Goal: Task Accomplishment & Management: Complete application form

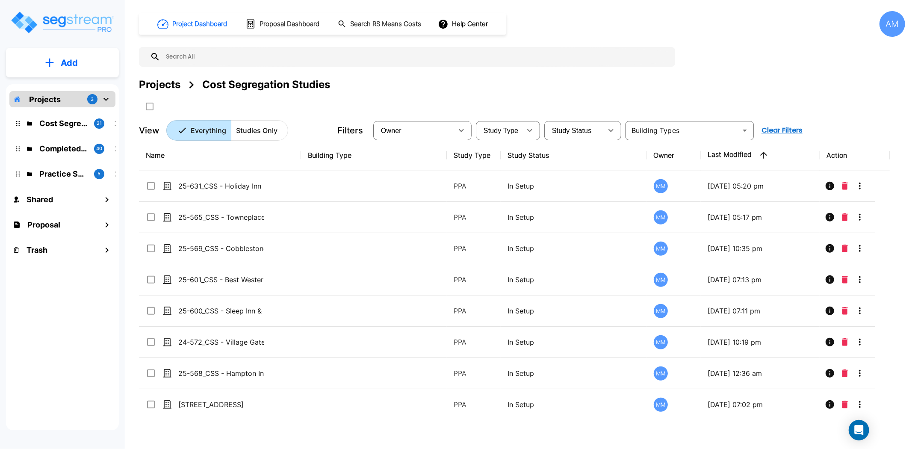
scroll to position [409, 0]
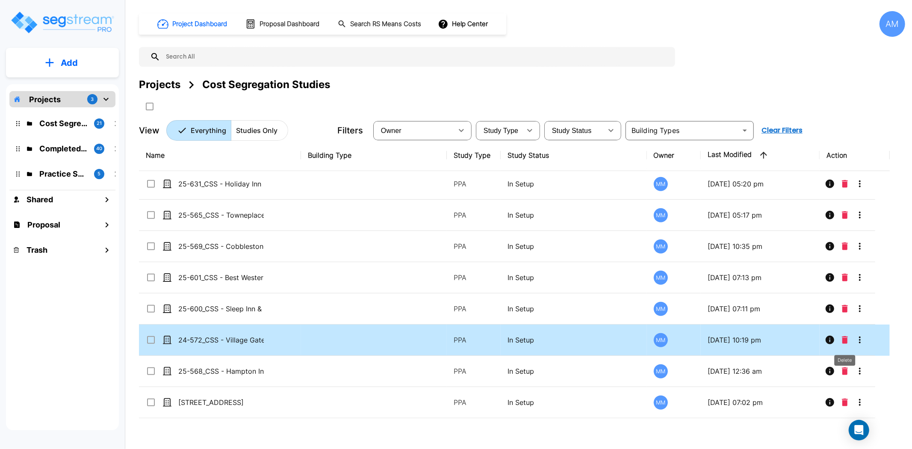
click at [821, 340] on icon "Delete" at bounding box center [845, 340] width 6 height 8
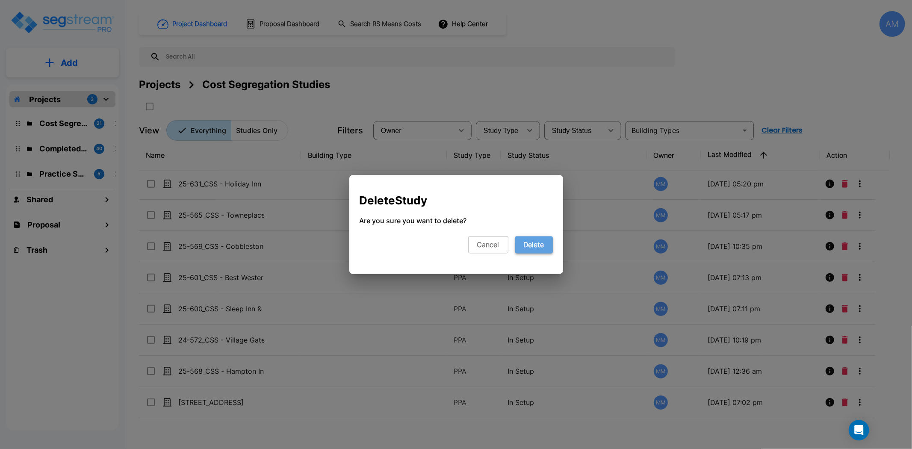
click at [525, 246] on button "Delete" at bounding box center [534, 244] width 38 height 17
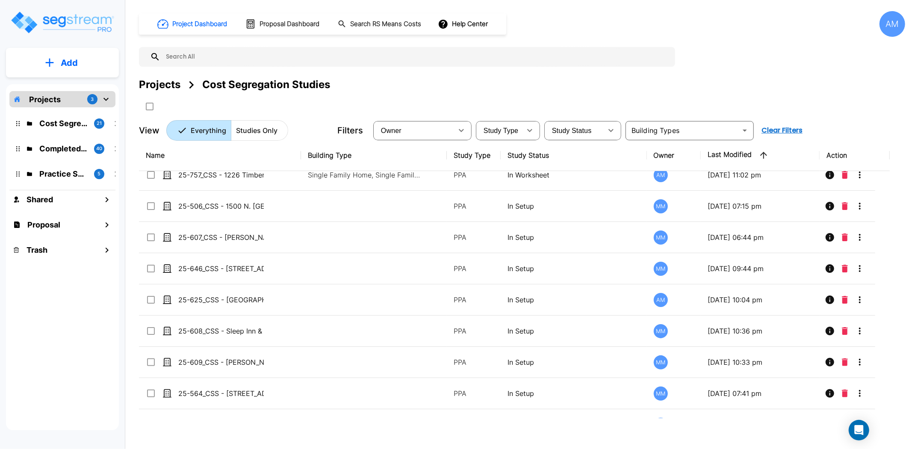
scroll to position [0, 0]
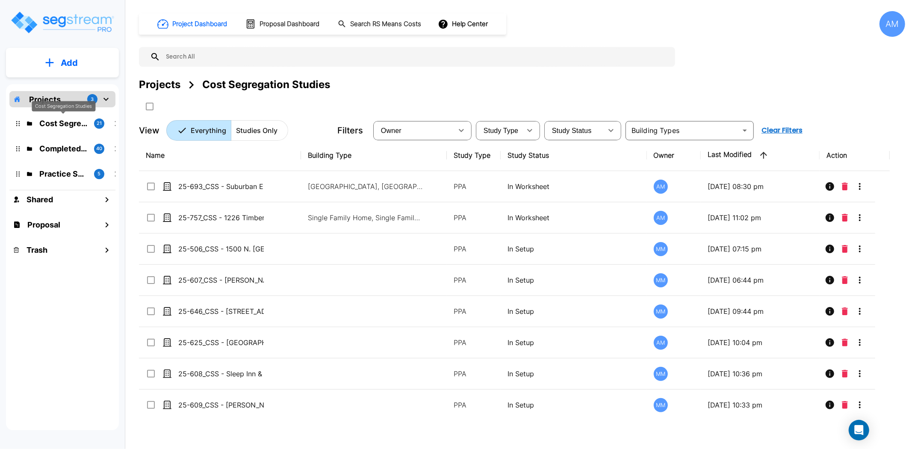
click at [69, 125] on p "Cost Segregation Studies" at bounding box center [63, 124] width 48 height 12
click at [71, 151] on p "Completed Projects" at bounding box center [63, 149] width 48 height 12
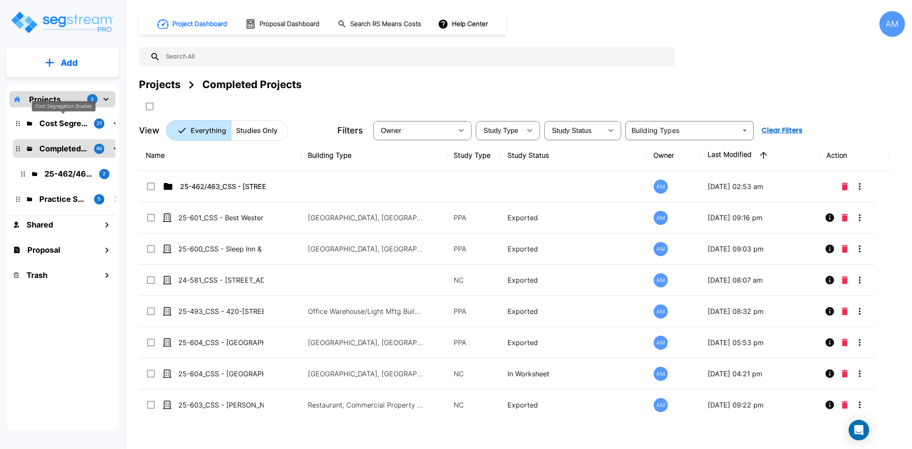
click at [64, 122] on p "Cost Segregation Studies" at bounding box center [63, 124] width 48 height 12
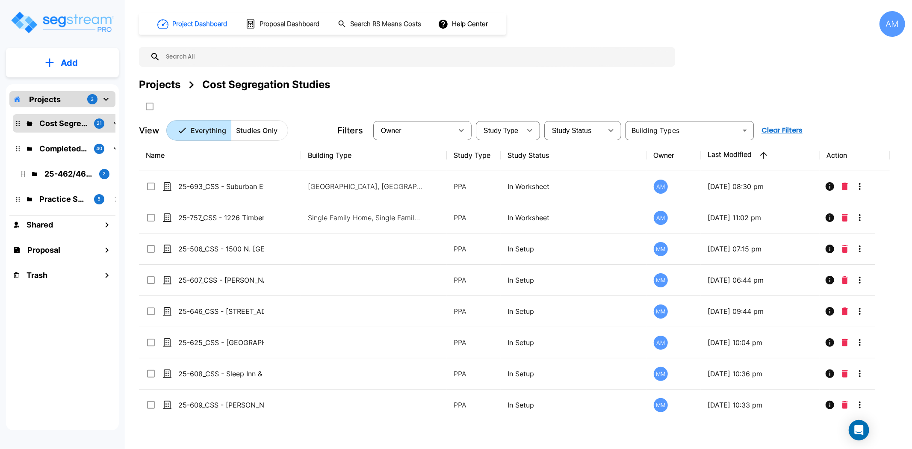
click at [78, 73] on button "Add" at bounding box center [62, 62] width 113 height 25
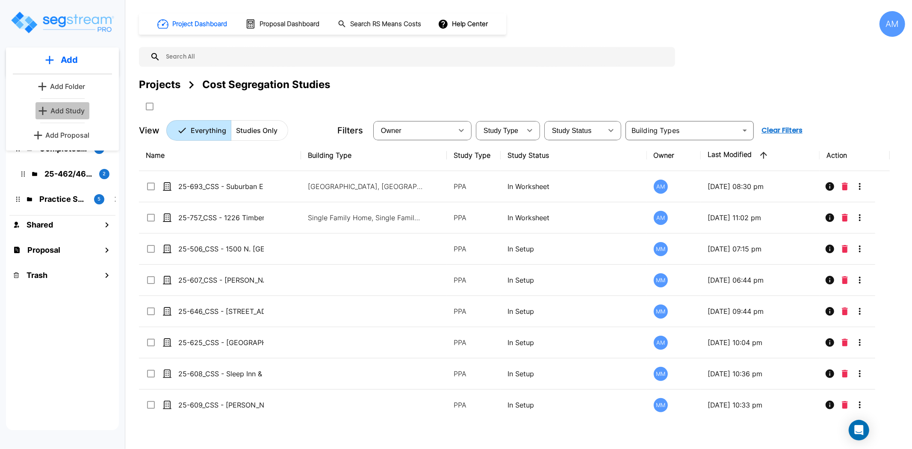
click at [75, 112] on p "Add Study" at bounding box center [67, 111] width 34 height 10
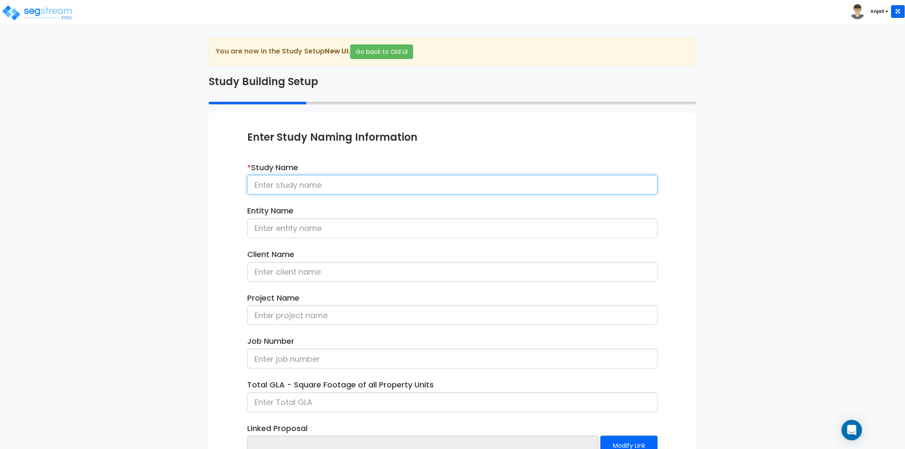
click at [269, 190] on input at bounding box center [452, 185] width 411 height 20
paste input "25-569_CSS - Cobblestone Apts Rolesville, NC - Cobblestone Crossing of Rolesvil…"
drag, startPoint x: 648, startPoint y: 183, endPoint x: 599, endPoint y: 183, distance: 48.8
click at [599, 183] on input "25-569_CSS - Cobblestone Apts Rolesville, NC - Cobblestone Crossing of Rolesvil…" at bounding box center [452, 185] width 411 height 20
type input "25-569_CSS - Cobblestone Apts Rolesville, NC - Cobblestone Crossing of Rolesvil…"
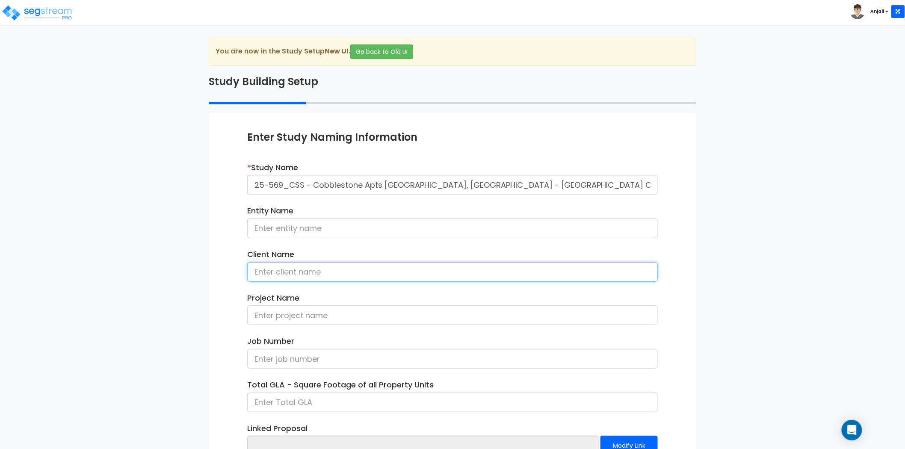
click at [399, 278] on input at bounding box center [452, 272] width 411 height 20
paste input "Ken Burnham"
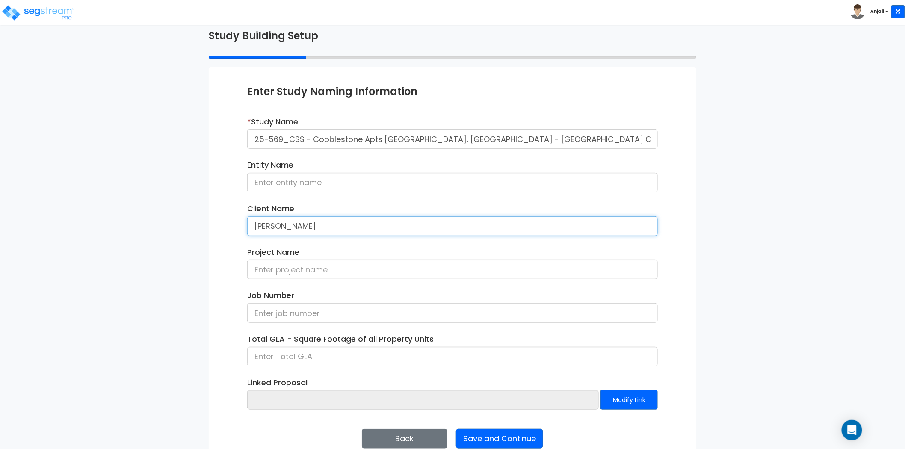
scroll to position [47, 0]
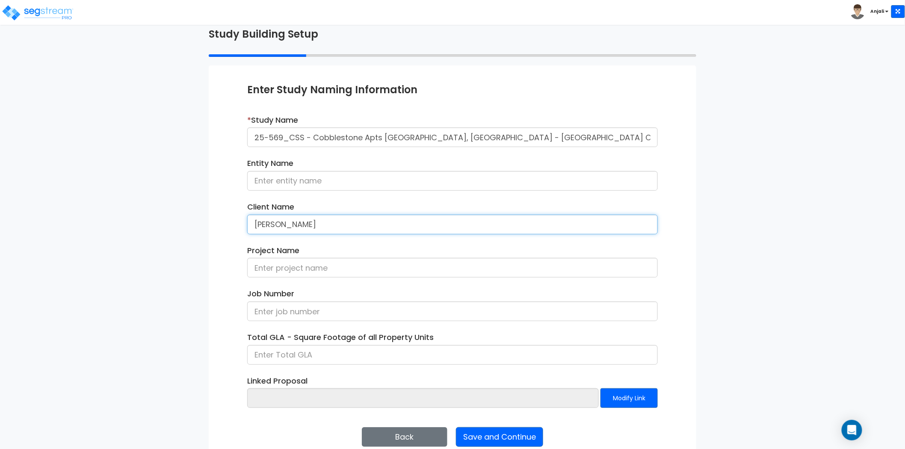
type input "Ken Burnham"
drag, startPoint x: 305, startPoint y: 137, endPoint x: 245, endPoint y: 136, distance: 60.7
click at [245, 136] on div "* Study Name 25-569_CSS - Cobblestone Apts [GEOGRAPHIC_DATA], [GEOGRAPHIC_DATA]…" at bounding box center [452, 134] width 423 height 39
click at [317, 310] on input at bounding box center [452, 311] width 411 height 20
paste input "25-569_CSS"
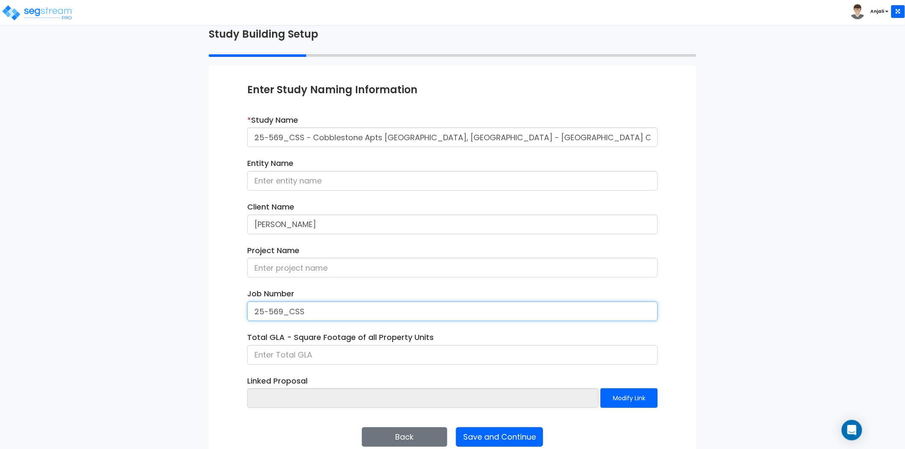
type input "25-569_CSS"
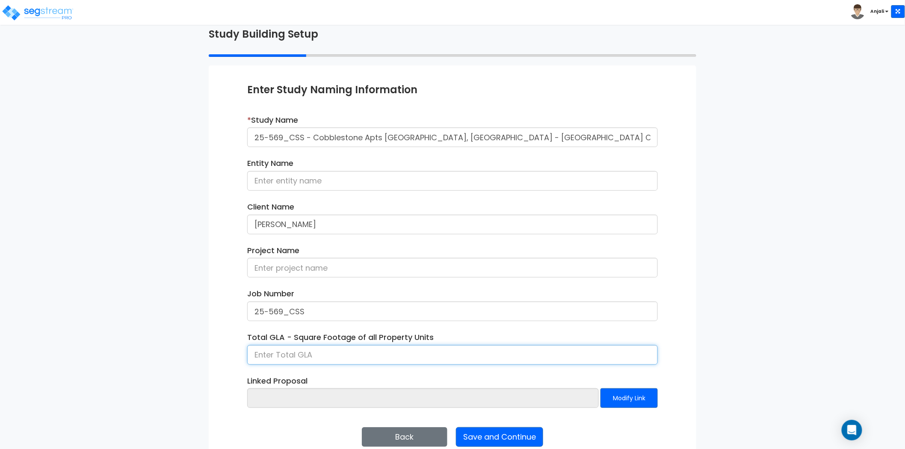
drag, startPoint x: 325, startPoint y: 356, endPoint x: 288, endPoint y: 352, distance: 37.4
click at [325, 356] on input at bounding box center [452, 355] width 411 height 20
click at [43, 14] on img at bounding box center [37, 12] width 73 height 17
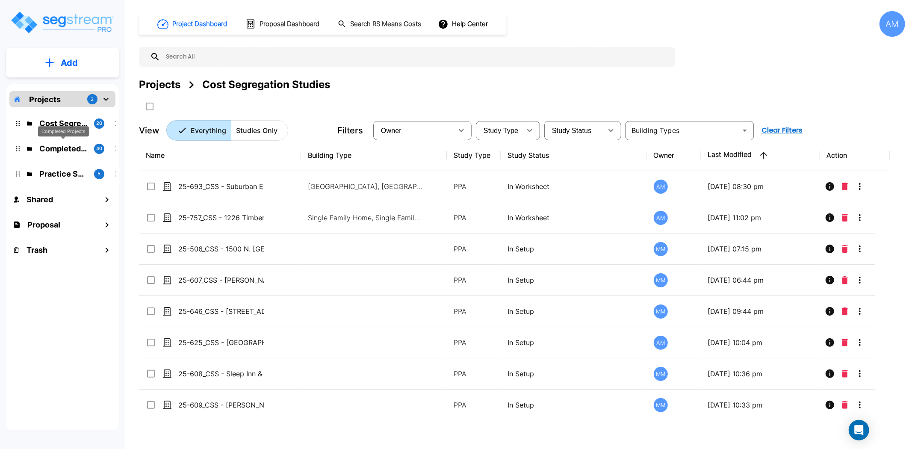
click at [68, 147] on p "Completed Projects" at bounding box center [63, 149] width 48 height 12
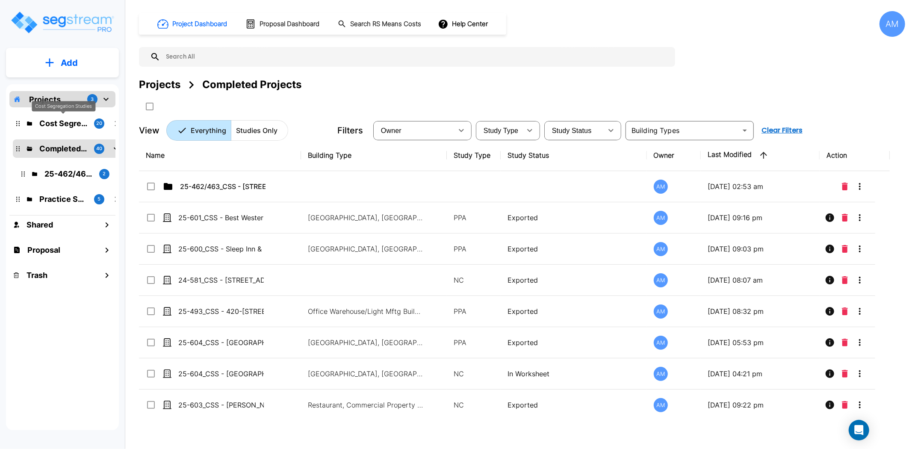
click at [65, 124] on p "Cost Segregation Studies" at bounding box center [63, 124] width 48 height 12
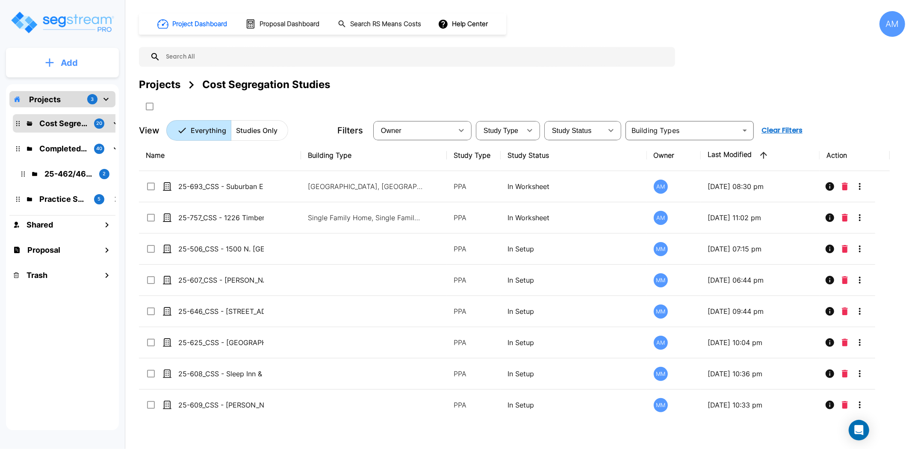
click at [101, 57] on button "Add" at bounding box center [62, 62] width 113 height 25
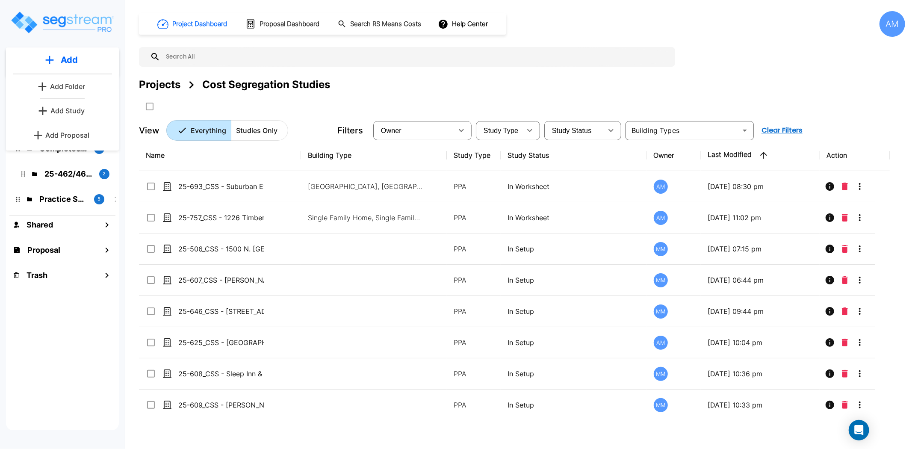
click at [57, 111] on p "Add Study" at bounding box center [67, 111] width 34 height 10
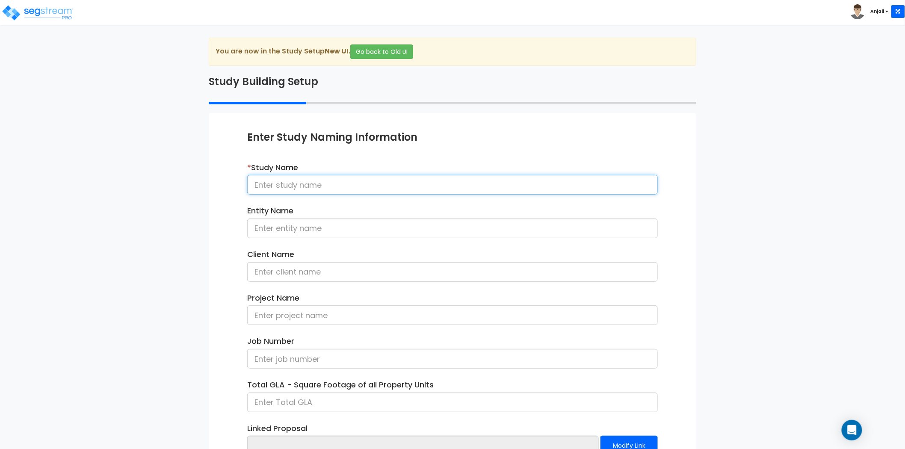
click at [342, 187] on input at bounding box center [452, 185] width 411 height 20
paste input "25-569_CSS"
click at [306, 185] on input "25-569_CSS" at bounding box center [452, 185] width 411 height 20
drag, startPoint x: 310, startPoint y: 186, endPoint x: 242, endPoint y: 186, distance: 67.1
click at [242, 186] on div "* Study Name 25-569_CSS" at bounding box center [452, 181] width 423 height 39
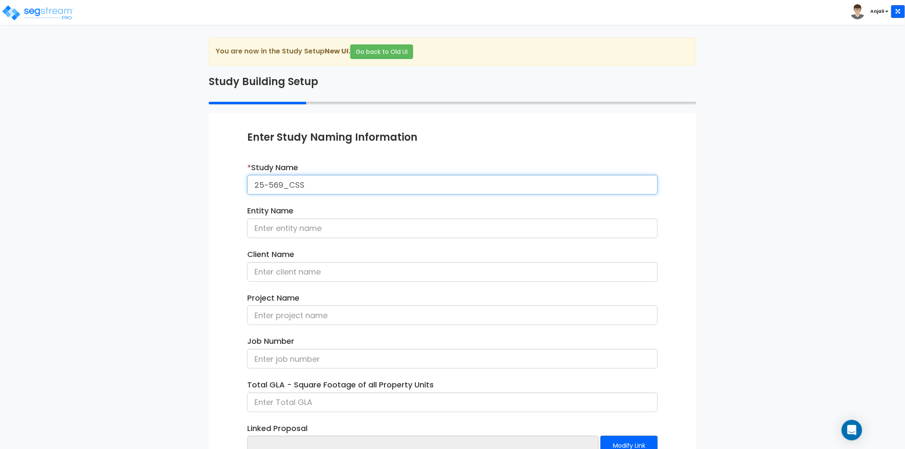
paste input "- Cobblestone Apts Rolesville, NC - Cobblestone Crossing of Rolesville, LLC - K…"
drag, startPoint x: 653, startPoint y: 184, endPoint x: 595, endPoint y: 189, distance: 57.5
click at [595, 189] on input "25-569_CSS - Cobblestone Apts [GEOGRAPHIC_DATA], [GEOGRAPHIC_DATA] - [GEOGRAPHI…" at bounding box center [452, 185] width 411 height 20
type input "25-569_CSS - Cobblestone Apts [GEOGRAPHIC_DATA], [GEOGRAPHIC_DATA] - [GEOGRAPHI…"
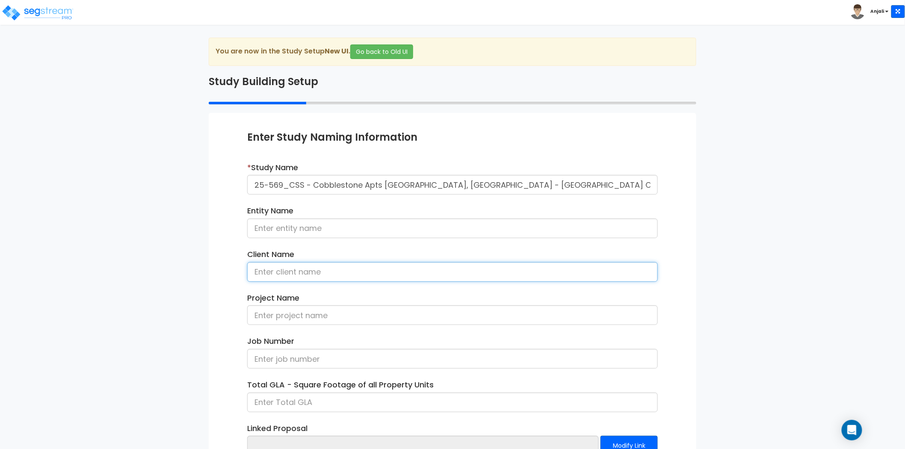
click at [289, 275] on input at bounding box center [452, 272] width 411 height 20
paste input "[PERSON_NAME]"
type input "[PERSON_NAME]"
drag, startPoint x: 305, startPoint y: 184, endPoint x: 245, endPoint y: 183, distance: 59.9
click at [245, 183] on div "* Study Name 25-569_CSS - Cobblestone Apts Rolesville, NC - Cobblestone Crossin…" at bounding box center [452, 181] width 423 height 39
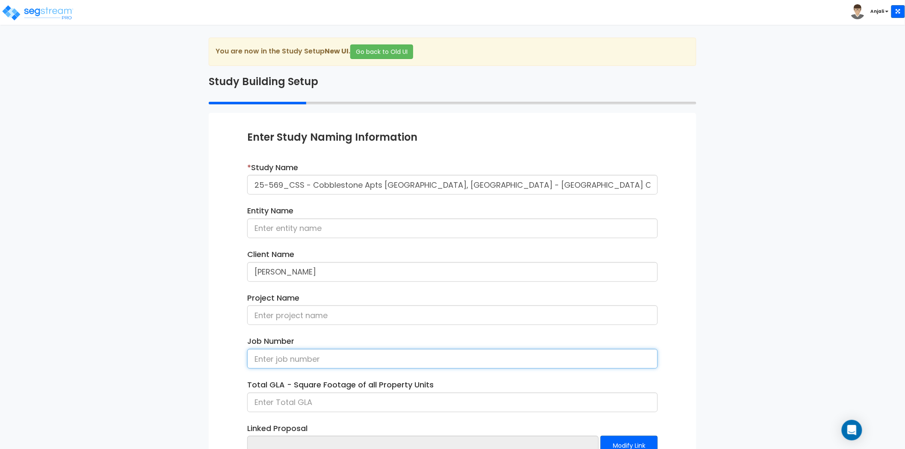
click at [319, 360] on input at bounding box center [452, 359] width 411 height 20
paste input "25-569_CSS"
type input "25-569_CSS"
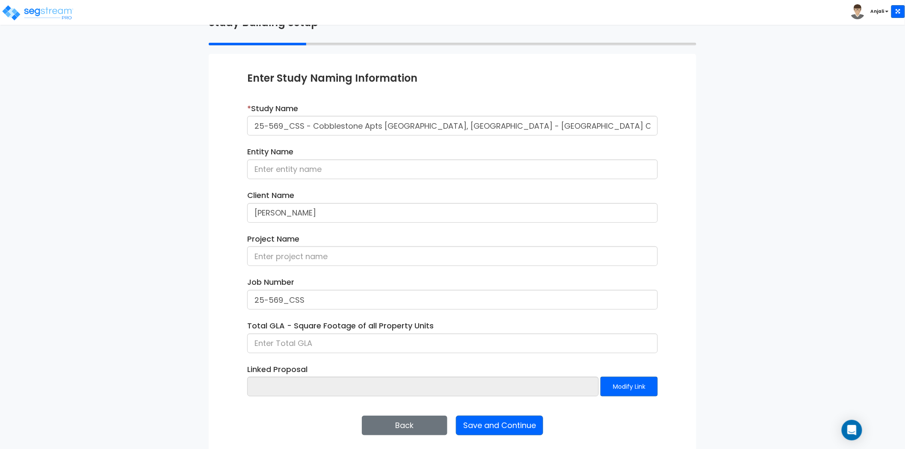
scroll to position [62, 0]
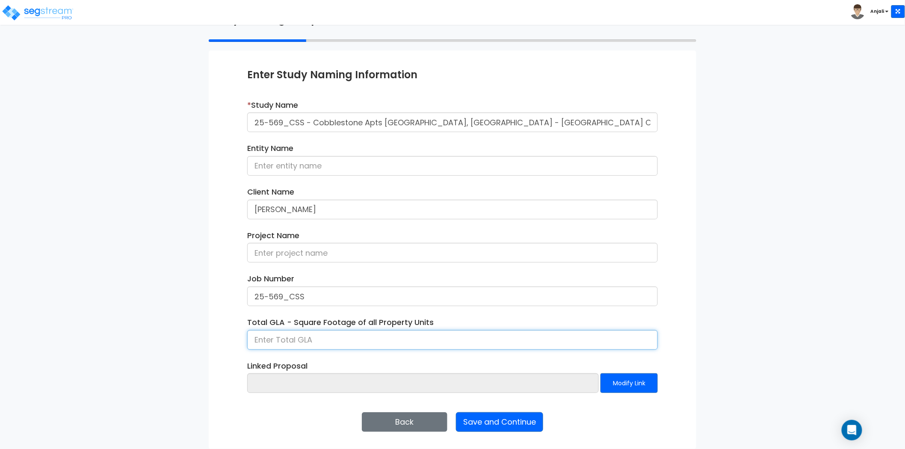
click at [297, 338] on input at bounding box center [452, 340] width 411 height 20
type input "227,653"
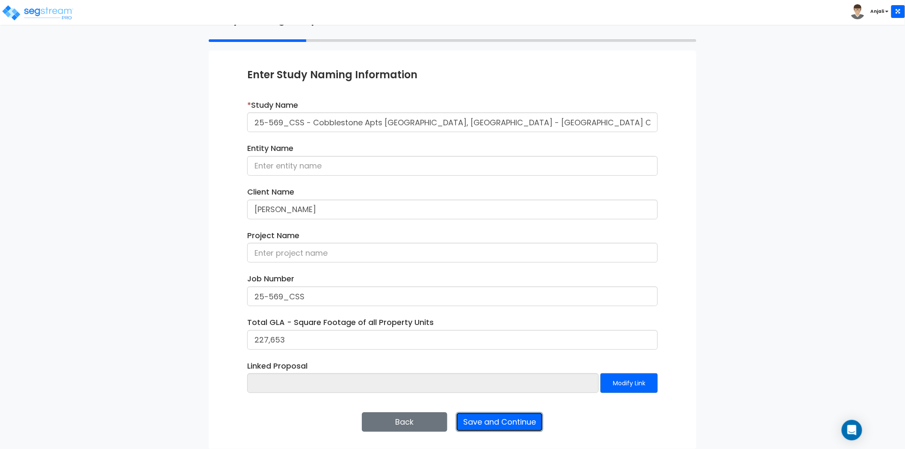
click at [517, 421] on button "Save and Continue" at bounding box center [499, 422] width 87 height 20
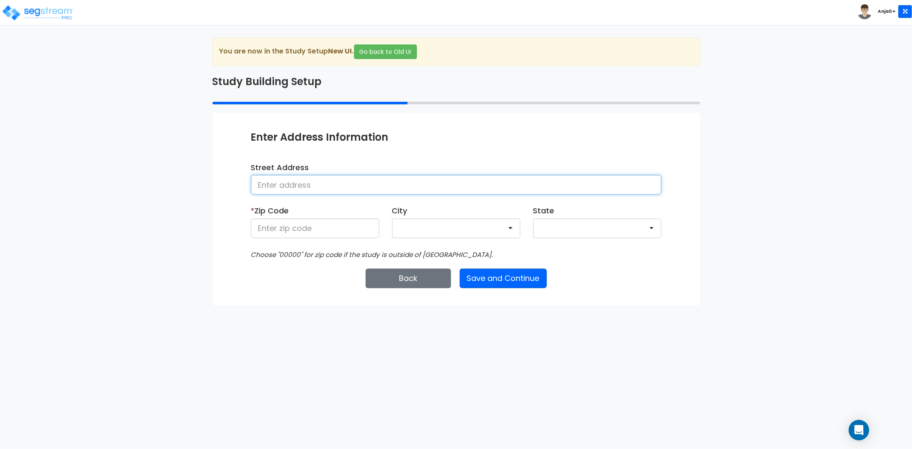
click at [387, 194] on input at bounding box center [456, 185] width 411 height 20
paste input "[STREET_ADDRESS]"
drag, startPoint x: 392, startPoint y: 189, endPoint x: 364, endPoint y: 190, distance: 27.8
click at [364, 190] on input "[STREET_ADDRESS]" at bounding box center [456, 185] width 411 height 20
type input "[STREET_ADDRESS]"
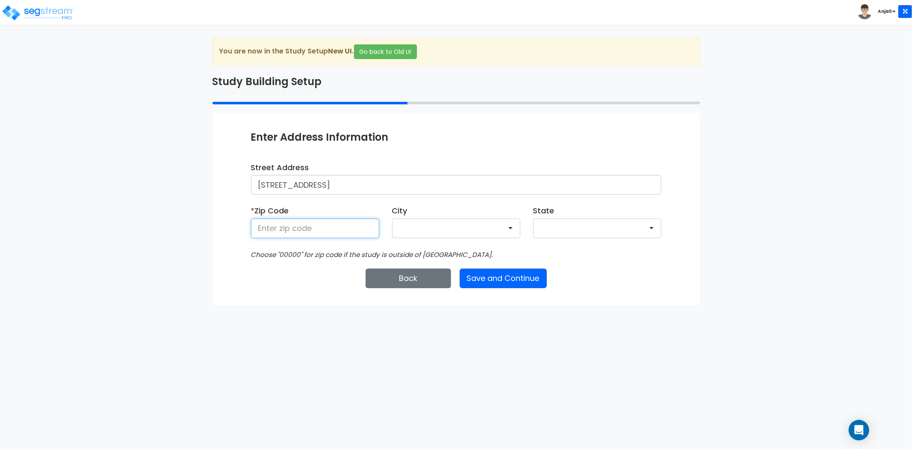
click at [322, 230] on input at bounding box center [315, 229] width 128 height 20
paste input "27571"
type input "27571"
click at [337, 305] on html "Toggle navigation Anjali x" at bounding box center [456, 152] width 912 height 305
click at [518, 275] on button "Save and Continue" at bounding box center [503, 279] width 87 height 20
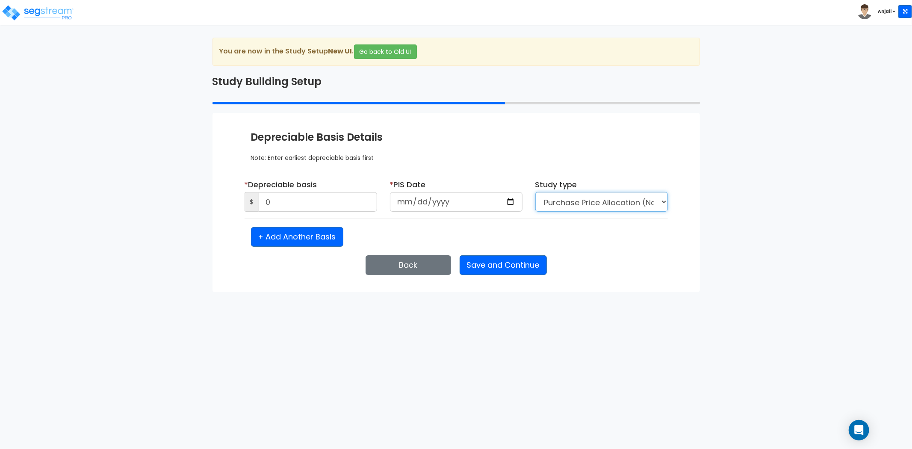
click at [588, 196] on select "Purchase Price Allocation (No Given Costs) New Construction / Reno / TI's (Give…" at bounding box center [601, 202] width 133 height 20
select select "NEW"
click at [535, 192] on select "Purchase Price Allocation (No Given Costs) New Construction / Reno / TI's (Give…" at bounding box center [601, 202] width 133 height 20
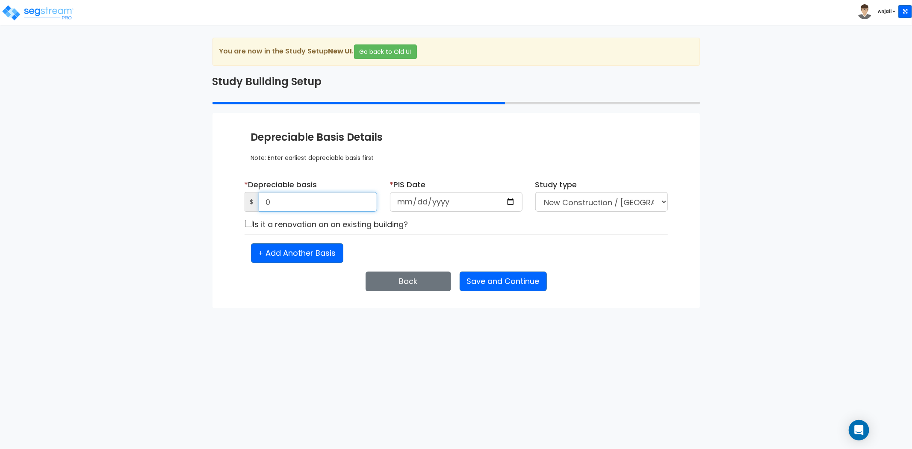
click at [288, 200] on input "0" at bounding box center [318, 202] width 118 height 20
type input "37,301,586.99"
click at [511, 200] on input "date" at bounding box center [456, 202] width 133 height 20
type input "2024-11-25"
click at [520, 280] on button "Save and Continue" at bounding box center [503, 282] width 87 height 20
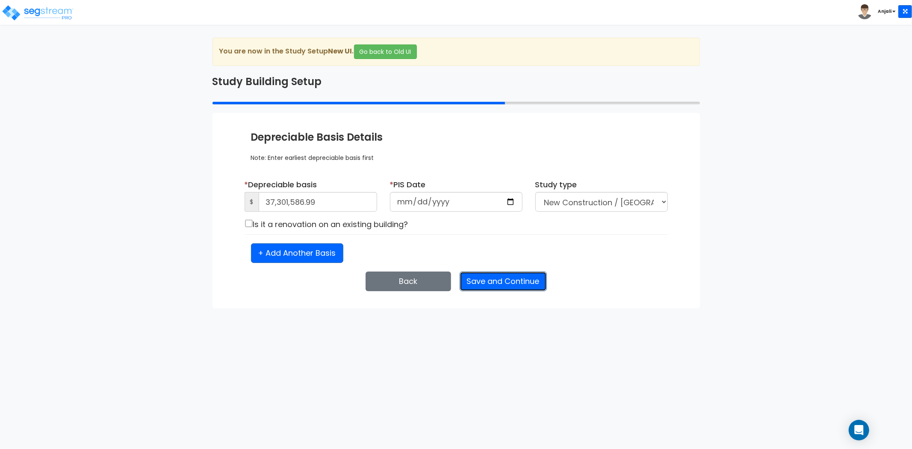
select select "2024"
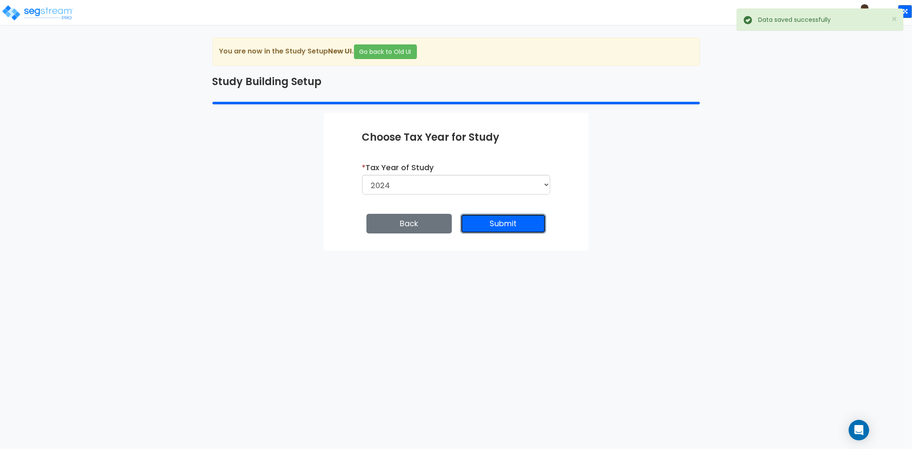
click at [511, 220] on button "Submit" at bounding box center [504, 224] width 86 height 20
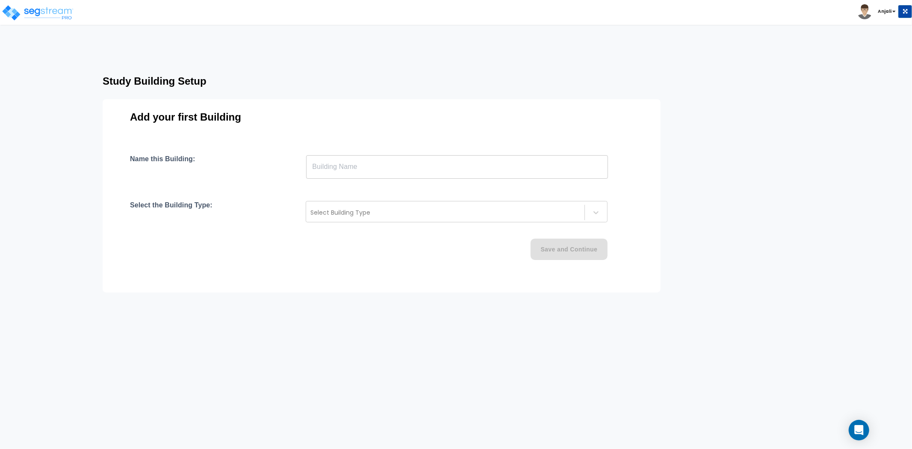
click at [362, 170] on input "text" at bounding box center [457, 167] width 302 height 24
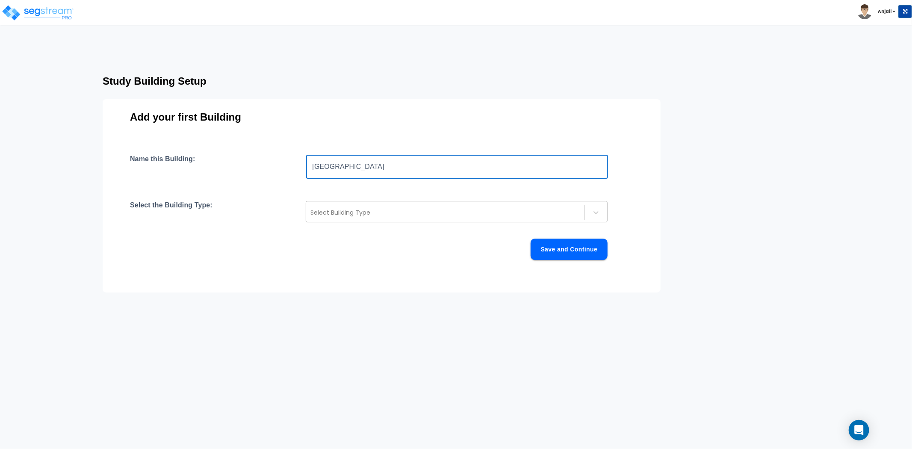
type input "[GEOGRAPHIC_DATA]"
click at [379, 212] on div at bounding box center [445, 212] width 270 height 10
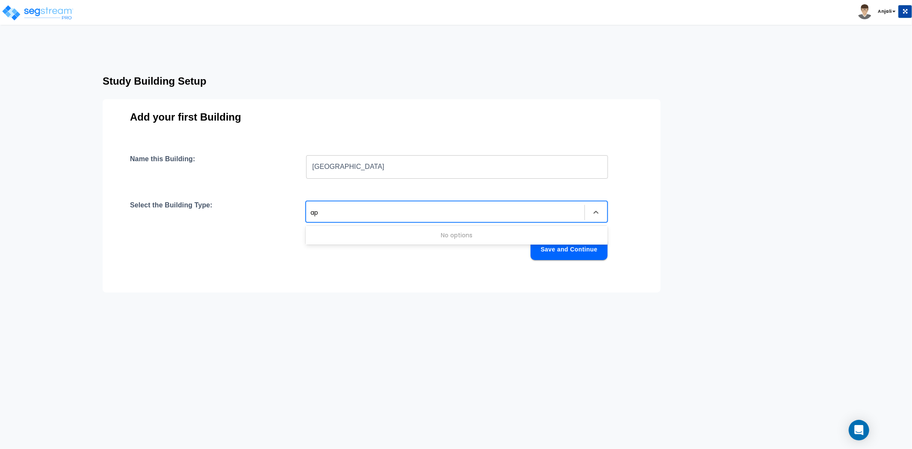
type input "a"
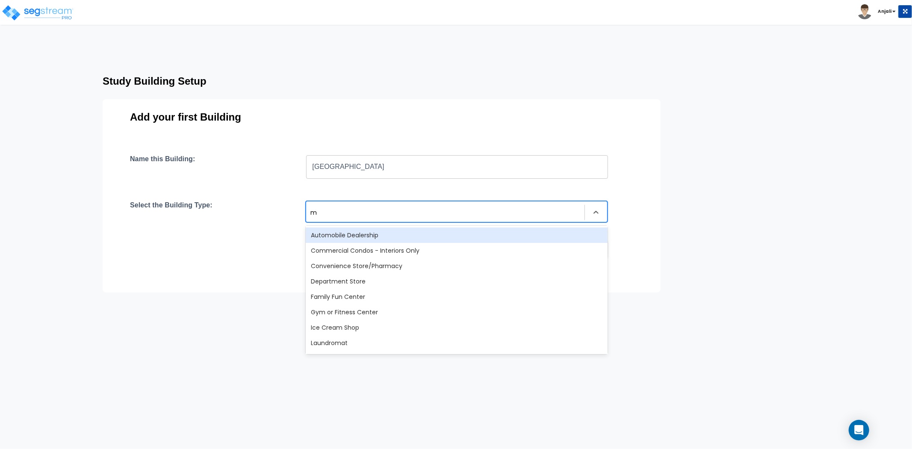
type input "mu"
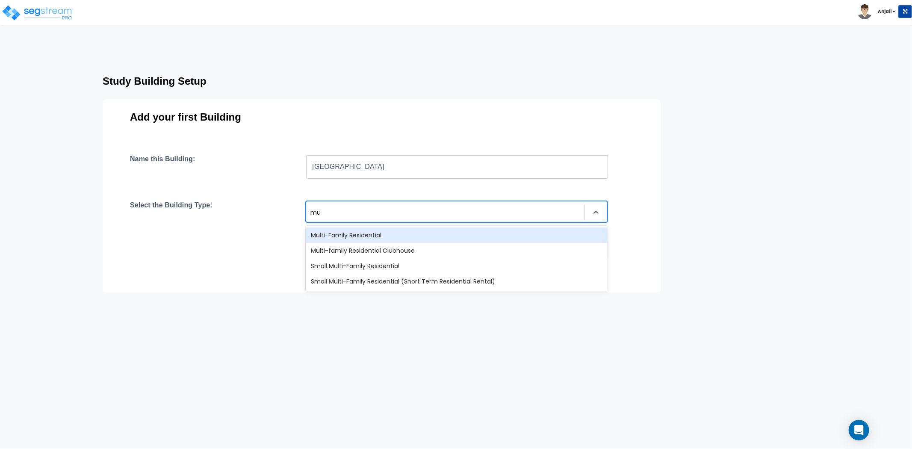
click at [372, 235] on div "Multi-Family Residential" at bounding box center [457, 235] width 302 height 15
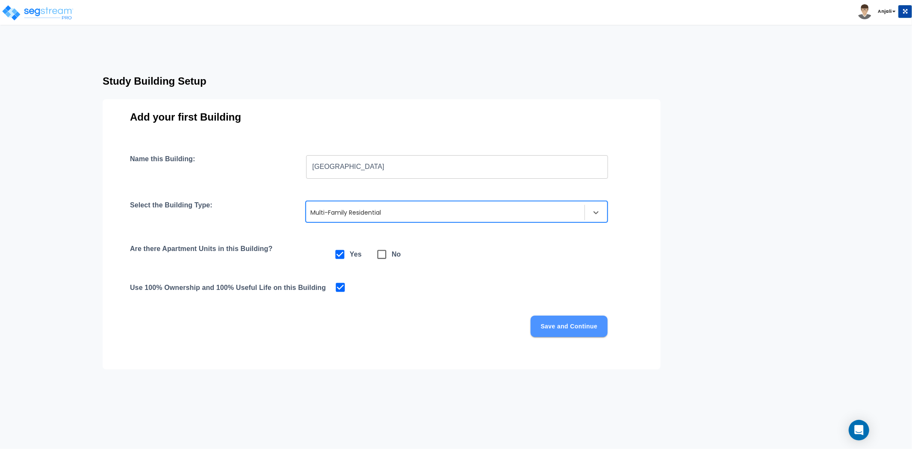
click at [543, 323] on button "Save and Continue" at bounding box center [569, 326] width 77 height 21
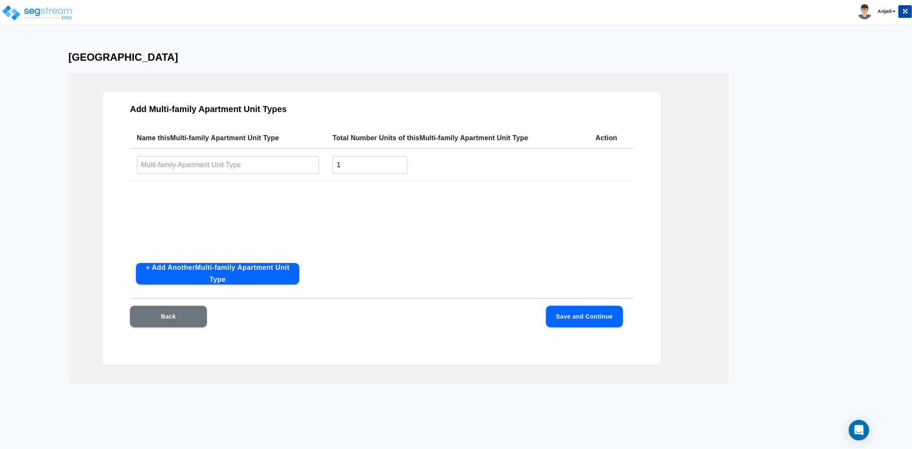
click at [193, 167] on input "text" at bounding box center [228, 165] width 182 height 18
type input "1Bed/1Bath"
click at [352, 168] on input "1" at bounding box center [370, 165] width 75 height 18
type input "112"
click at [236, 272] on button "+ Add Another Multi-family Apartment Unit Type" at bounding box center [217, 273] width 163 height 21
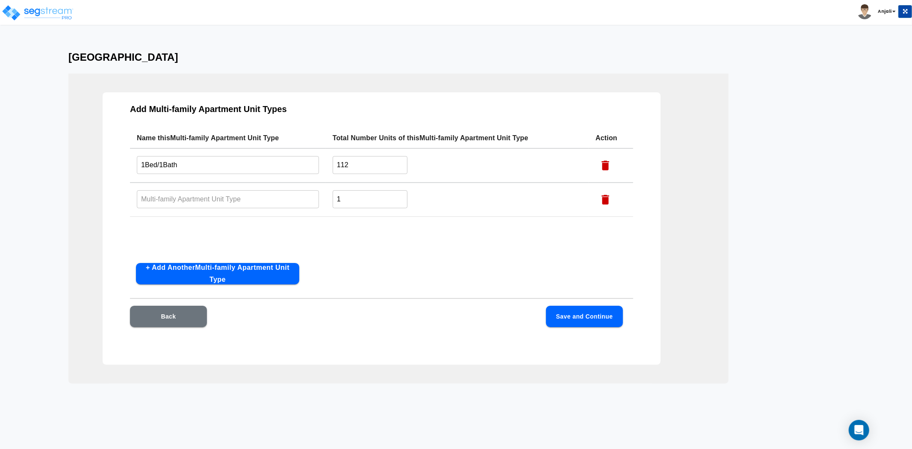
click at [180, 198] on input "text" at bounding box center [228, 199] width 182 height 18
type input "2Bed/2Bath"
click at [364, 197] on input "1" at bounding box center [370, 199] width 75 height 18
type input "64"
click at [594, 323] on button "Save and Continue" at bounding box center [584, 316] width 77 height 21
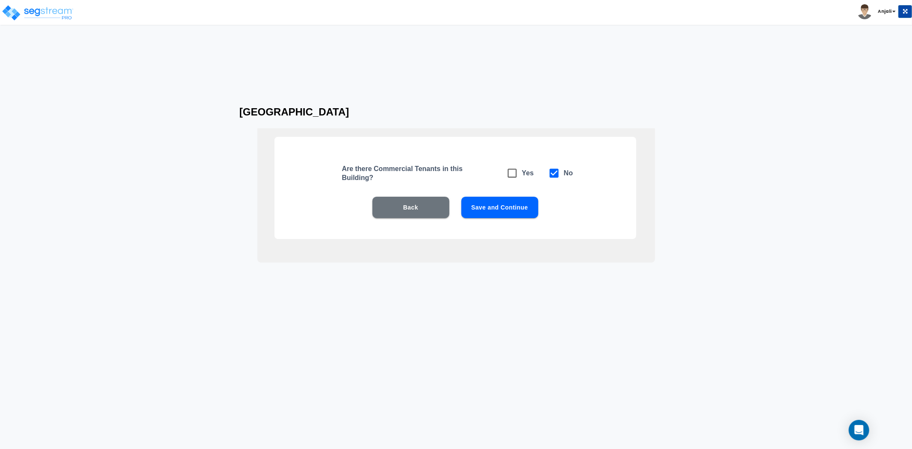
click at [512, 203] on button "Save and Continue" at bounding box center [499, 207] width 77 height 21
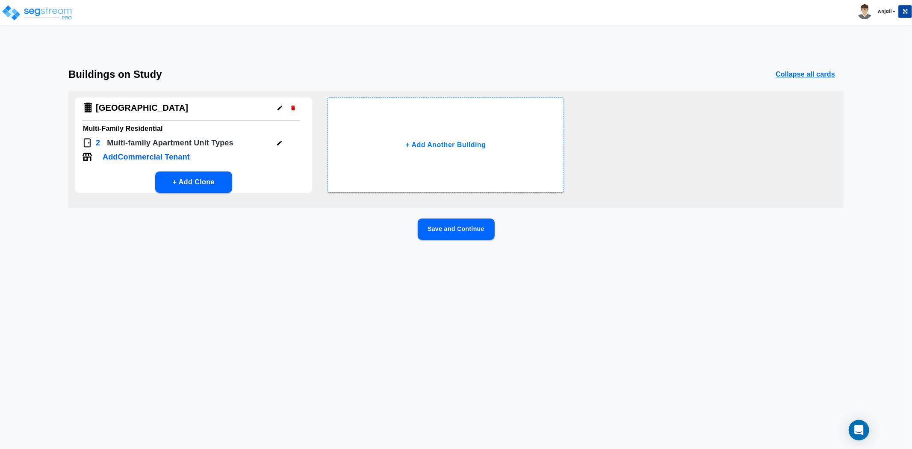
click at [467, 232] on button "Save and Continue" at bounding box center [456, 229] width 77 height 21
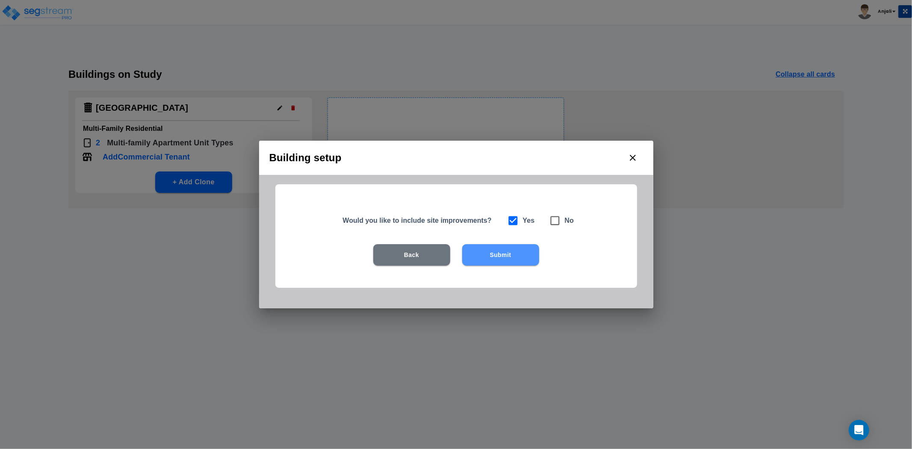
click at [509, 254] on button "Submit" at bounding box center [500, 254] width 77 height 21
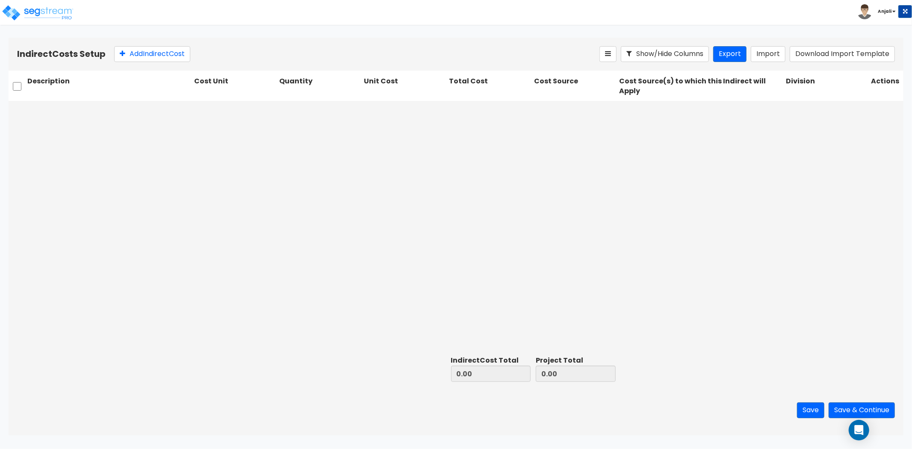
click at [159, 65] on div "Indirect Costs Setup Add Indirect Cost Show/Hide Columns Export Import Download…" at bounding box center [456, 54] width 895 height 33
click at [165, 54] on button "Add Indirect Cost" at bounding box center [152, 54] width 76 height 16
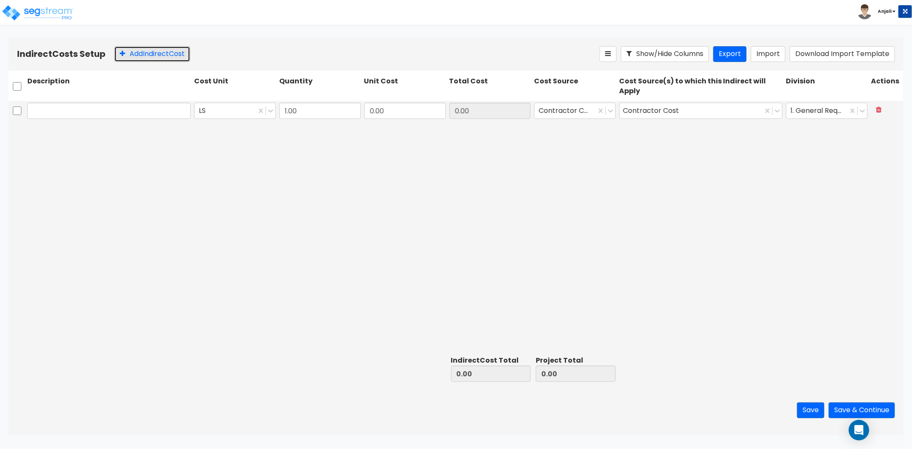
click at [165, 54] on button "Add Indirect Cost" at bounding box center [152, 54] width 76 height 16
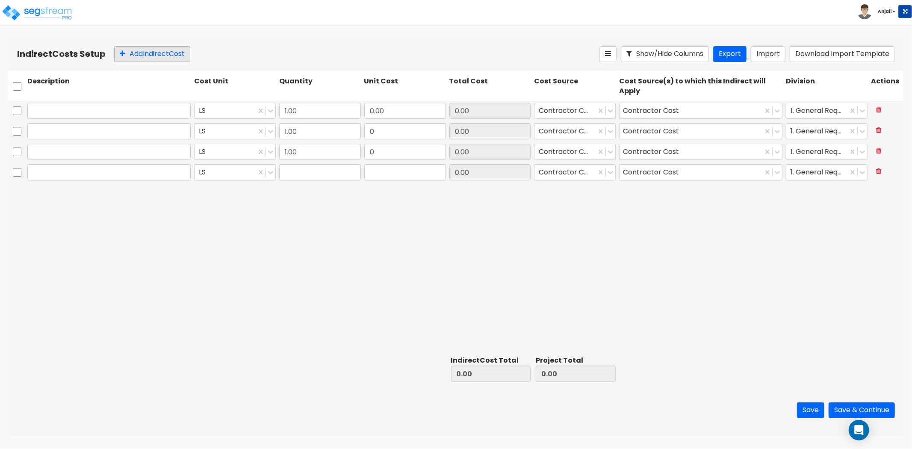
type input "1.00"
type input "0"
click at [50, 108] on input "text" at bounding box center [108, 111] width 163 height 16
paste input "Survey & Layout"
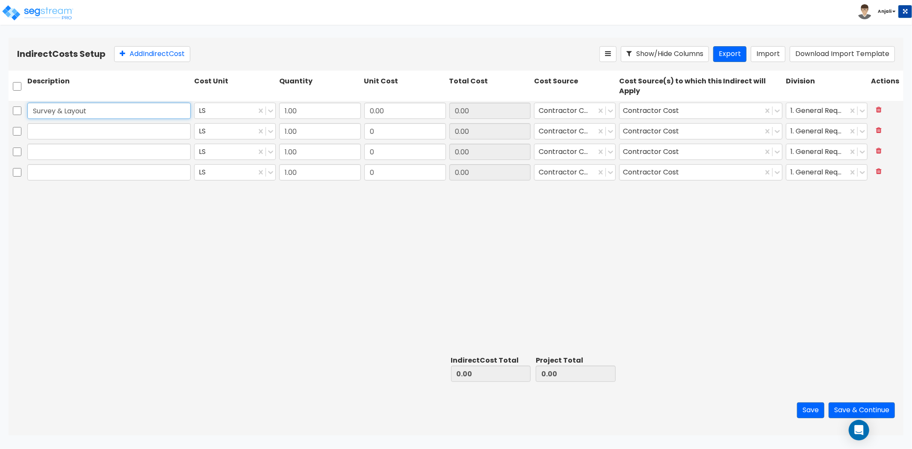
type input "Survey & Layout"
click at [98, 126] on input "text" at bounding box center [108, 131] width 163 height 16
paste input "Insurance"
type input "Insurance"
click at [71, 148] on input "text" at bounding box center [108, 152] width 163 height 16
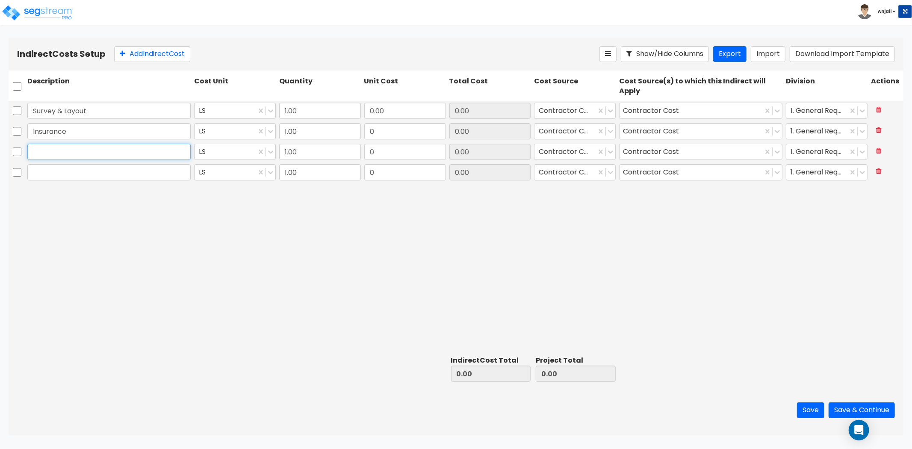
paste input "Project Management & Field Superv."
type input "Project Management & Field Superv."
click at [58, 165] on input "text" at bounding box center [108, 172] width 163 height 16
paste input "Temporary Facilities"
type input "Temporary Facilities"
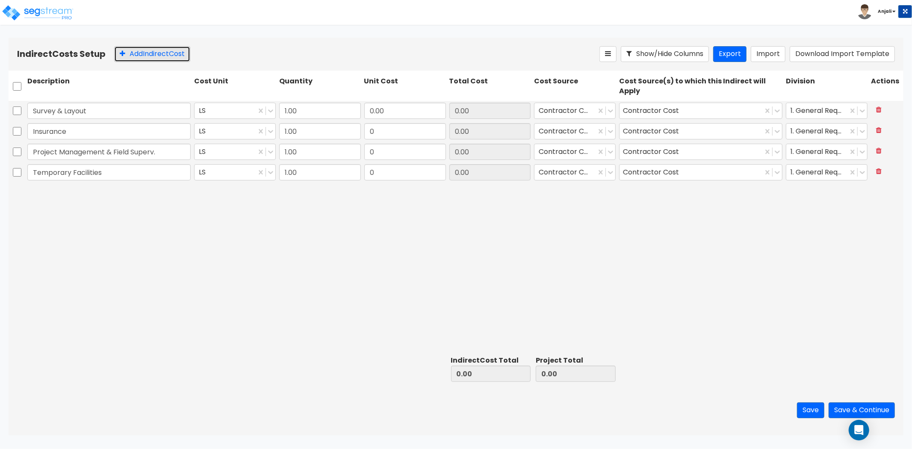
click at [140, 55] on button "Add Indirect Cost" at bounding box center [152, 54] width 76 height 16
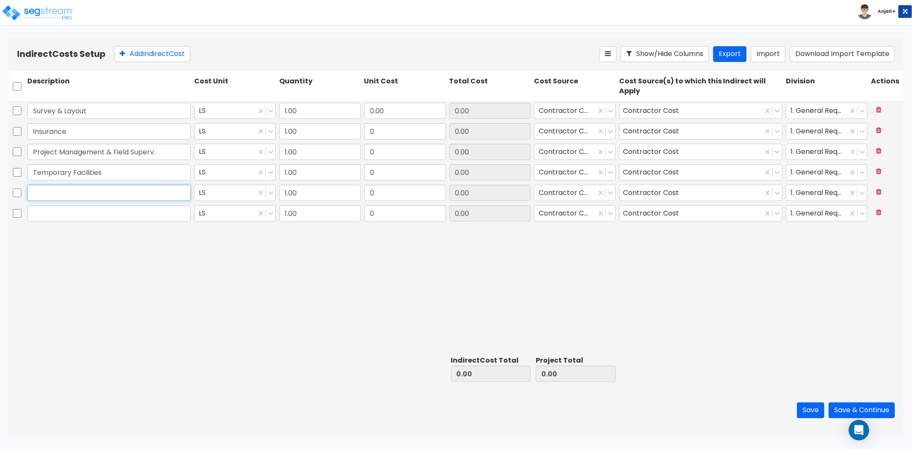
click at [46, 193] on input "text" at bounding box center [108, 193] width 163 height 16
paste input "Equipment & Fuel"
type input "Equipment & Fuel"
click at [100, 210] on input "text" at bounding box center [108, 213] width 163 height 16
paste input "Miscellaneous General Conditions"
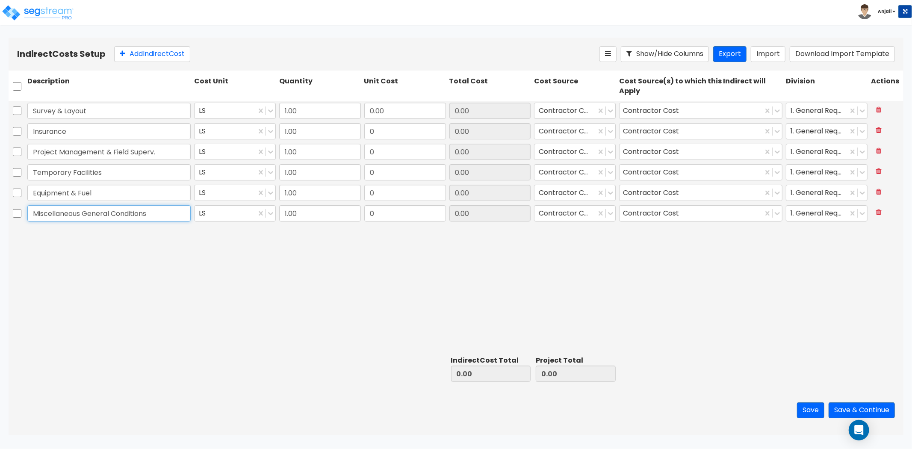
type input "Miscellaneous General Conditions"
click at [118, 275] on div "Survey & Layout LS 1.00 0.00 0.00 Contractor Cost Contractor Cost 1. General Re…" at bounding box center [456, 227] width 895 height 252
click at [395, 103] on input "0.00" at bounding box center [405, 111] width 82 height 16
paste input "11,888"
type input "11,888"
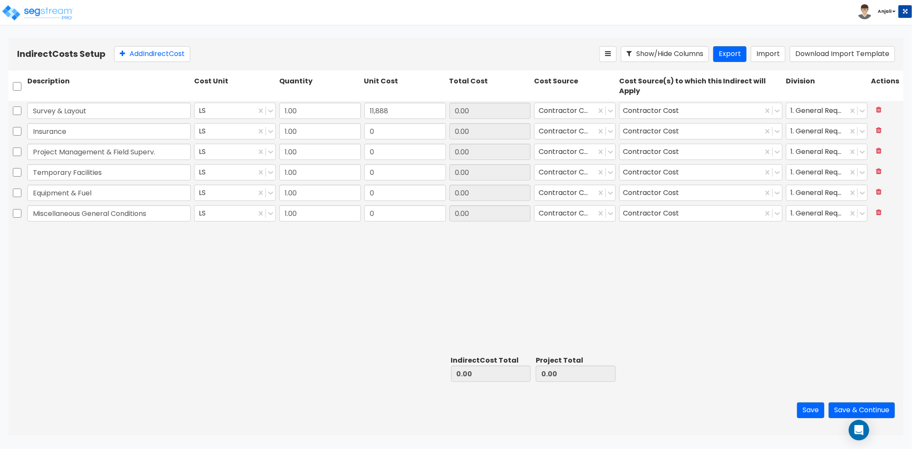
type input "11,888.00"
click at [388, 133] on input "0" at bounding box center [405, 131] width 82 height 16
paste input "170,752"
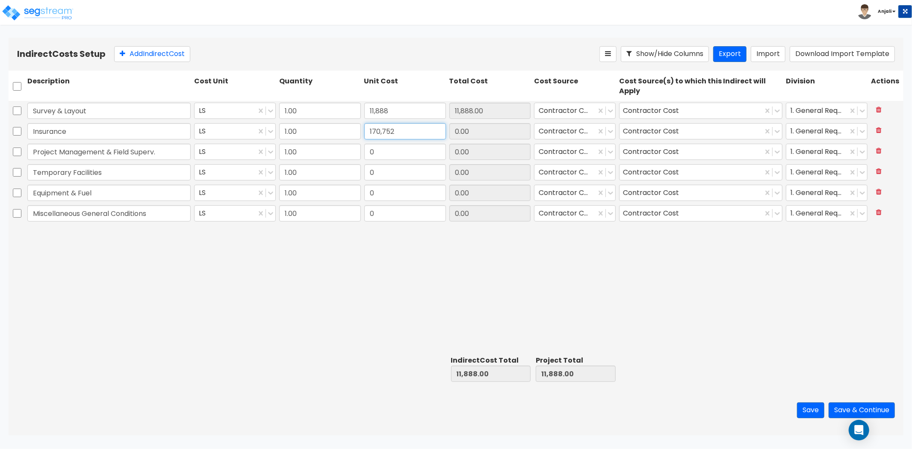
type input "170,752"
type input "182,640.00"
type input "170,752.00"
click at [382, 158] on input "0" at bounding box center [405, 152] width 82 height 16
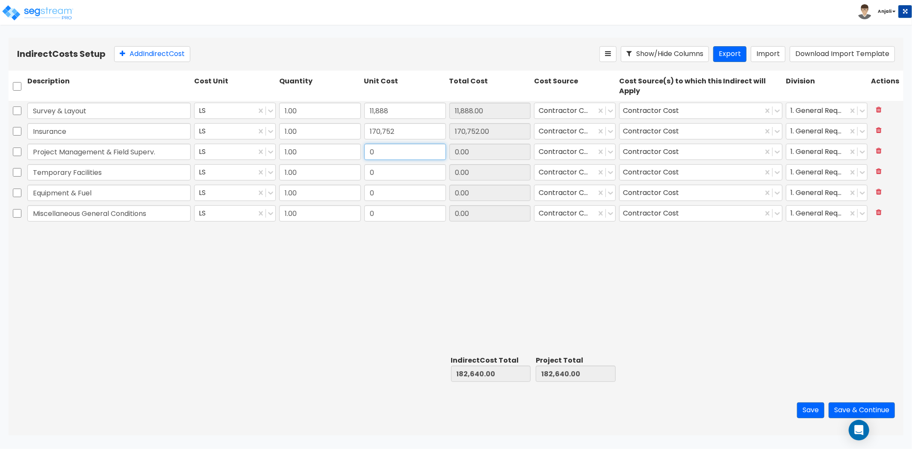
paste input "980,917"
type input "980,917"
type input "1,163,557.00"
type input "980,917.00"
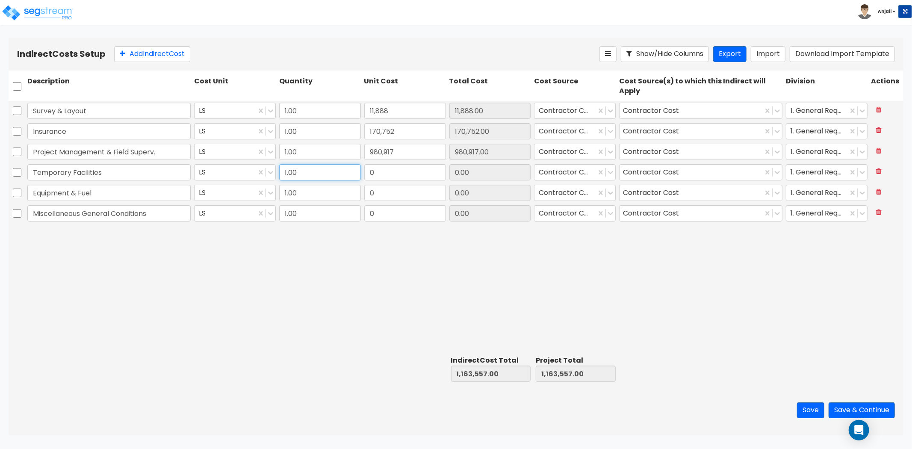
click at [353, 171] on input "1.00" at bounding box center [320, 172] width 82 height 16
click at [396, 168] on input "0" at bounding box center [405, 172] width 82 height 16
paste input "203,012"
type input "203,012"
type input "1,366,569.00"
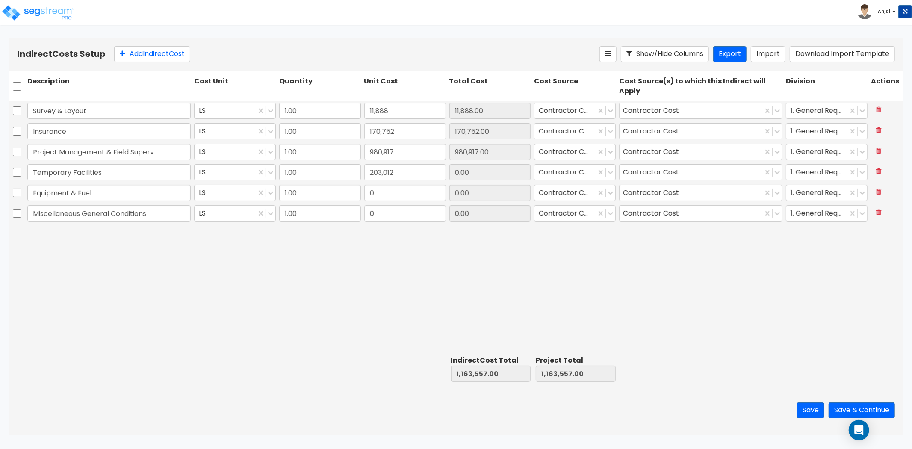
type input "1,366,569.00"
type input "203,012.00"
click at [377, 193] on input "0" at bounding box center [405, 193] width 82 height 16
paste input "190,181"
type input "190,181"
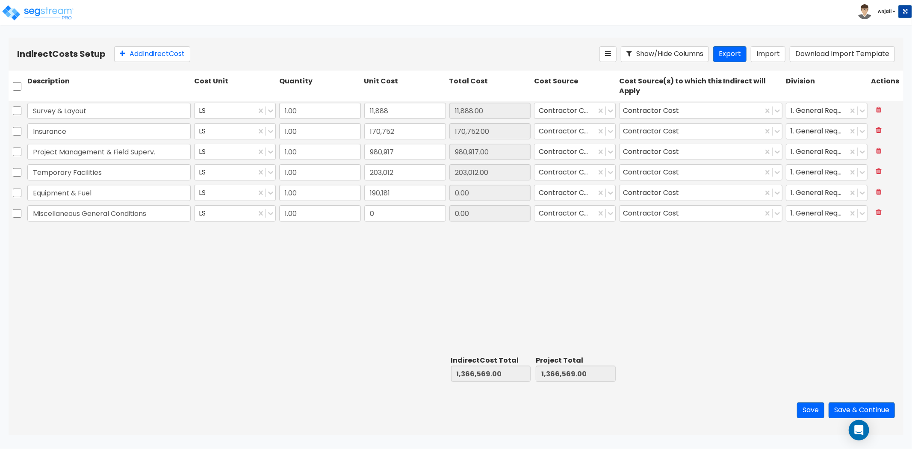
type input "1,556,750.00"
type input "190,181.00"
click at [403, 208] on input "0" at bounding box center [405, 213] width 82 height 16
paste input "493,893.34"
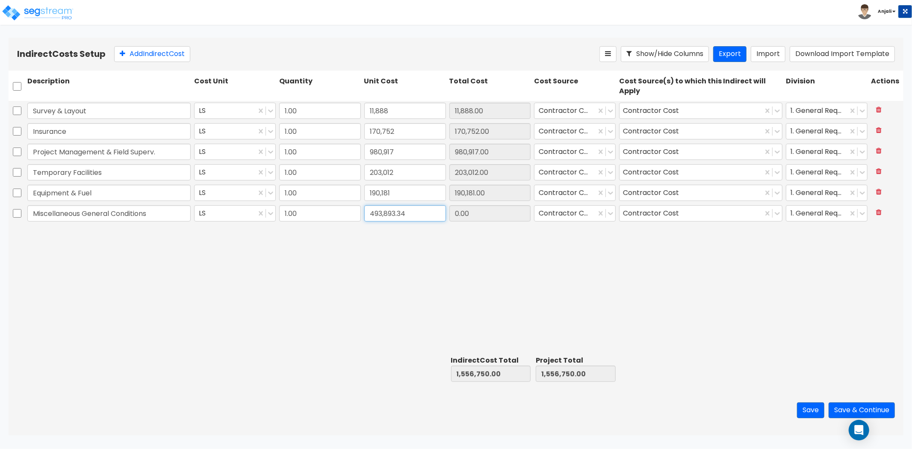
type input "493,893.34"
type input "2,050,643.34"
type input "493,893.34"
click at [403, 268] on div "Survey & Layout LS 1.00 11,888 11,888.00 Contractor Cost Contractor Cost 1. Gen…" at bounding box center [456, 227] width 895 height 252
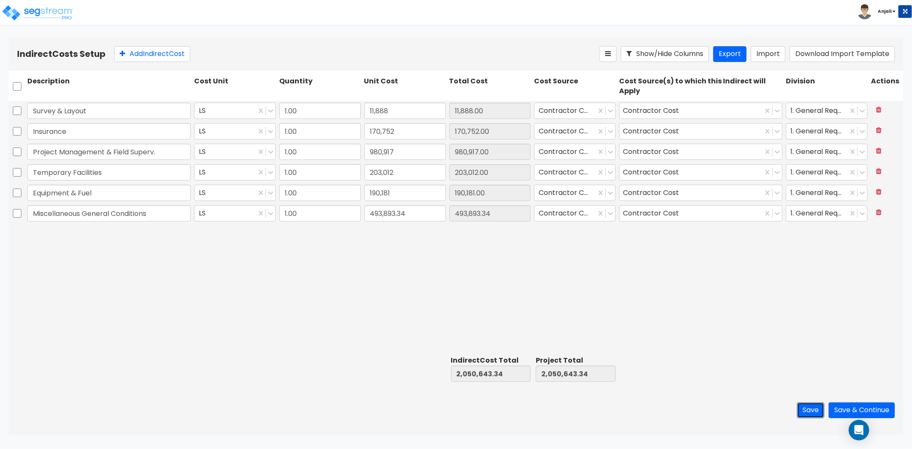
click at [798, 413] on button "Save" at bounding box center [810, 410] width 27 height 16
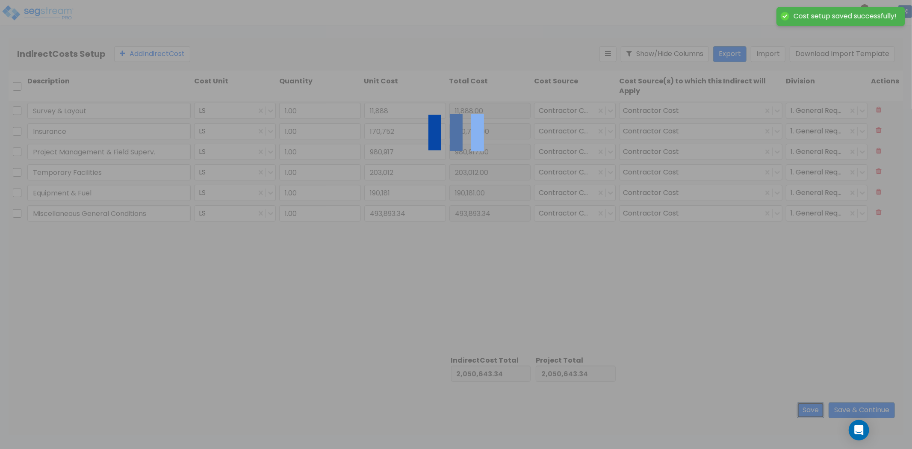
type input "11,888.00"
type input "170,752.00"
type input "980,917.00"
type input "203,012.00"
type input "190,181.00"
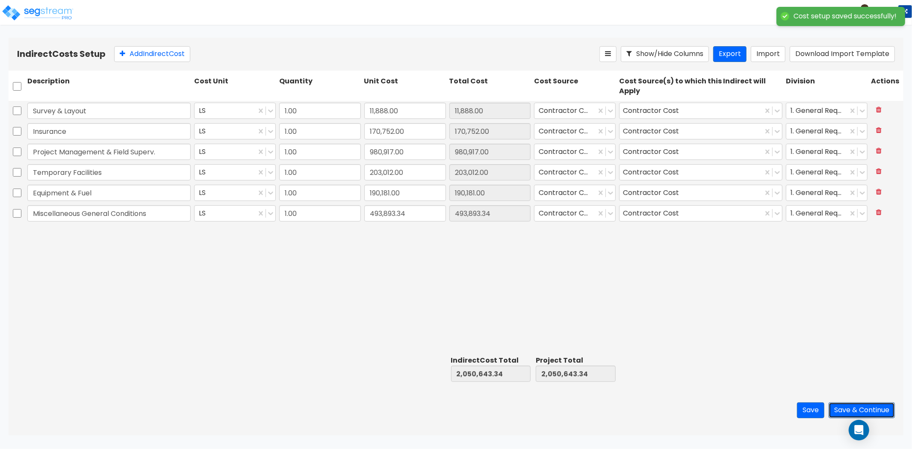
click at [856, 411] on button "Save & Continue" at bounding box center [862, 410] width 66 height 16
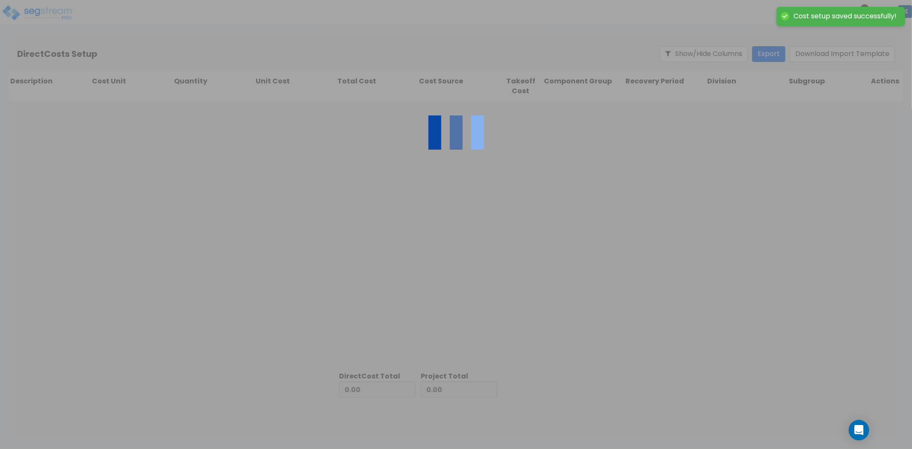
type input "2,050,643.34"
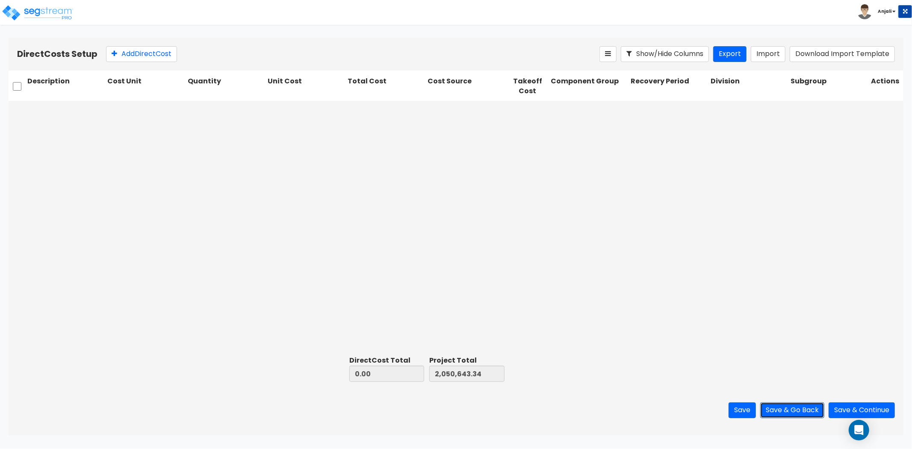
click at [788, 408] on button "Save & Go Back" at bounding box center [792, 410] width 64 height 16
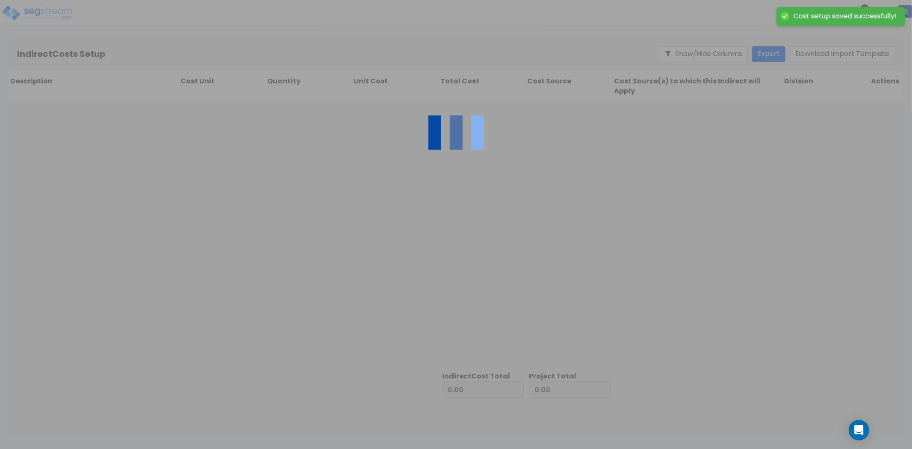
type input "2,050,643.34"
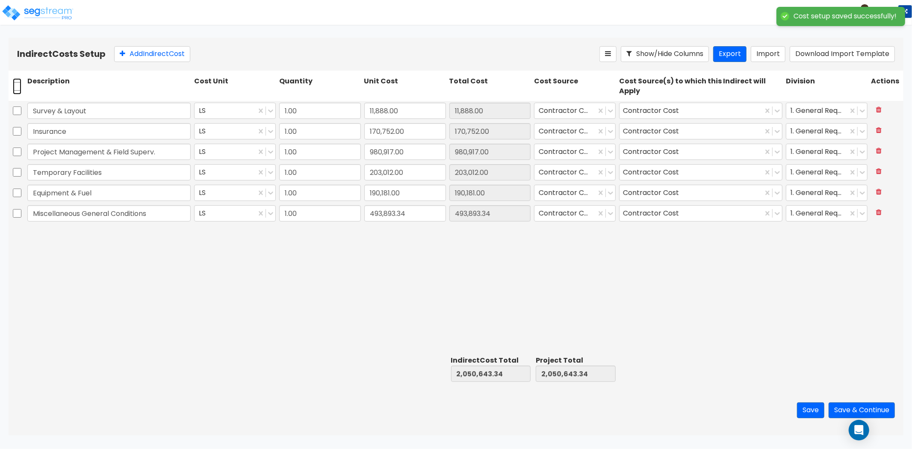
click at [19, 86] on input "checkbox" at bounding box center [17, 86] width 9 height 16
checkbox input "true"
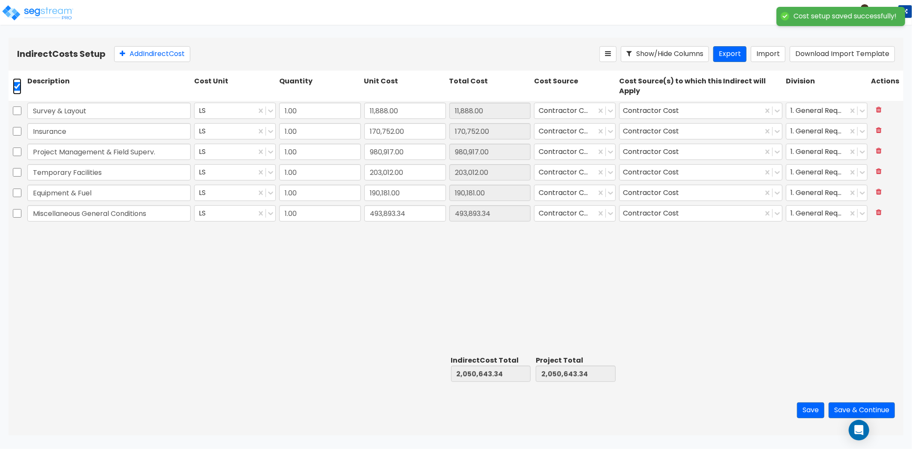
checkbox input "true"
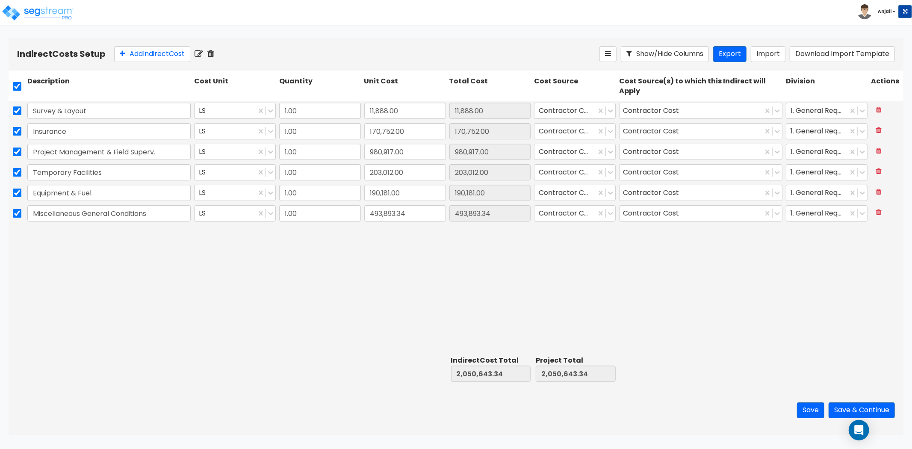
click at [202, 55] on icon at bounding box center [199, 54] width 9 height 9
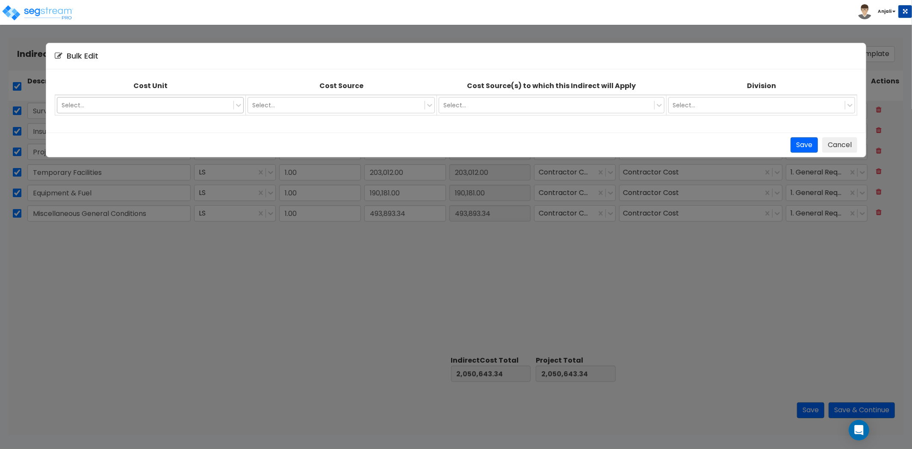
click at [156, 105] on div at bounding box center [146, 105] width 168 height 10
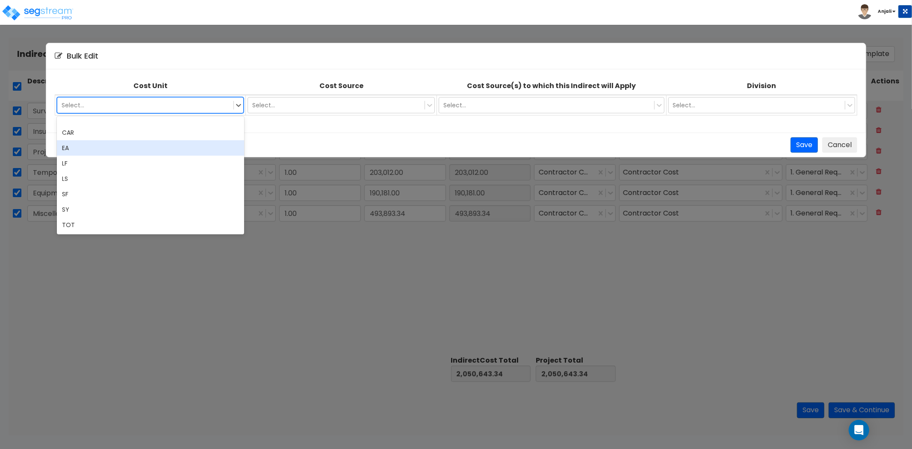
click at [103, 152] on div "EA" at bounding box center [150, 147] width 187 height 15
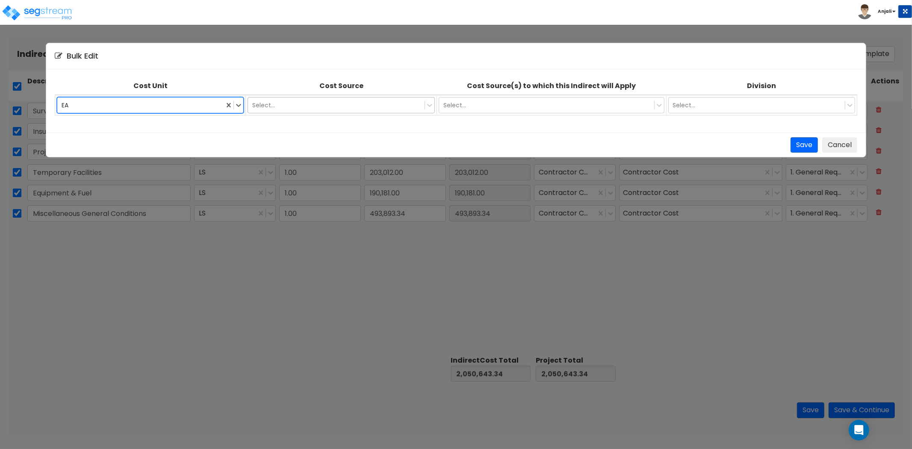
click at [354, 100] on div at bounding box center [336, 105] width 168 height 10
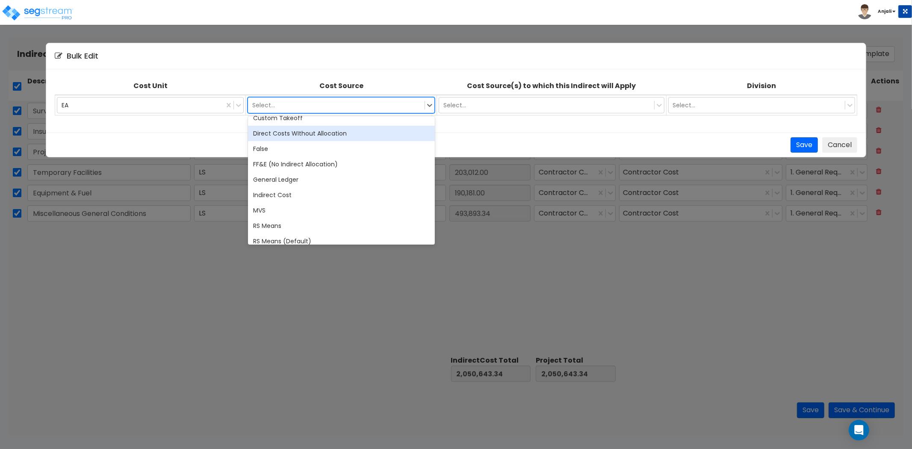
scroll to position [142, 0]
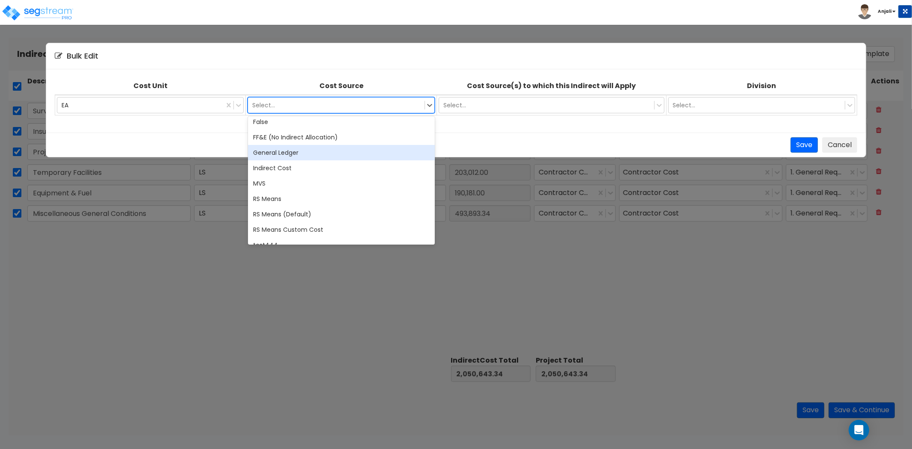
click at [283, 152] on div "General Ledger" at bounding box center [341, 152] width 187 height 15
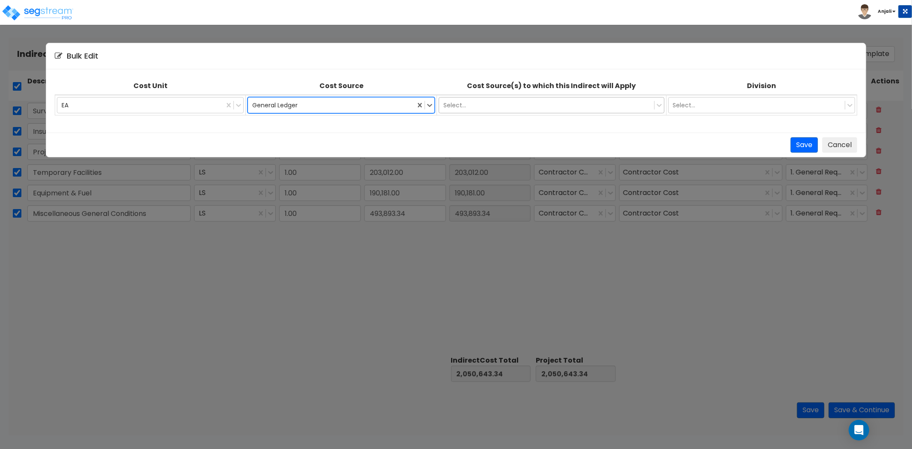
click at [503, 109] on div at bounding box center [546, 105] width 206 height 10
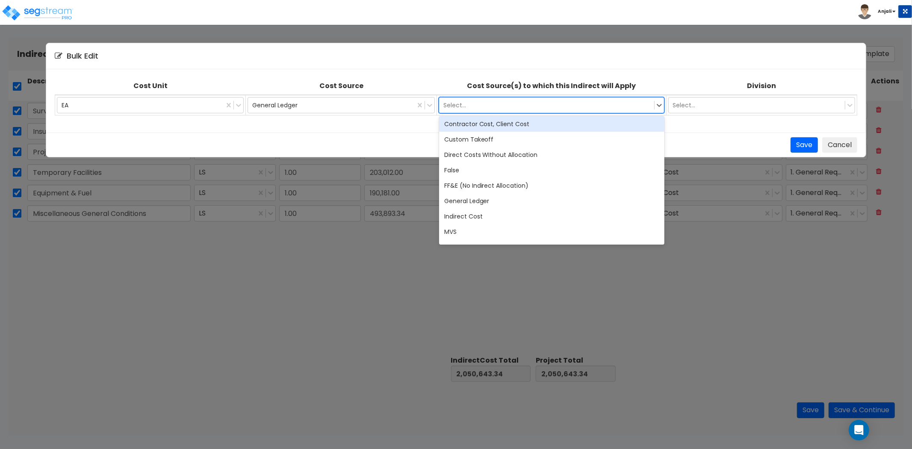
scroll to position [95, 0]
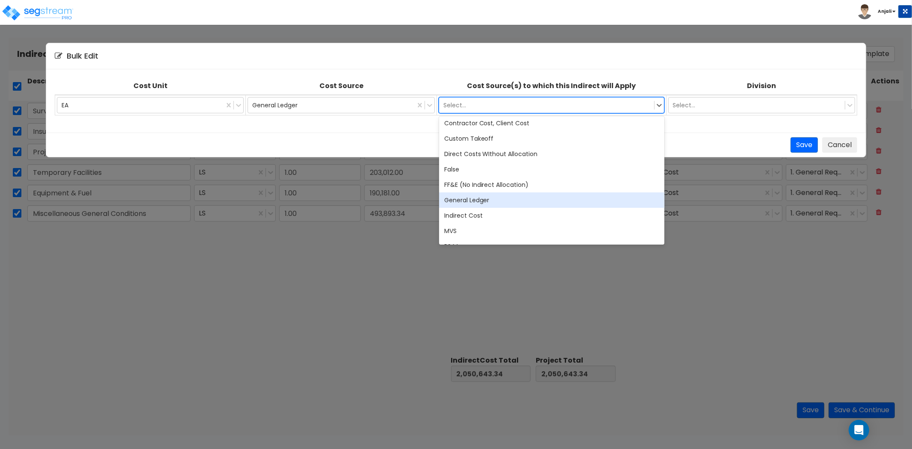
click at [485, 199] on div "General Ledger" at bounding box center [551, 199] width 225 height 15
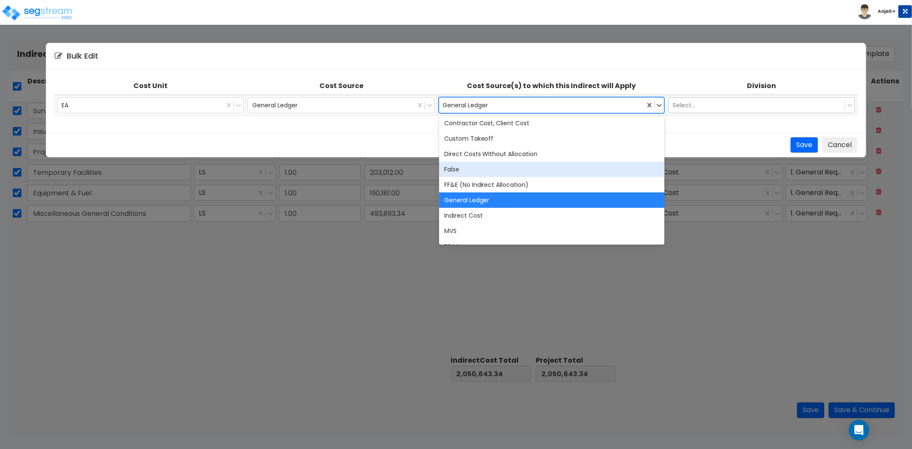
click at [746, 107] on div at bounding box center [757, 105] width 168 height 10
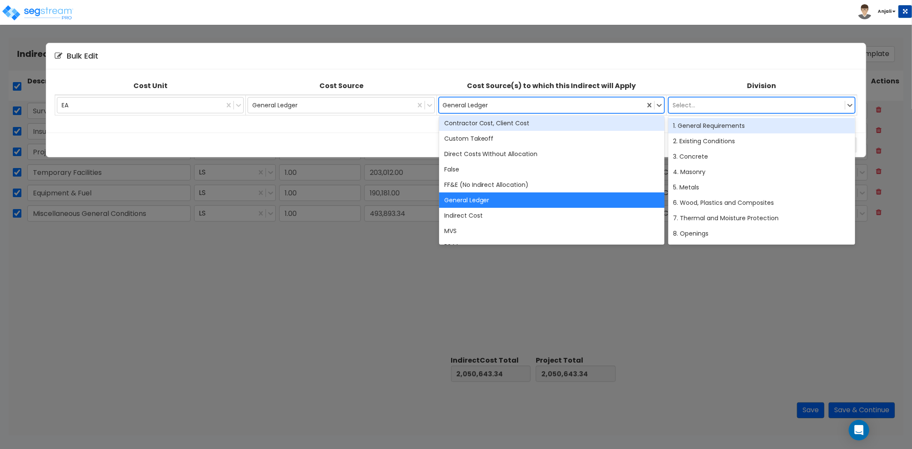
click at [511, 103] on div "General Ledger" at bounding box center [541, 105] width 205 height 14
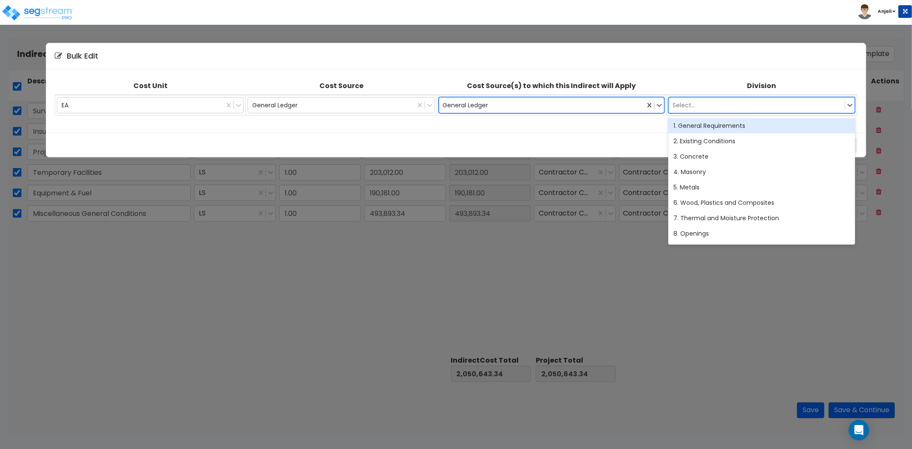
click at [731, 126] on div "1. General Requirements" at bounding box center [761, 125] width 187 height 15
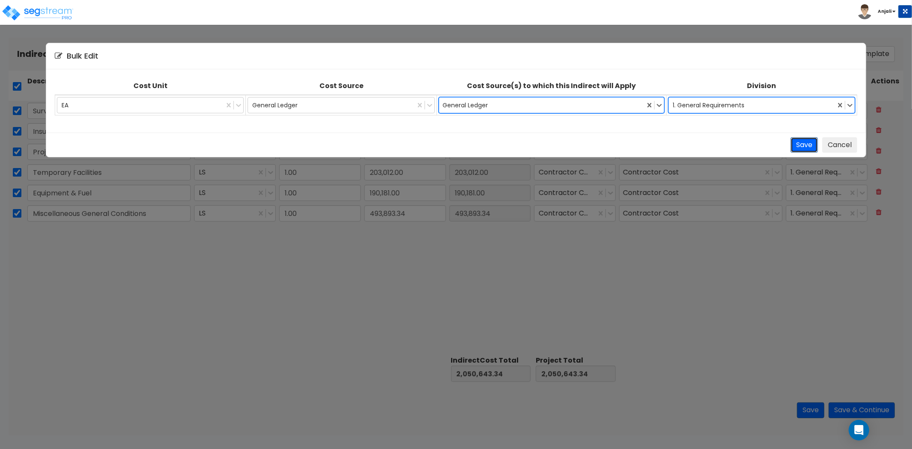
click at [800, 147] on button "Save" at bounding box center [804, 145] width 27 height 16
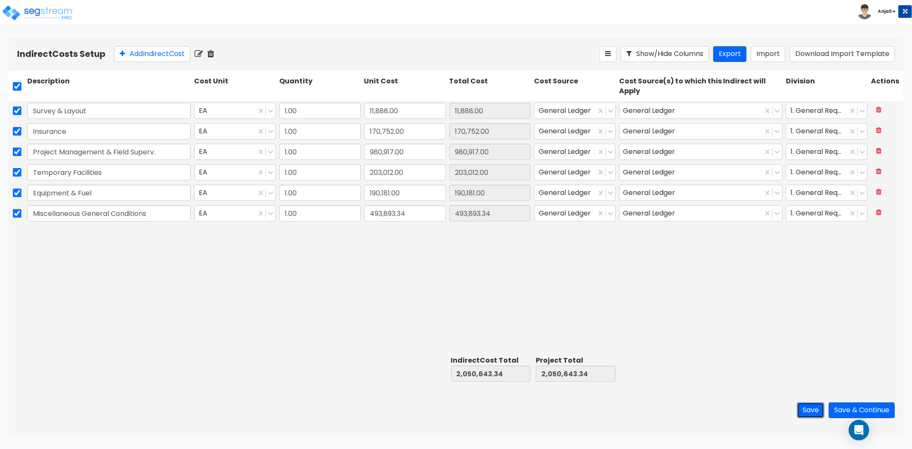
click at [809, 402] on button "Save" at bounding box center [810, 410] width 27 height 16
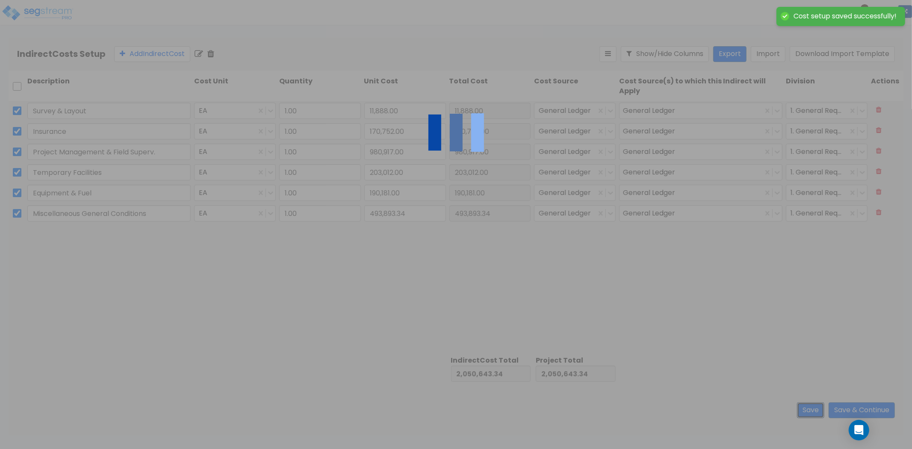
checkbox input "false"
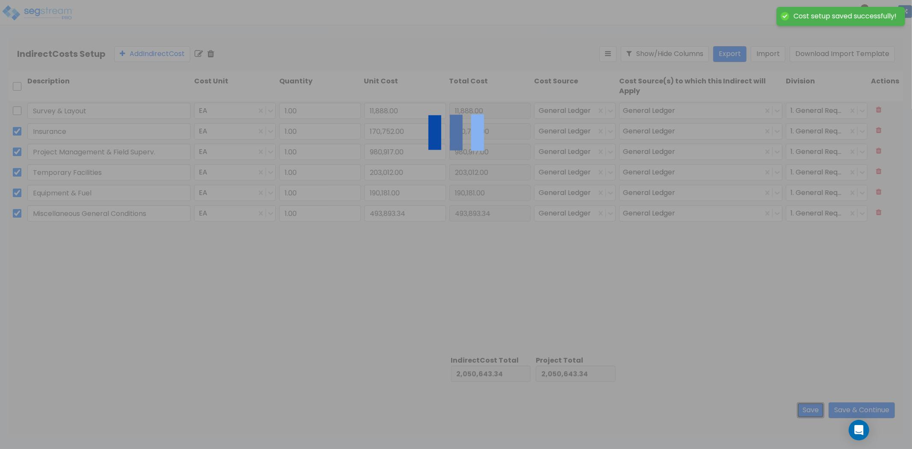
checkbox input "false"
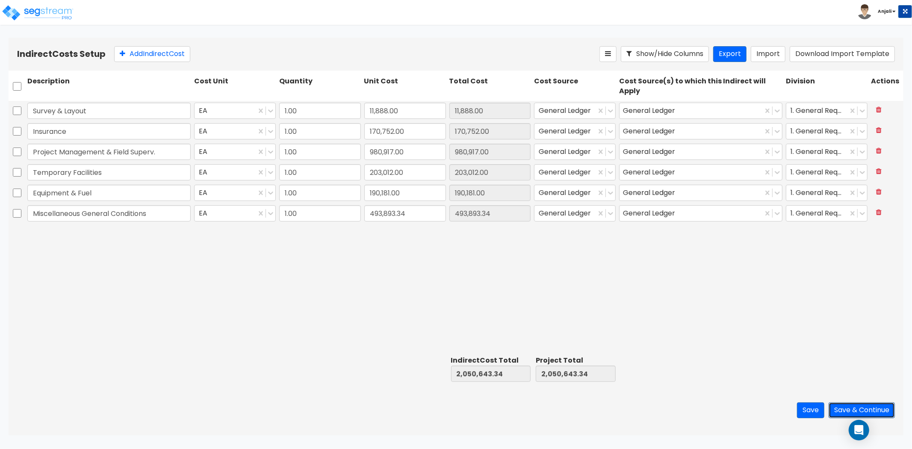
click at [842, 412] on button "Save & Continue" at bounding box center [862, 410] width 66 height 16
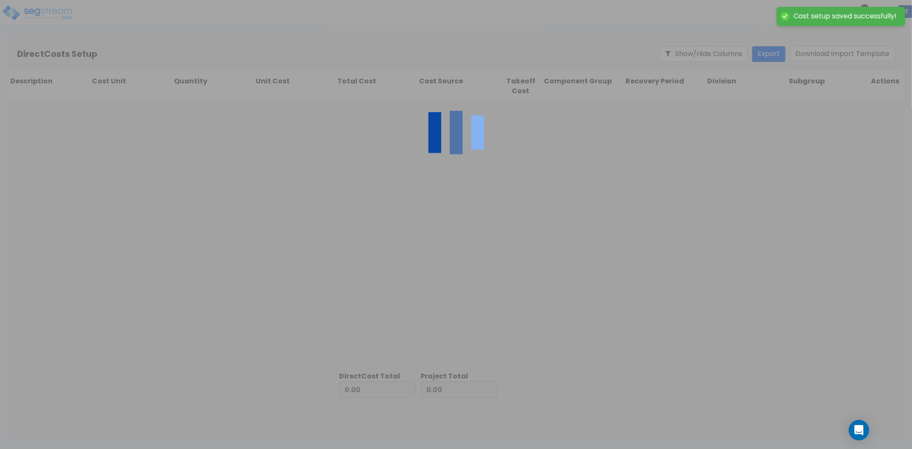
type input "2,050,643.34"
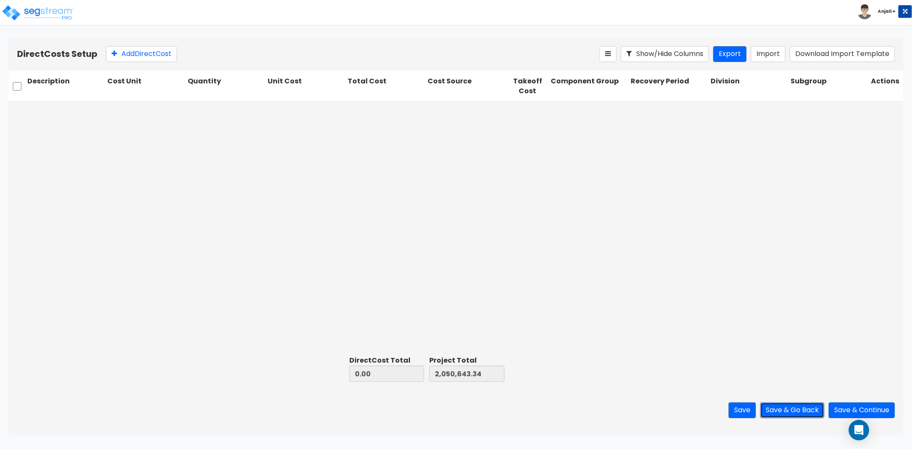
click at [795, 413] on button "Save & Go Back" at bounding box center [792, 410] width 64 height 16
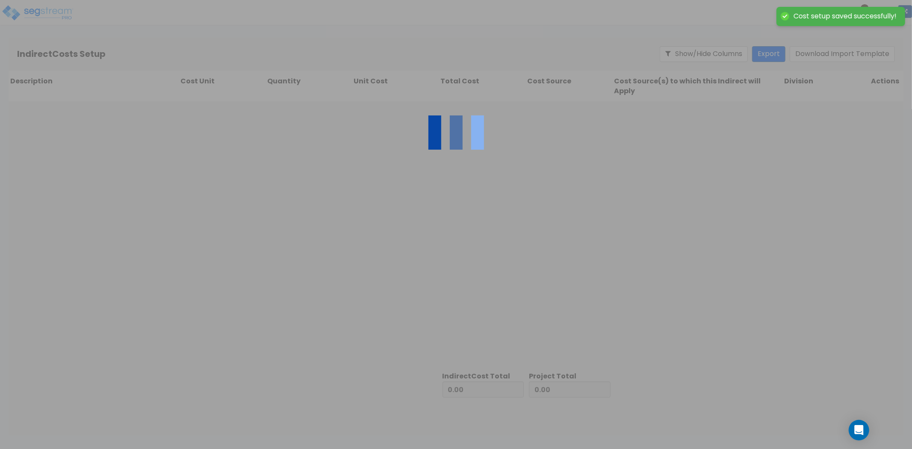
type input "2,050,643.34"
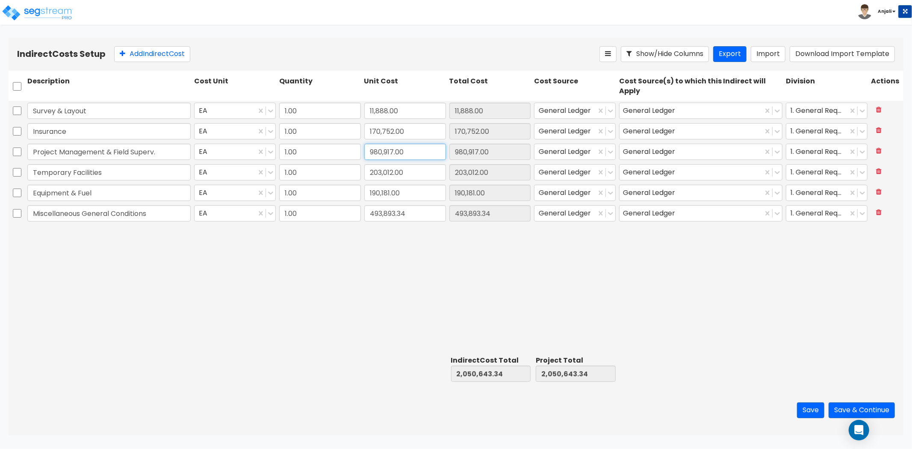
click at [411, 154] on input "980,917.00" at bounding box center [405, 152] width 82 height 16
paste input "71,107.83"
type input "971,107.83"
type input "2,040,834.17"
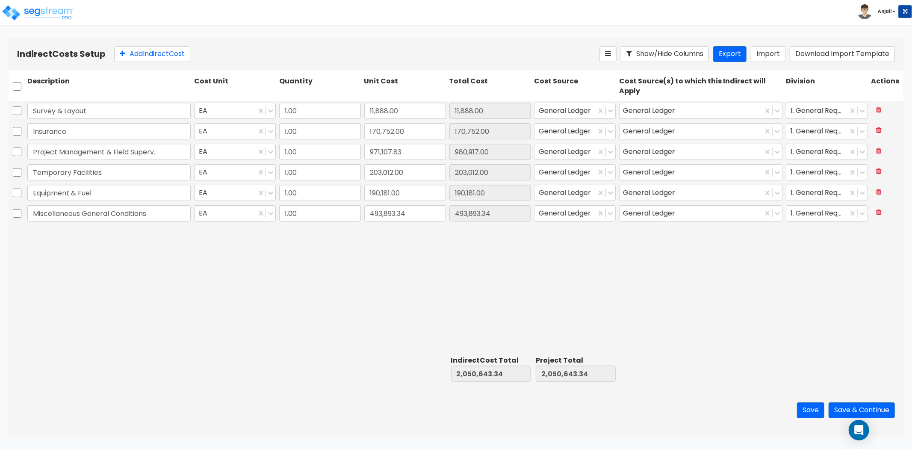
type input "971,107.83"
click at [409, 169] on input "203,012.00" at bounding box center [405, 172] width 82 height 16
paste input "0,981.88"
type input "200,981.88"
type input "2,038,804.05"
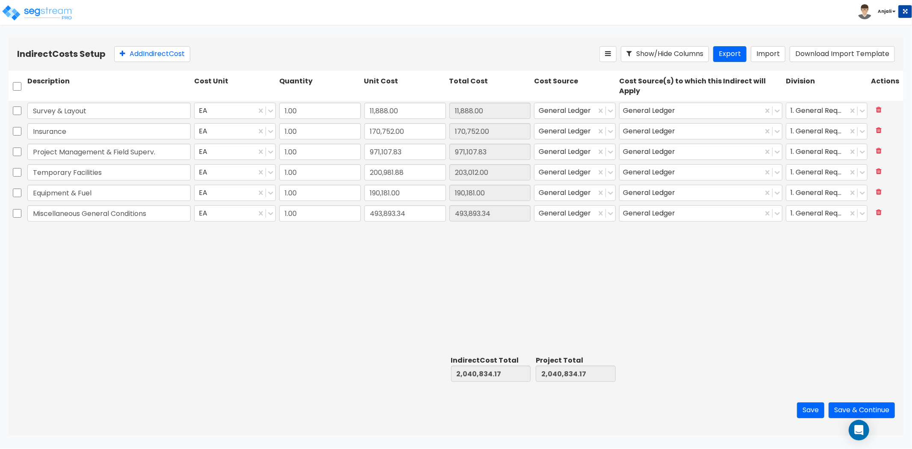
type input "2,038,804.05"
type input "200,981.88"
click at [418, 193] on input "190,181.00" at bounding box center [405, 193] width 82 height 16
paste input "88,279.19"
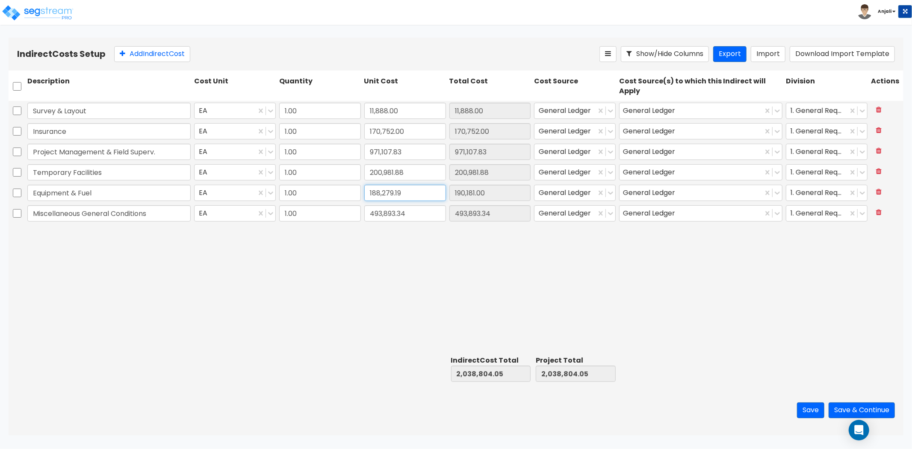
type input "188,279.19"
type input "2,036,902.24"
type input "188,279.19"
click at [418, 207] on input "493,893.34" at bounding box center [405, 213] width 82 height 16
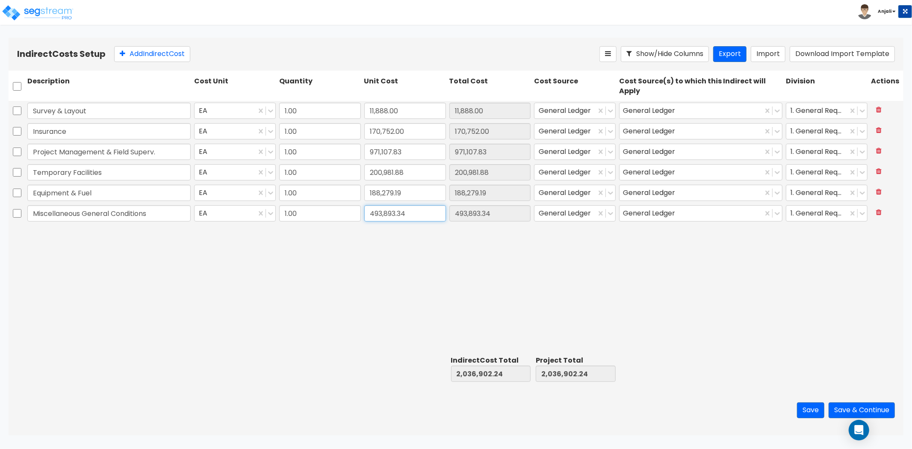
click at [428, 210] on input "493,893.34" at bounding box center [405, 213] width 82 height 16
click at [420, 214] on input "493,893.34" at bounding box center [405, 213] width 82 height 16
drag, startPoint x: 420, startPoint y: 214, endPoint x: 368, endPoint y: 213, distance: 52.2
click at [368, 213] on input "493,893.34" at bounding box center [405, 213] width 82 height 16
paste input "88,954.41"
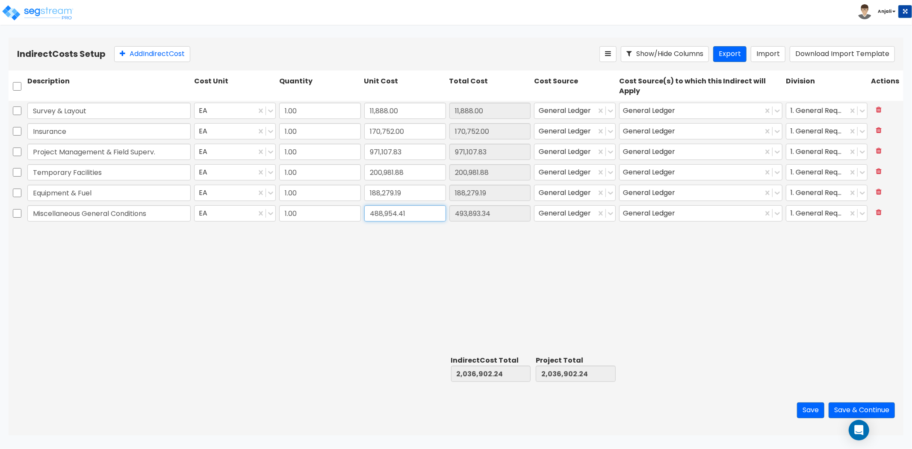
type input "488,954.41"
type input "2,031,963.31"
type input "488,954.41"
click at [370, 266] on div "Survey & Layout EA 1.00 11,888.00 11,888.00 General Ledger General Ledger 1. Ge…" at bounding box center [456, 227] width 895 height 252
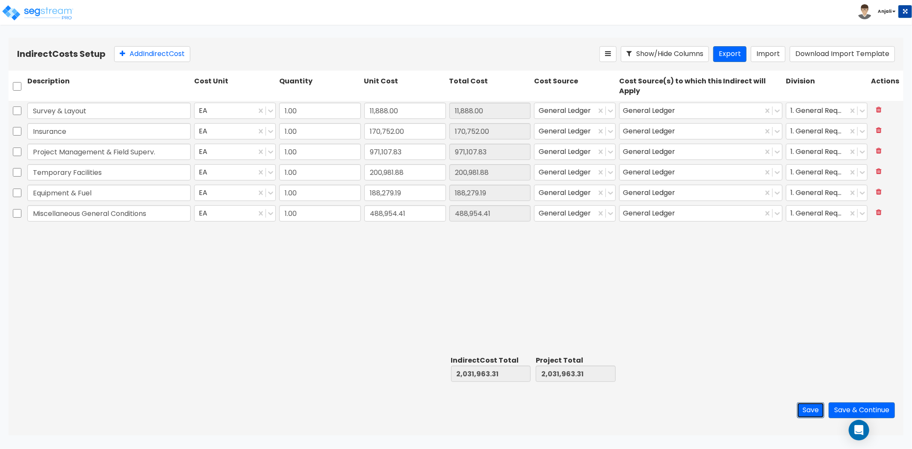
click at [810, 405] on button "Save" at bounding box center [810, 410] width 27 height 16
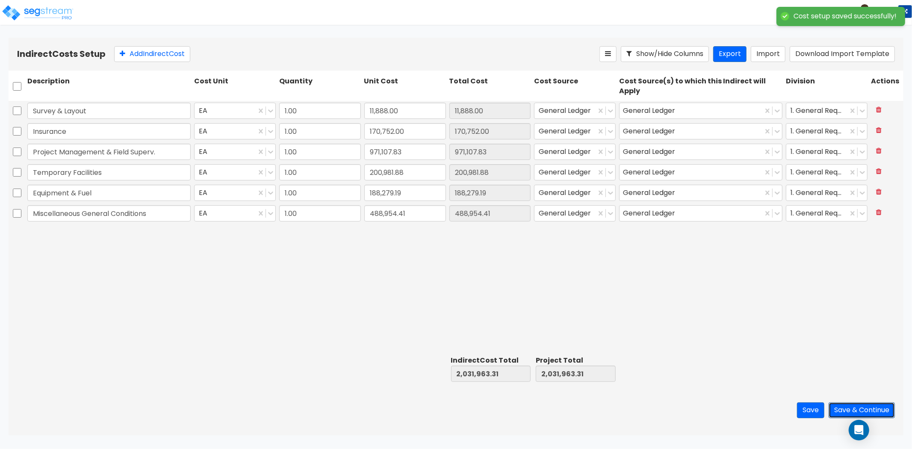
click at [852, 405] on button "Save & Continue" at bounding box center [862, 410] width 66 height 16
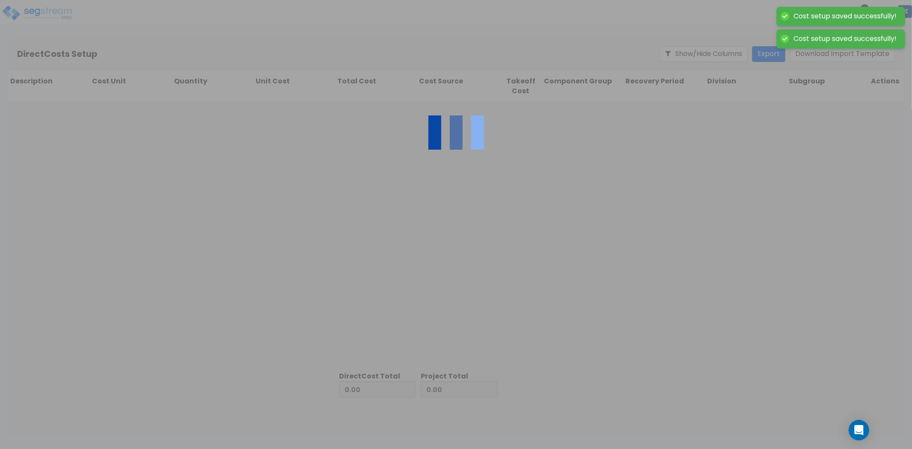
type input "2,031,963.31"
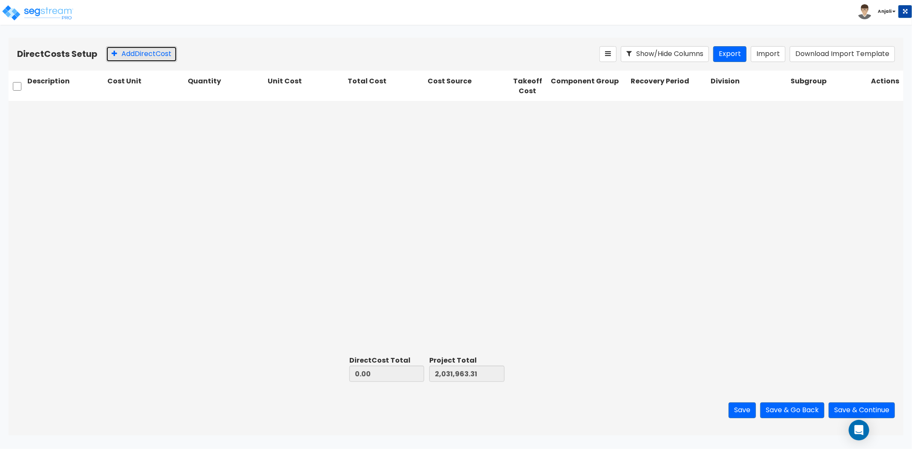
click at [142, 56] on button "Add Direct Cost" at bounding box center [141, 54] width 71 height 16
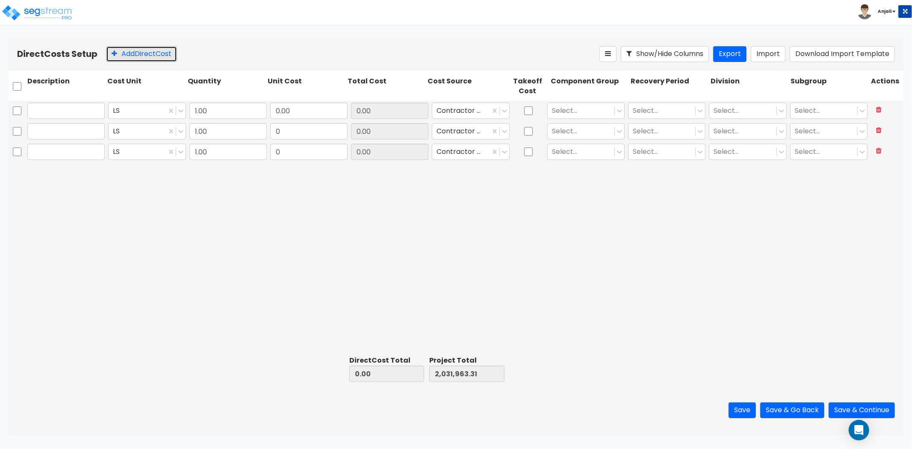
click at [142, 56] on button "Add Direct Cost" at bounding box center [141, 54] width 71 height 16
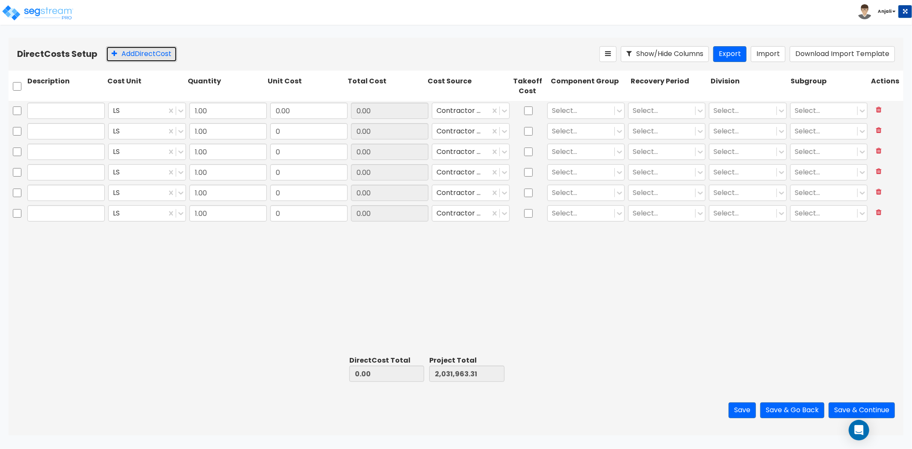
click at [142, 56] on button "Add Direct Cost" at bounding box center [141, 54] width 71 height 16
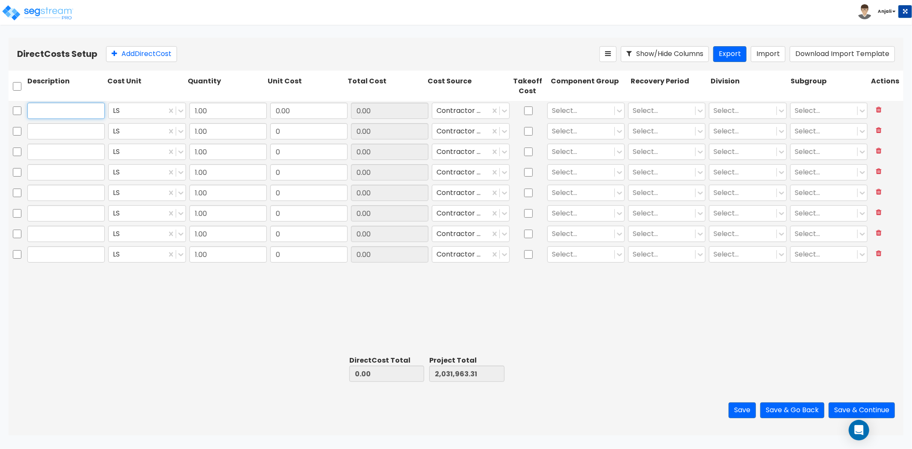
click at [89, 116] on input "text" at bounding box center [65, 111] width 77 height 16
paste input "Soil Treatment"
type input "Soil Treatment"
click at [299, 110] on input "0.00" at bounding box center [308, 111] width 77 height 16
paste input "10,985"
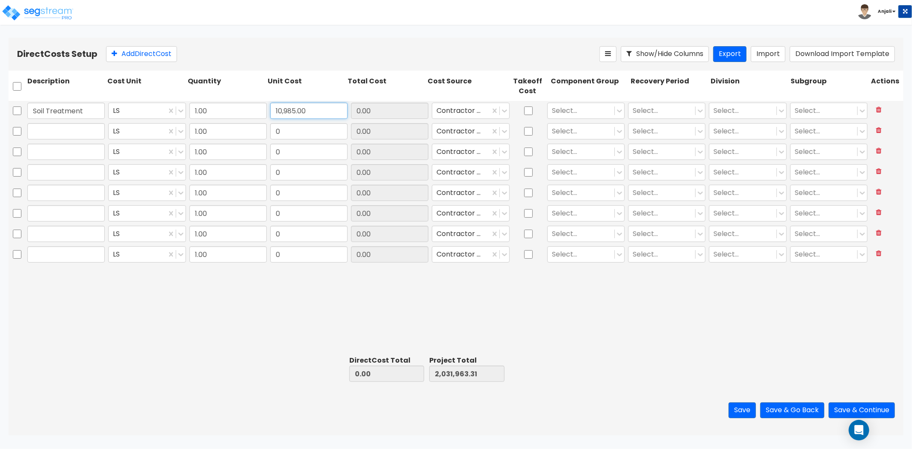
type input "10,985.00"
type input "2,042,948.31"
type input "10,985.00"
click at [39, 140] on div at bounding box center [66, 131] width 81 height 20
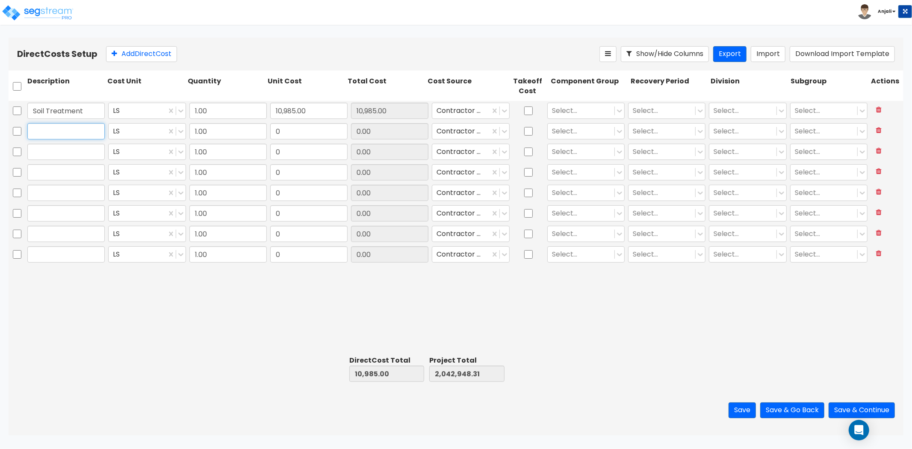
click at [51, 130] on input "text" at bounding box center [65, 131] width 77 height 16
click at [74, 129] on input "text" at bounding box center [65, 131] width 77 height 16
paste input "Concrete"
type input "Concrete"
click at [65, 154] on input "text" at bounding box center [65, 152] width 77 height 16
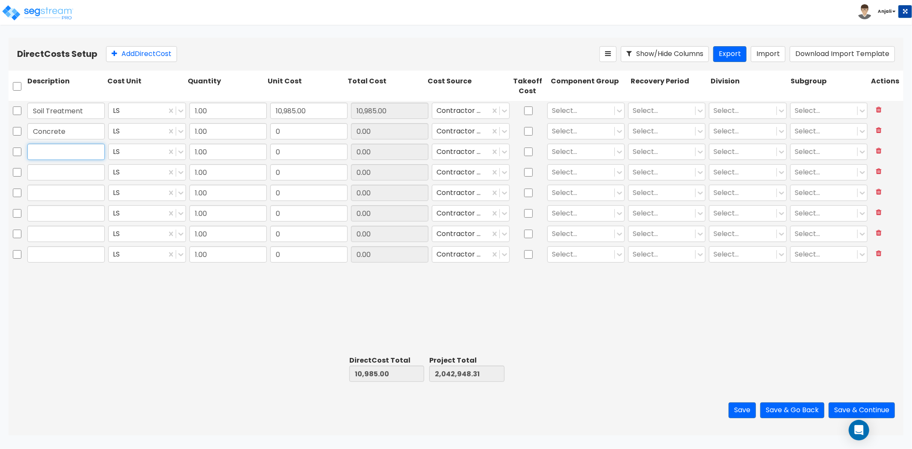
paste input "Gyperete & Breezeway Topping Slabs"
type input "Gyperete & Breezeway Topping Slabs"
click at [38, 178] on input "text" at bounding box center [65, 172] width 77 height 16
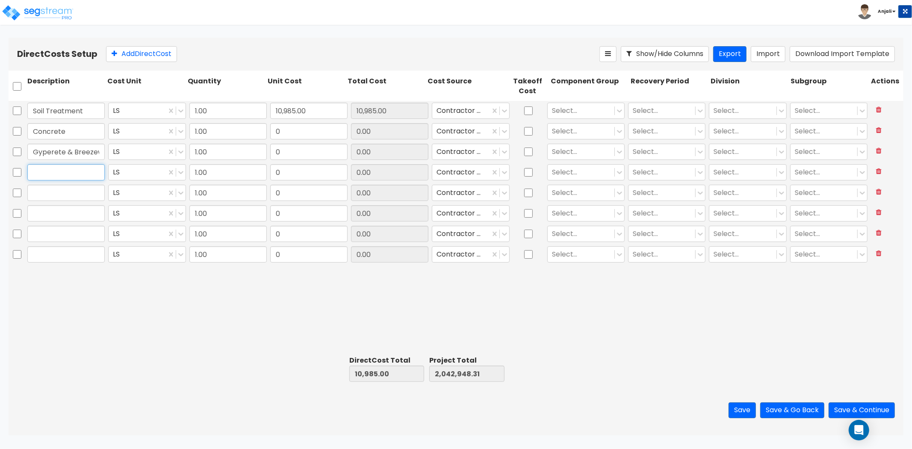
paste input "Miscellaneous Concrete"
type input "Miscellaneous Concrete"
click at [85, 192] on input "text" at bounding box center [65, 193] width 77 height 16
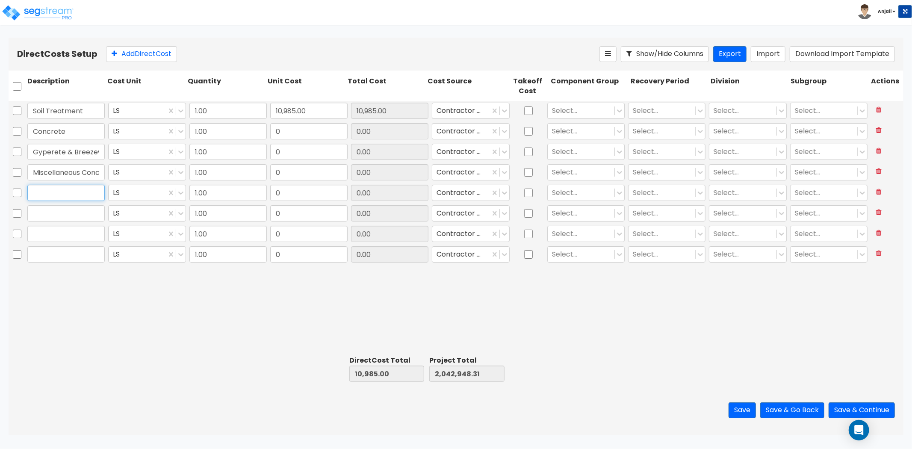
paste input "Masonry & Stone Veneer"
type input "Masonry & Stone Veneer"
click at [51, 217] on input "text" at bounding box center [65, 213] width 77 height 16
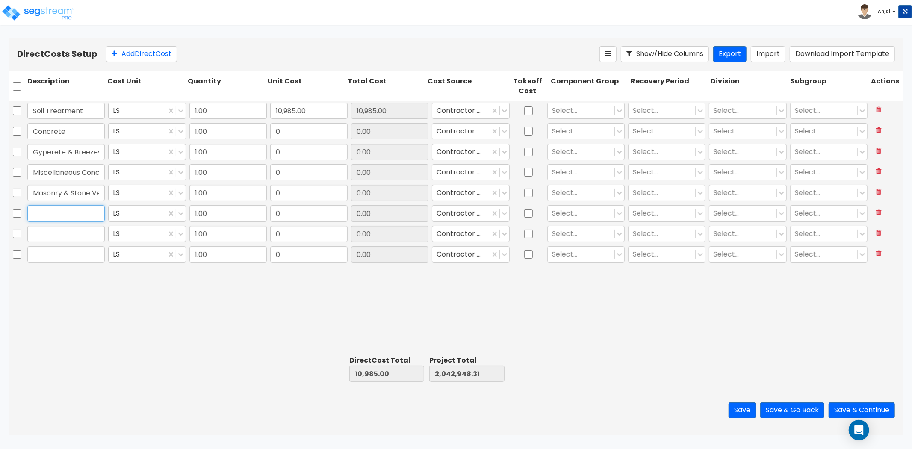
paste input "Steel, Stairs & Rails"
type input "Steel, Stairs & Rails"
click at [48, 238] on input "text" at bounding box center [65, 234] width 77 height 16
paste input "Rough Carpentry"
type input "Rough Carpentry"
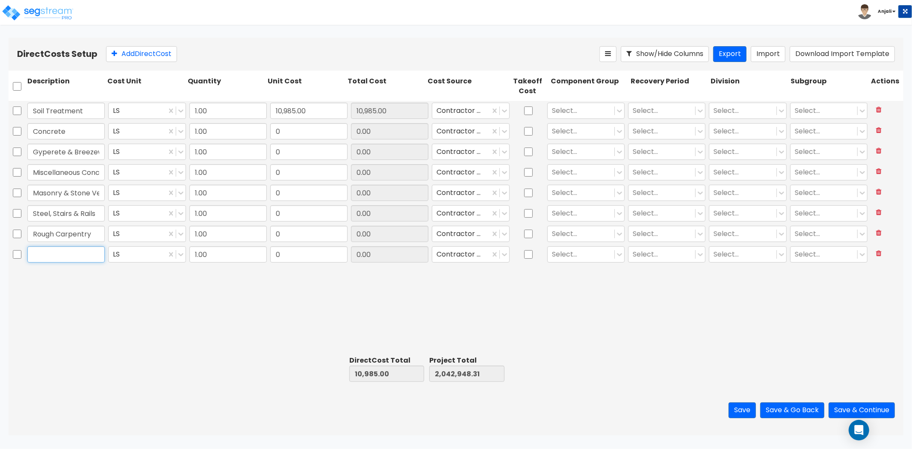
click at [59, 251] on input "text" at bounding box center [65, 254] width 77 height 16
paste input "Lumber"
type input "Lumber"
click at [157, 47] on button "Add Direct Cost" at bounding box center [141, 54] width 71 height 16
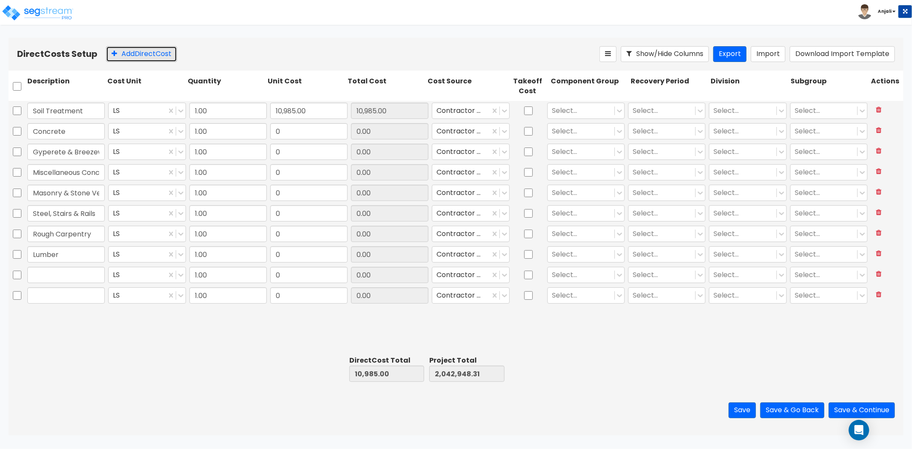
click at [157, 47] on button "Add Direct Cost" at bounding box center [141, 54] width 71 height 16
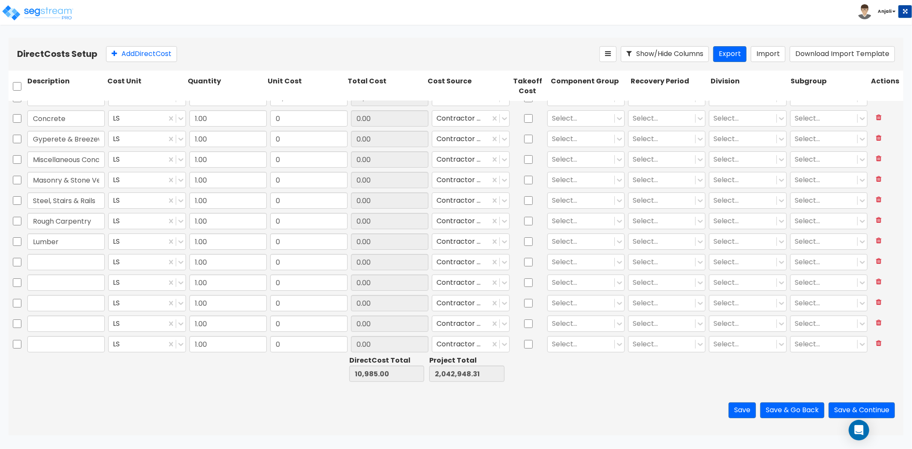
scroll to position [36, 0]
click at [79, 240] on input "text" at bounding box center [65, 239] width 77 height 16
paste input "Wood Trusses"
type input "Wood Trusses"
click at [69, 259] on input "text" at bounding box center [65, 260] width 77 height 16
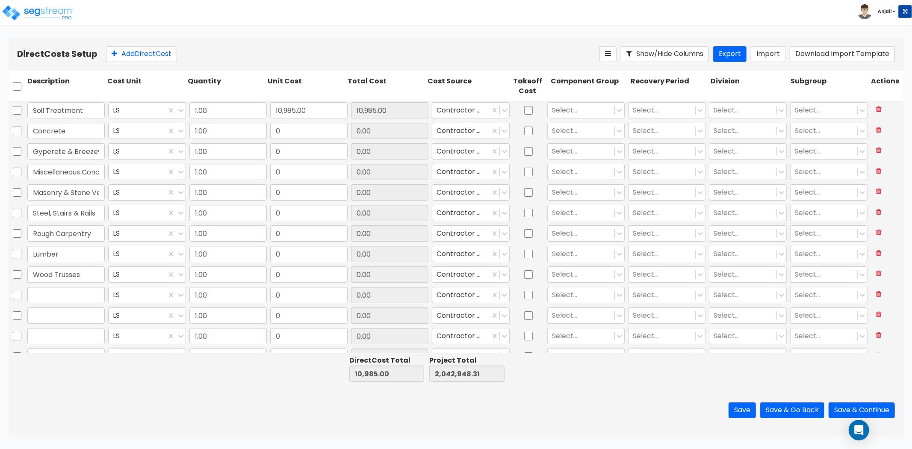
scroll to position [0, 0]
click at [310, 131] on input "0" at bounding box center [308, 131] width 77 height 16
paste input "4,083,694.0"
type input "4,083,694.00"
type input "4,094,679.00"
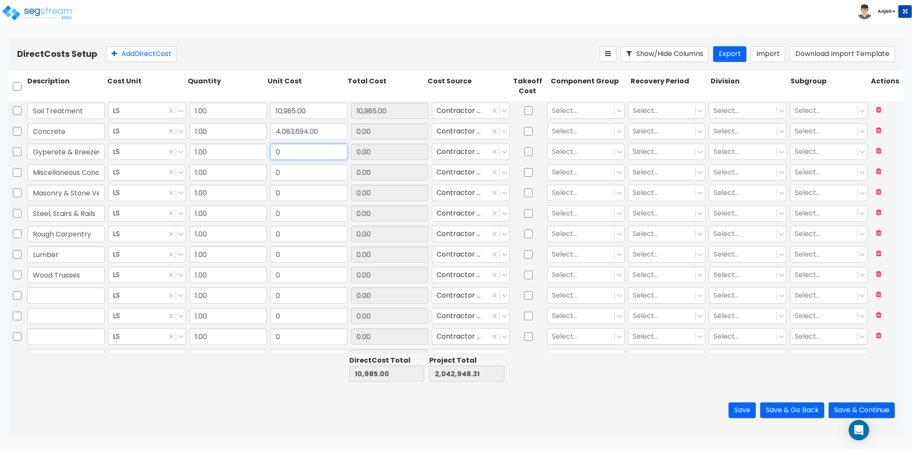
type input "6,126,642.31"
type input "4,083,694.00"
click at [306, 147] on input "0" at bounding box center [308, 152] width 77 height 16
click at [289, 155] on input "0" at bounding box center [308, 152] width 77 height 16
paste input "476,922.0"
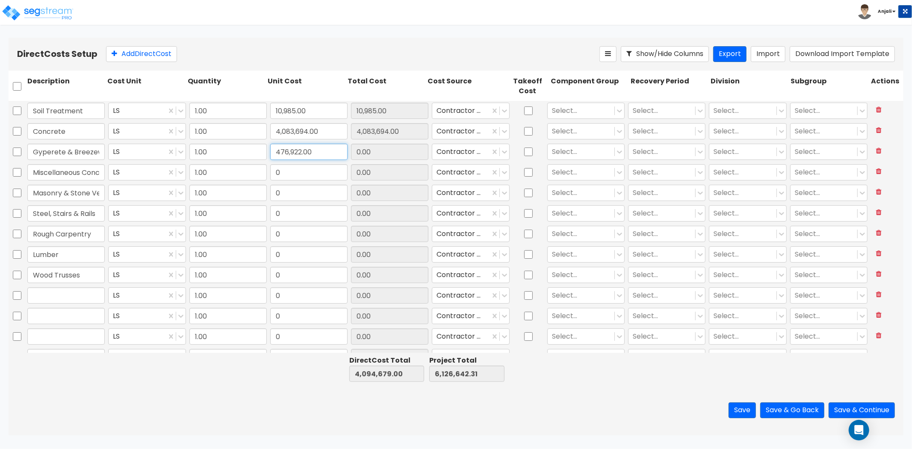
type input "476,922.00"
type input "4,571,601.00"
type input "6,603,564.31"
type input "476,922.00"
click at [293, 168] on input "0" at bounding box center [308, 172] width 77 height 16
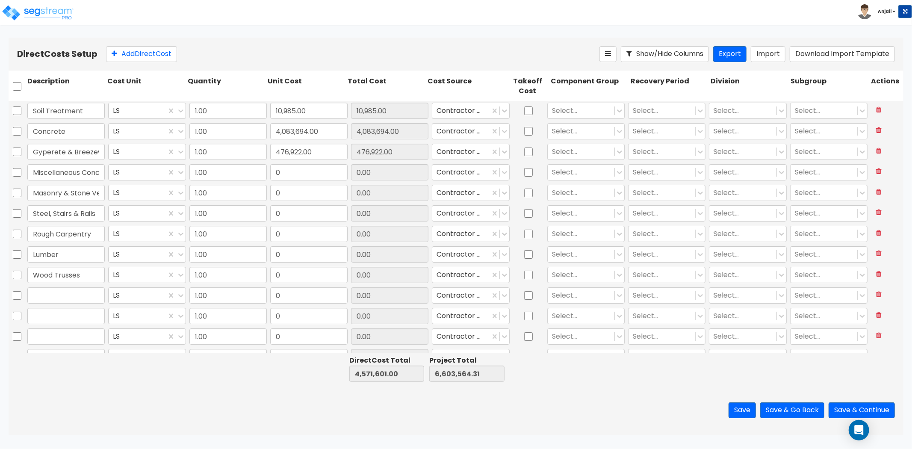
click at [63, 305] on div at bounding box center [66, 296] width 81 height 20
click at [65, 301] on input "text" at bounding box center [65, 295] width 77 height 16
paste input "Building Hold Down Hardware"
type input "Building Hold Down Hardware"
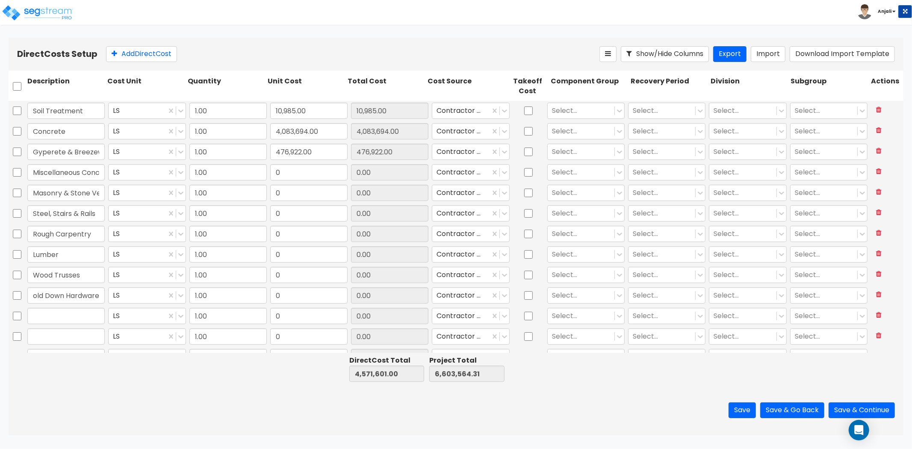
scroll to position [0, 0]
click at [68, 322] on input "text" at bounding box center [65, 316] width 77 height 16
paste input "Finish Carpentry"
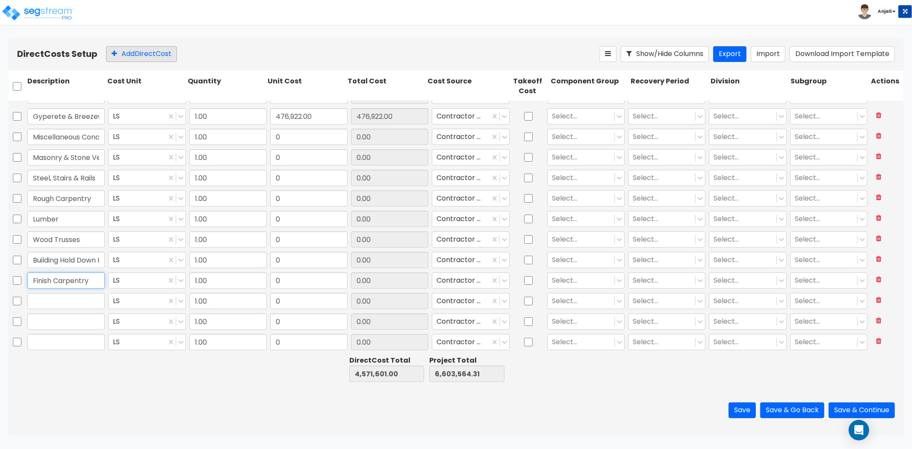
type input "Finish Carpentry"
click at [160, 59] on button "Add Direct Cost" at bounding box center [141, 54] width 71 height 16
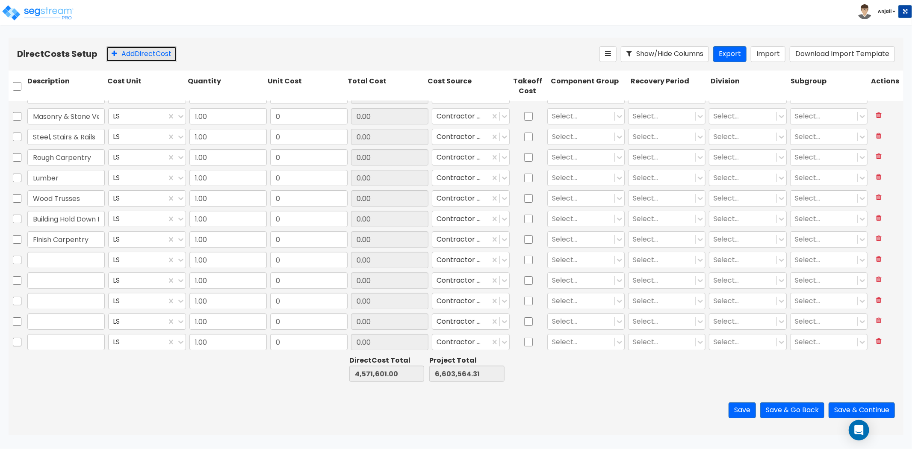
click at [160, 59] on button "Add Direct Cost" at bounding box center [141, 54] width 71 height 16
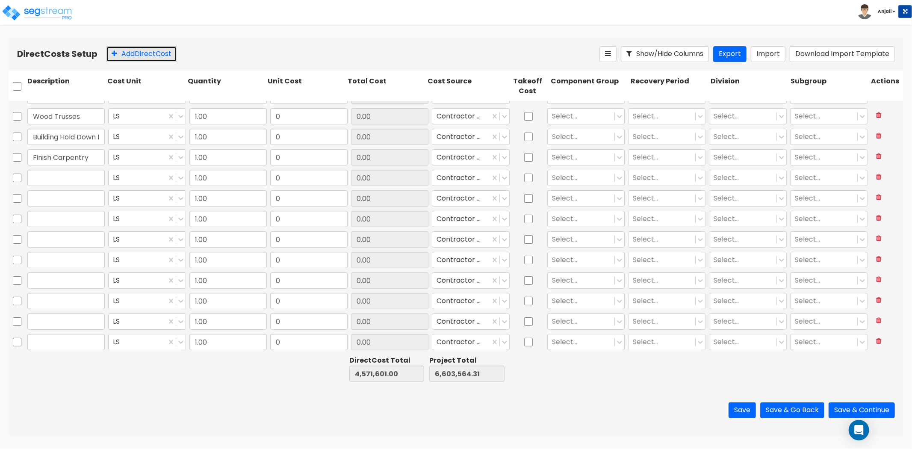
click at [167, 60] on button "Add Direct Cost" at bounding box center [141, 54] width 71 height 16
type input "1.00"
type input "0"
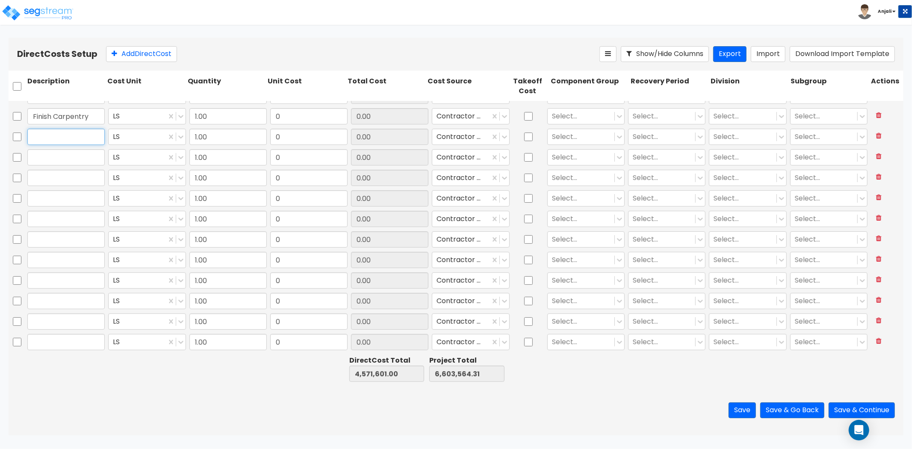
click at [81, 137] on input "text" at bounding box center [65, 137] width 77 height 16
paste input "Waterproofing"
type input "Waterproofing"
click at [78, 157] on input "text" at bounding box center [65, 157] width 77 height 16
paste input "Insulation"
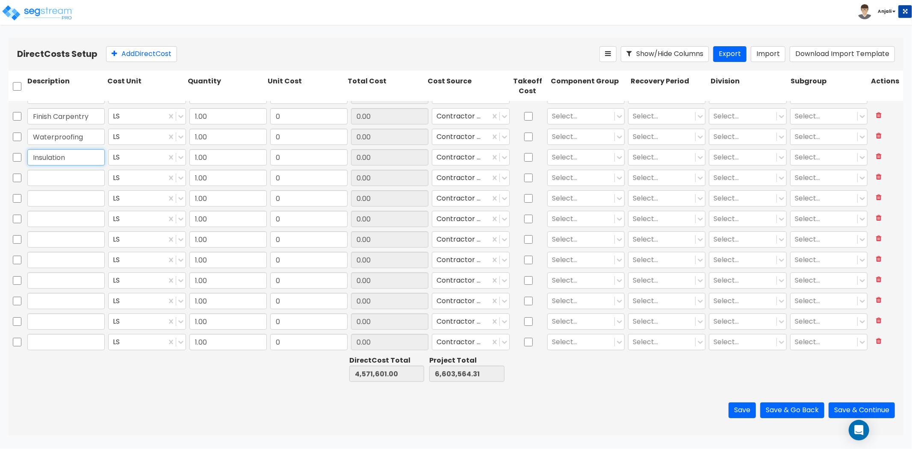
type input "Insulation"
click at [80, 177] on input "text" at bounding box center [65, 178] width 77 height 16
paste input "Siding & Trim"
type input "Siding & Trim"
click at [66, 194] on input "text" at bounding box center [65, 198] width 77 height 16
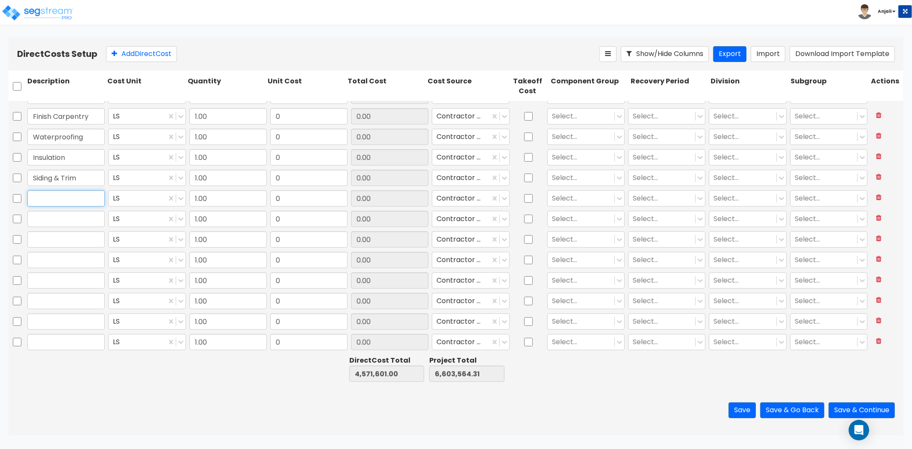
paste input "Firestopping"
type input "Firestopping"
click at [59, 219] on input "text" at bounding box center [65, 219] width 77 height 16
paste input "Shingle Roofing"
type input "Shingle Roofing"
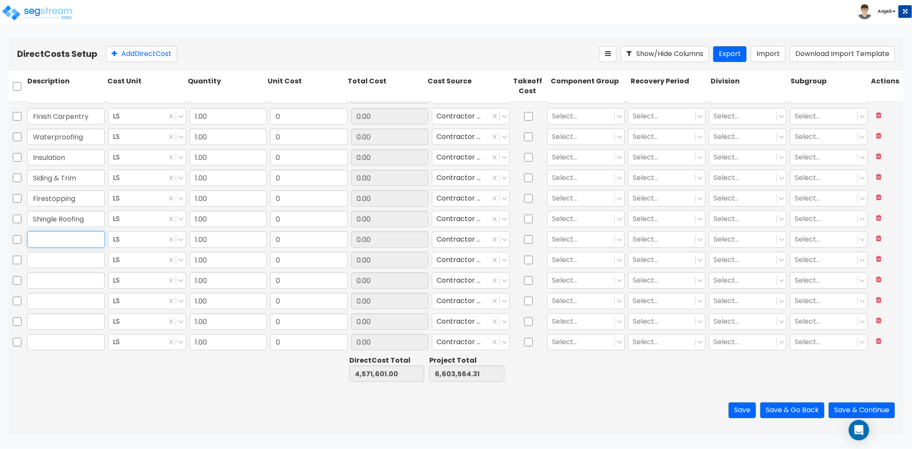
click at [52, 233] on input "text" at bounding box center [65, 239] width 77 height 16
paste input "Gutters and Downspouts"
type input "Gutters and Downspouts"
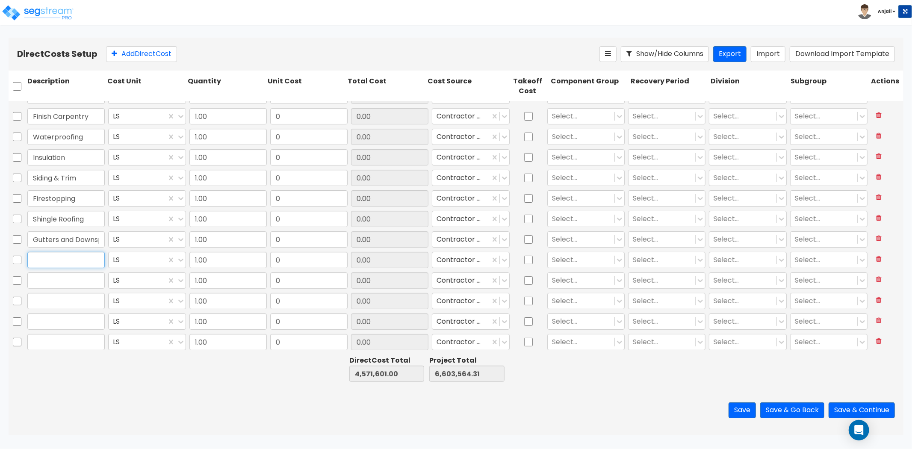
click at [32, 257] on input "text" at bounding box center [65, 260] width 77 height 16
paste input "Joint Sealers"
type input "Joint Sealers"
click at [88, 278] on input "text" at bounding box center [65, 280] width 77 height 16
paste input "Doors"
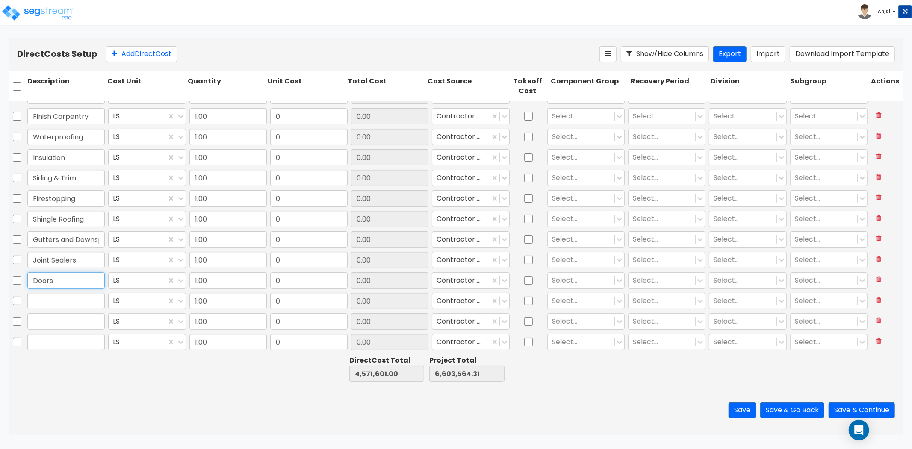
type input "Doors"
click at [86, 295] on input "text" at bounding box center [65, 301] width 77 height 16
paste input "Hardware"
type input "Hardware"
click at [72, 327] on input "text" at bounding box center [65, 321] width 77 height 16
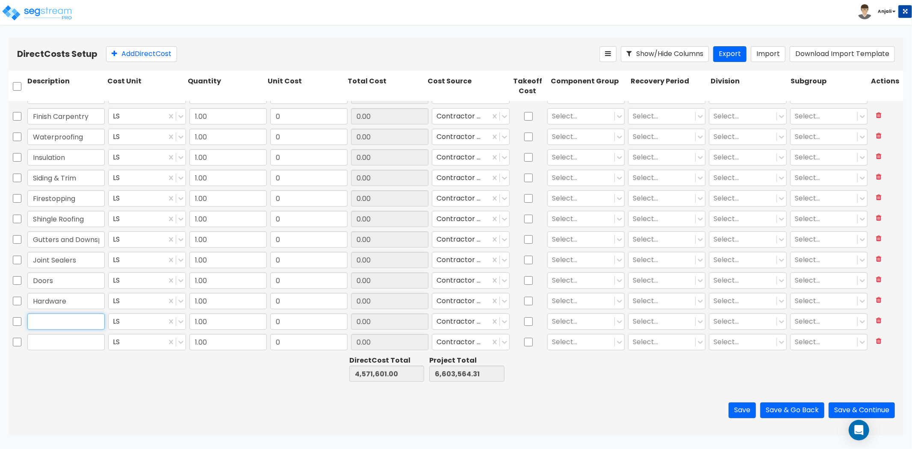
paste input "Windows"
type input "Windows"
click at [83, 344] on input "text" at bounding box center [65, 342] width 77 height 16
paste input "Drywall"
type input "Drywall"
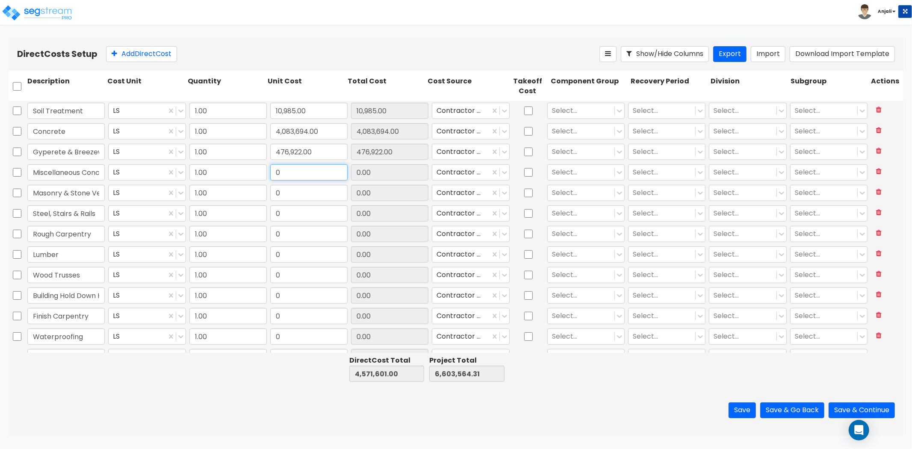
click at [307, 176] on input "0" at bounding box center [308, 172] width 77 height 16
paste input "333,400.0"
type input "333,400.00"
type input "4,905,001.00"
type input "6,936,964.31"
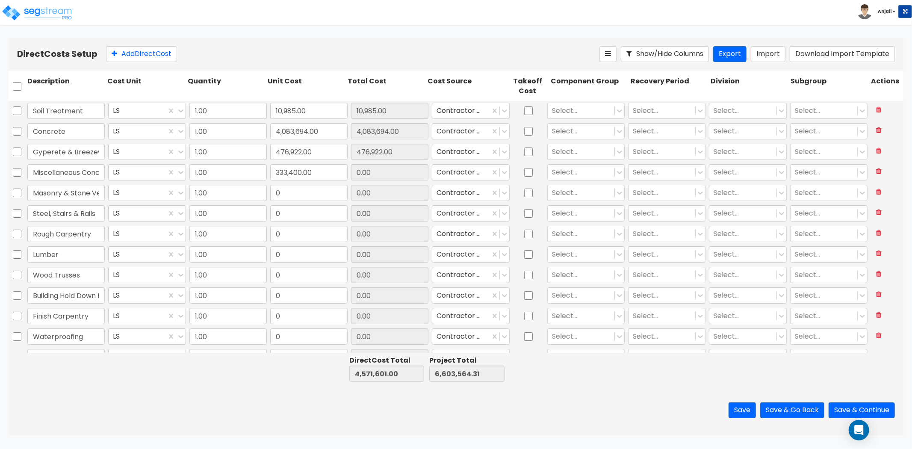
type input "333,400.00"
click at [306, 190] on input "0" at bounding box center [308, 193] width 77 height 16
paste input "1,607,111.0"
type input "1,607,111.00"
type input "6,512,112.00"
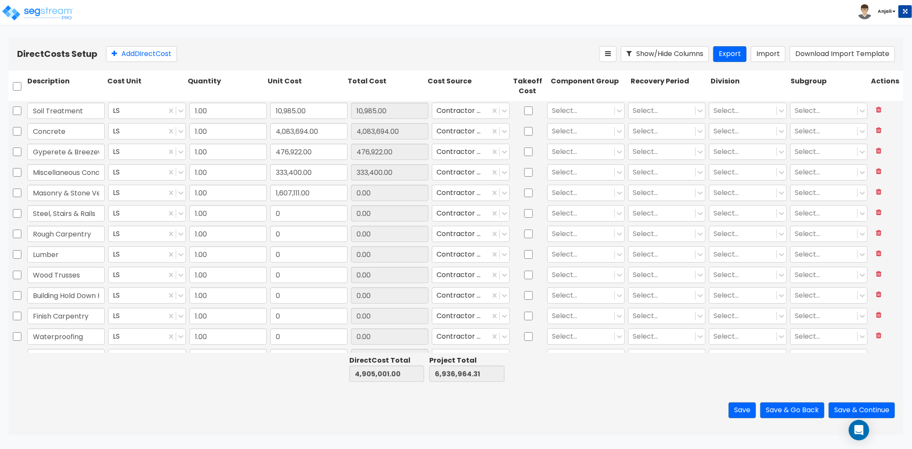
type input "8,544,075.31"
type input "1,607,111.00"
click at [295, 214] on input "0" at bounding box center [308, 213] width 77 height 16
paste input "892,265.8"
type input "892,265.80"
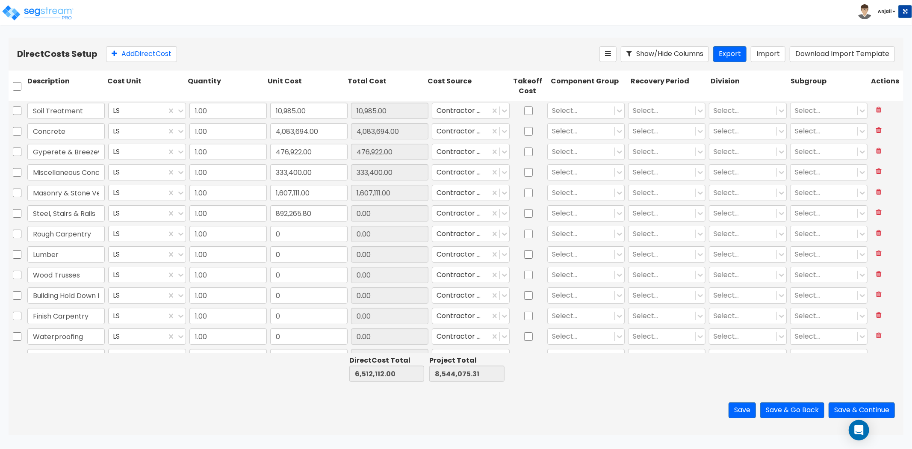
type input "7,404,377.80"
type input "9,436,341.11"
type input "892,265.80"
click at [310, 228] on input "0" at bounding box center [308, 234] width 77 height 16
paste input "1,626,610.88"
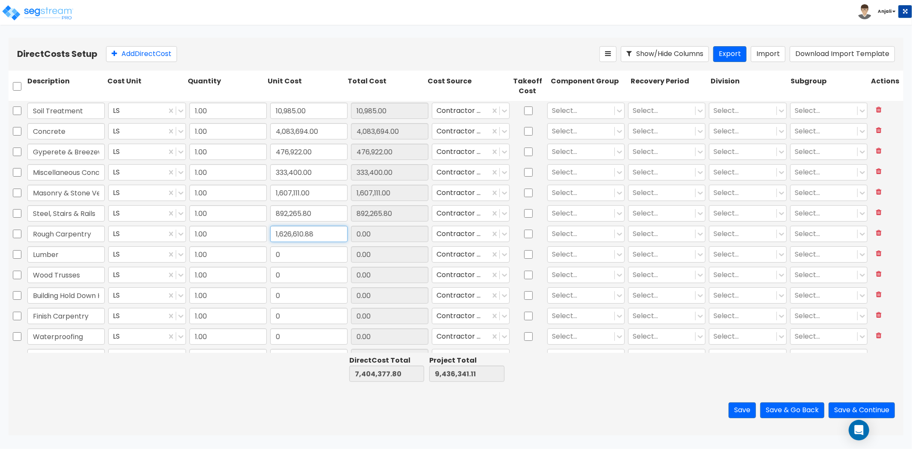
type input "1,626,610.88"
type input "9,030,988.68"
type input "11,062,951.99"
type input "1,626,610.88"
click at [304, 254] on input "0" at bounding box center [308, 254] width 77 height 16
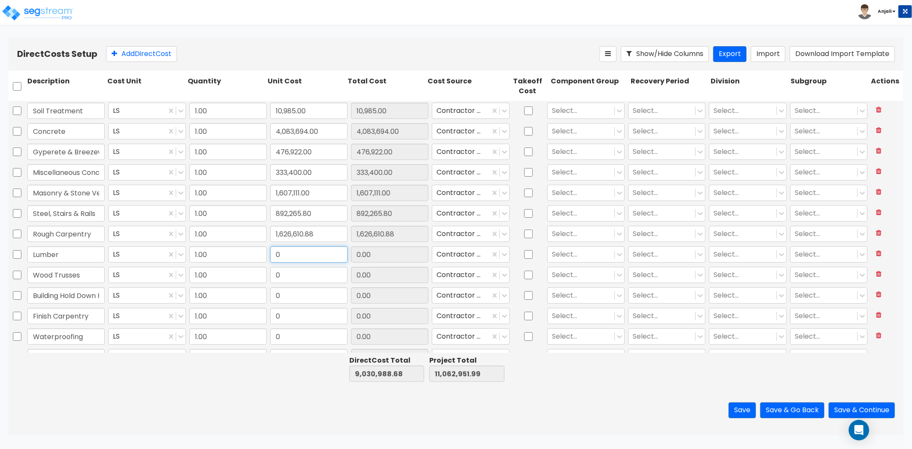
paste input "2,212,027.87"
type input "2,212,027.87"
type input "11,243,016.55"
type input "13,274,979.86"
type input "2,212,027.87"
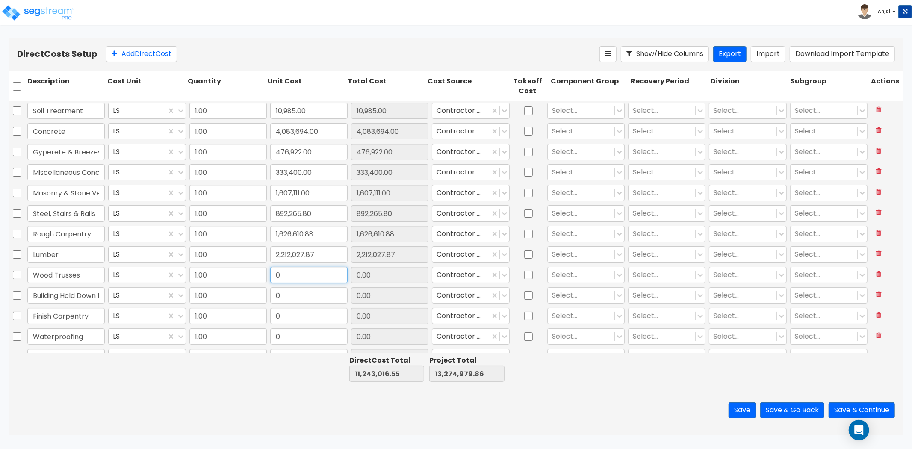
click at [290, 272] on input "0" at bounding box center [308, 275] width 77 height 16
paste input "2,150,911.0"
type input "2,150,911.00"
type input "13,393,927.55"
type input "15,425,890.86"
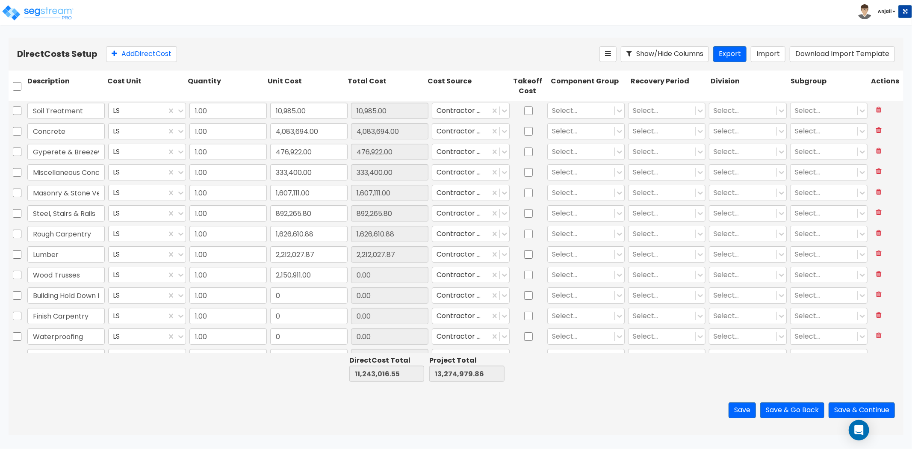
type input "2,150,911.00"
click at [280, 291] on input "0" at bounding box center [308, 295] width 77 height 16
paste input "178,774.0"
type input "178,774.00"
type input "13,572,701.55"
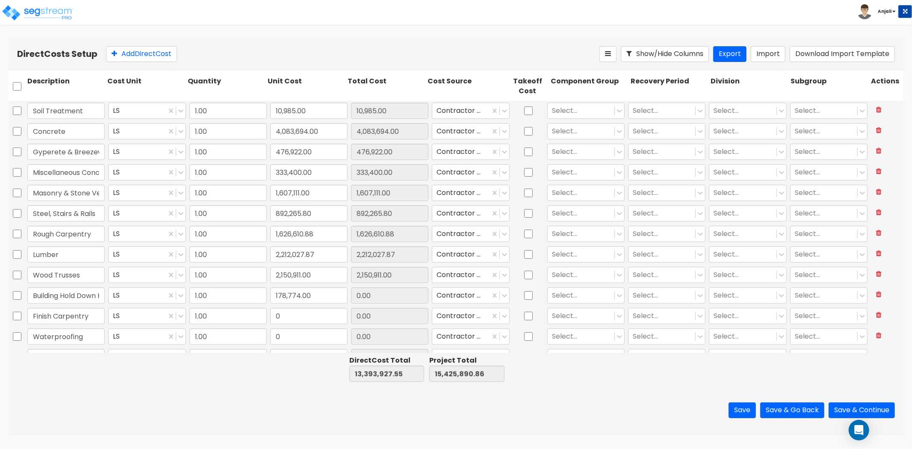
type input "15,604,664.86"
type input "178,774.00"
click at [318, 319] on input "0" at bounding box center [308, 316] width 77 height 16
paste input "text"
click at [287, 312] on input "text" at bounding box center [308, 316] width 77 height 16
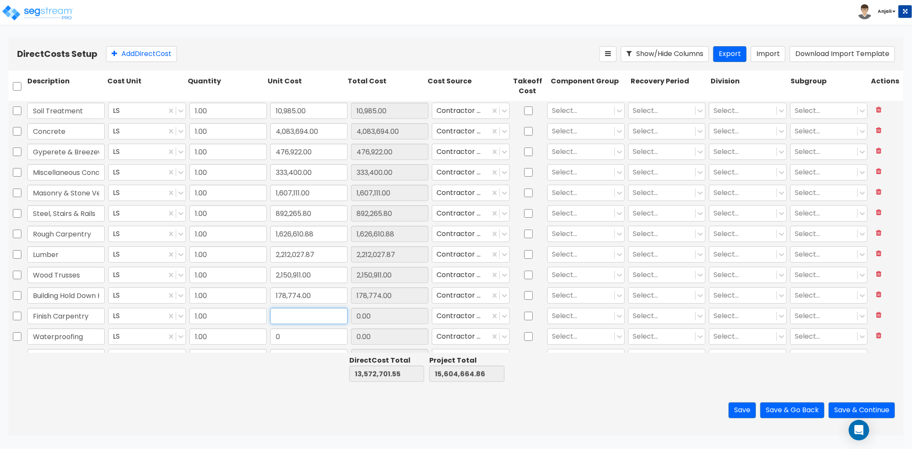
paste input "517,512.00"
type input "517,512.00"
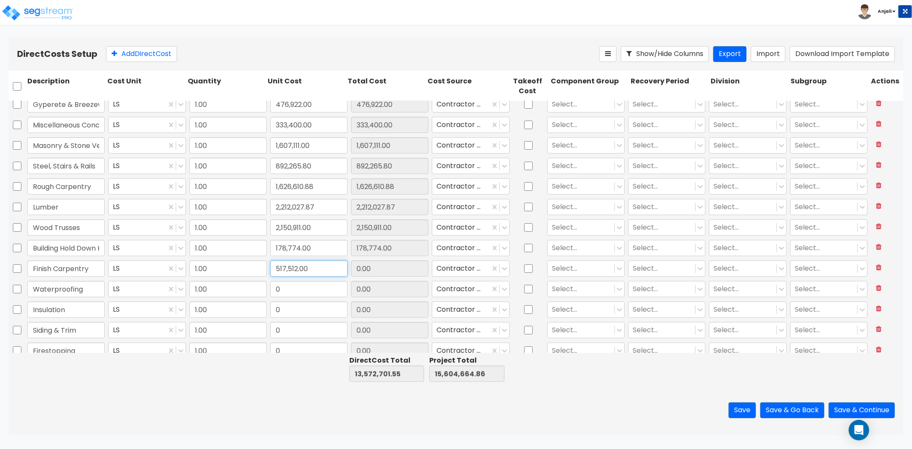
type input "1.00"
type input "0"
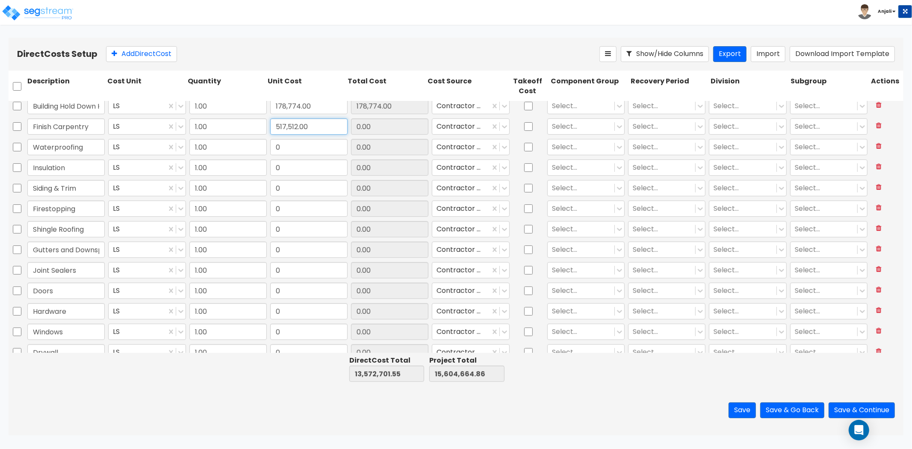
scroll to position [190, 0]
type input "517,512.00"
type input "14,090,213.55"
type input "16,122,176.86"
type input "517,512.00"
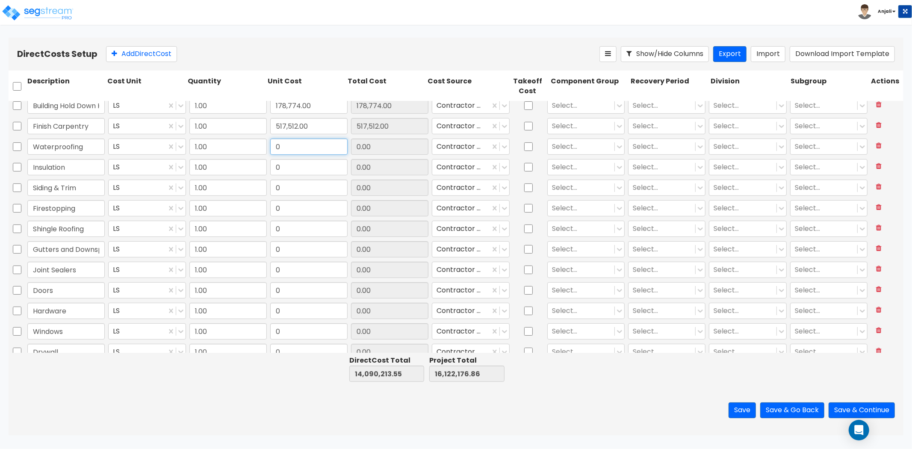
click at [304, 152] on input "0" at bounding box center [308, 147] width 77 height 16
paste input "115,260.0"
type input "115,260.00"
type input "14,205,473.55"
type input "16,237,436.86"
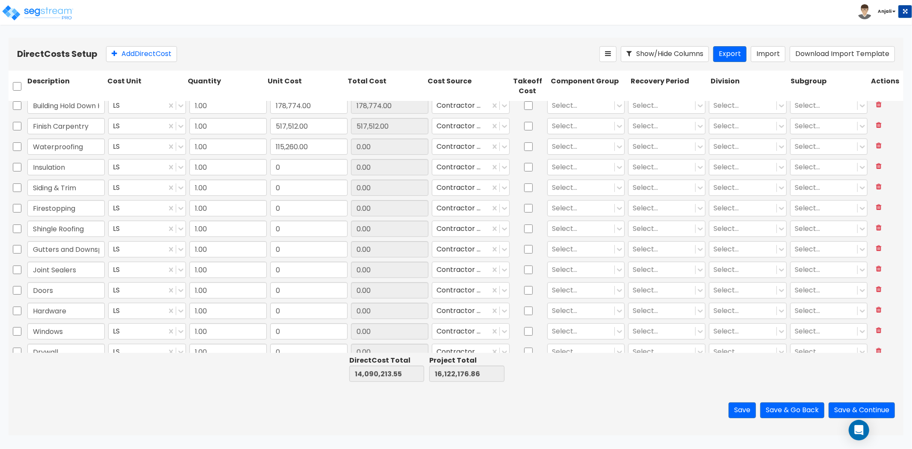
type input "115,260.00"
click at [304, 168] on input "0" at bounding box center [308, 167] width 77 height 16
paste input "563,239.0"
type input "563,239.00"
type input "14,768,712.55"
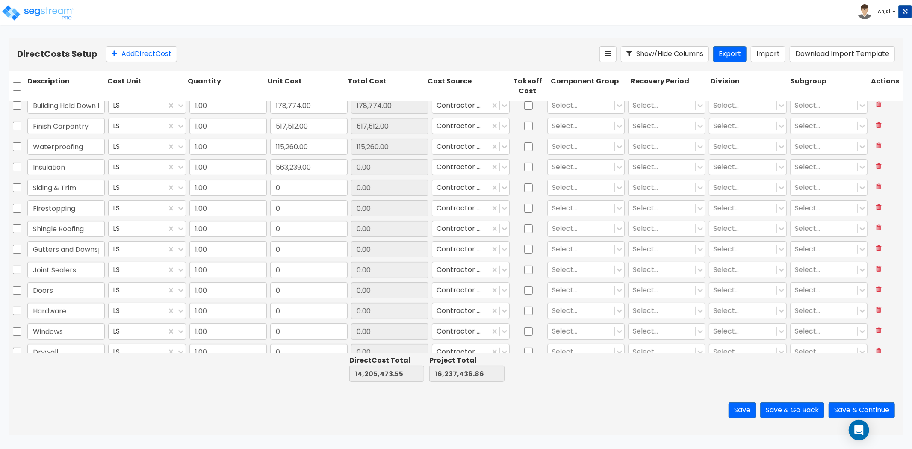
type input "16,800,675.86"
type input "563,239.00"
click at [311, 195] on input "0" at bounding box center [308, 188] width 77 height 16
paste input "956,608.0"
type input "956,608.00"
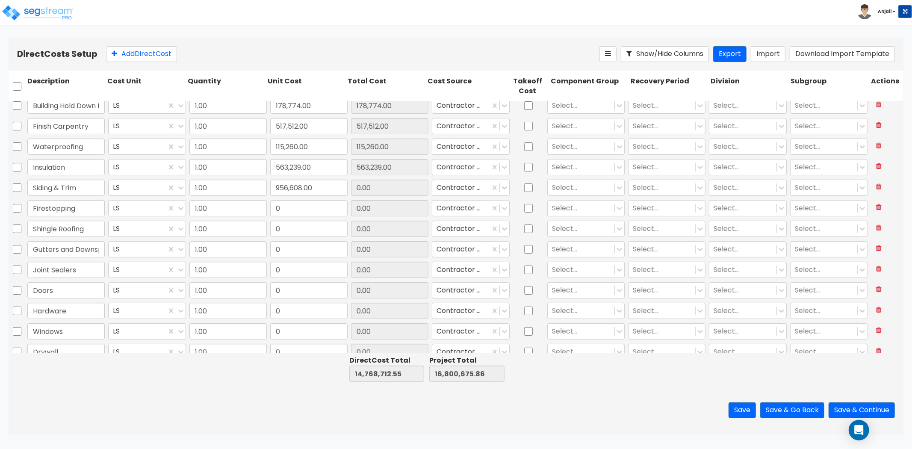
type input "15,725,320.55"
type input "17,757,283.86"
type input "956,608.00"
click at [320, 211] on input "0" at bounding box center [308, 208] width 77 height 16
paste input "285,371.0"
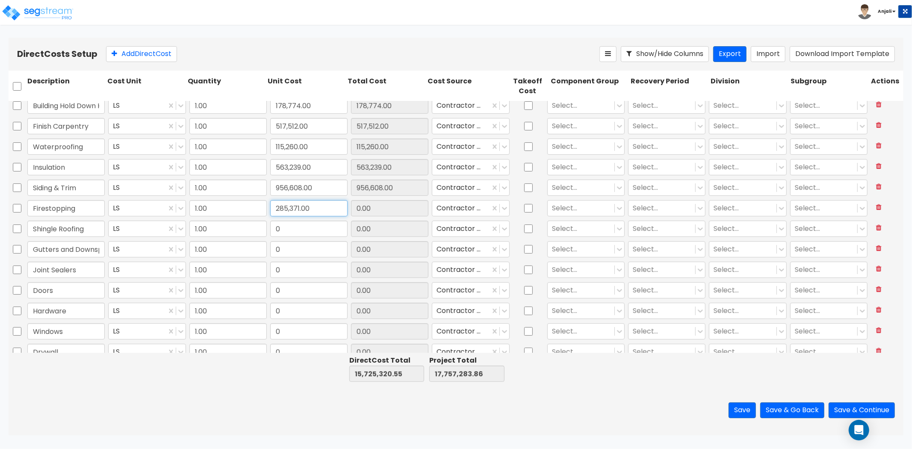
type input "285,371.00"
type input "16,010,691.55"
type input "18,042,654.86"
type input "285,371.00"
click at [311, 232] on input "0" at bounding box center [308, 229] width 77 height 16
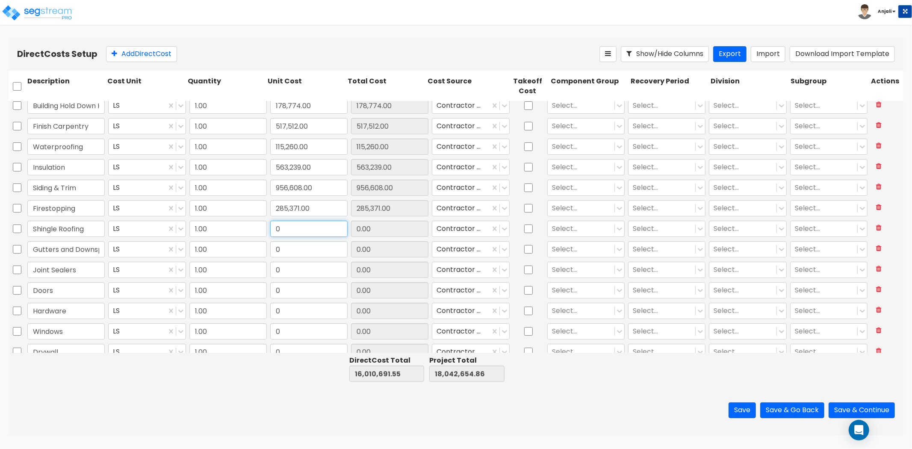
paste input "599,246.0"
type input "599,246.00"
type input "16,609,937.55"
type input "18,641,900.86"
type input "599,246.00"
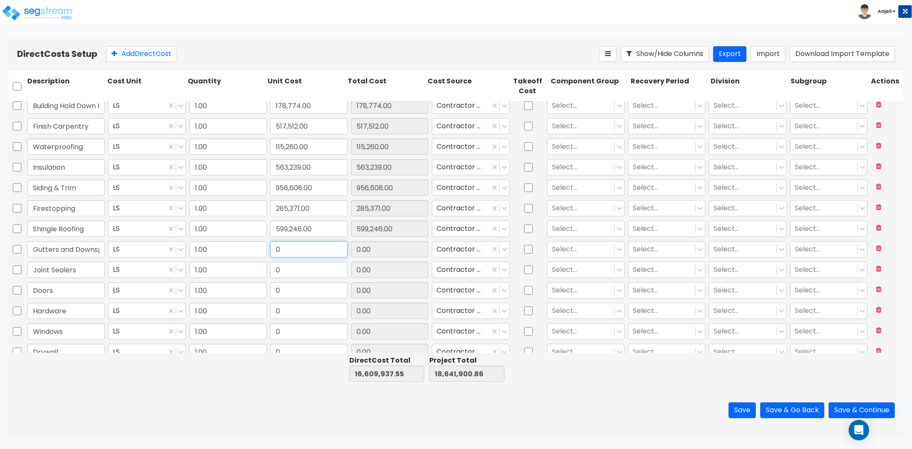
click at [306, 252] on input "0" at bounding box center [308, 249] width 77 height 16
paste input "426,033.0"
type input "426,033.00"
type input "17,035,970.55"
type input "19,067,933.86"
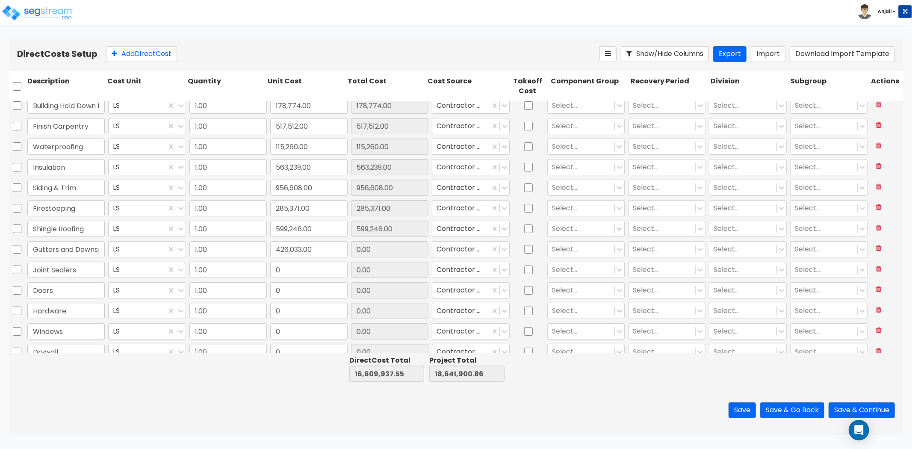
type input "426,033.00"
click at [313, 271] on input "0" at bounding box center [308, 270] width 77 height 16
paste input "286,078.24"
type input "286,078.24"
type input "17,322,048.79"
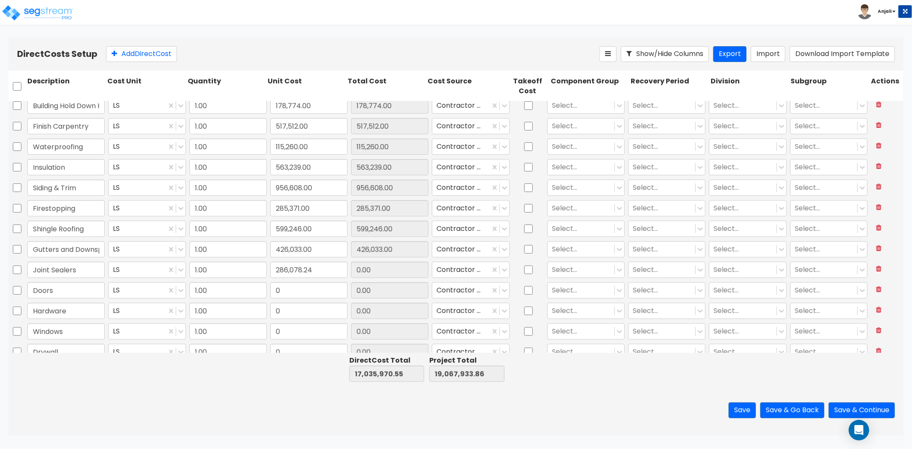
type input "19,354,012.10"
type input "286,078.24"
click at [320, 284] on input "0" at bounding box center [308, 290] width 77 height 16
paste input "527,740.0"
type input "527,740.00"
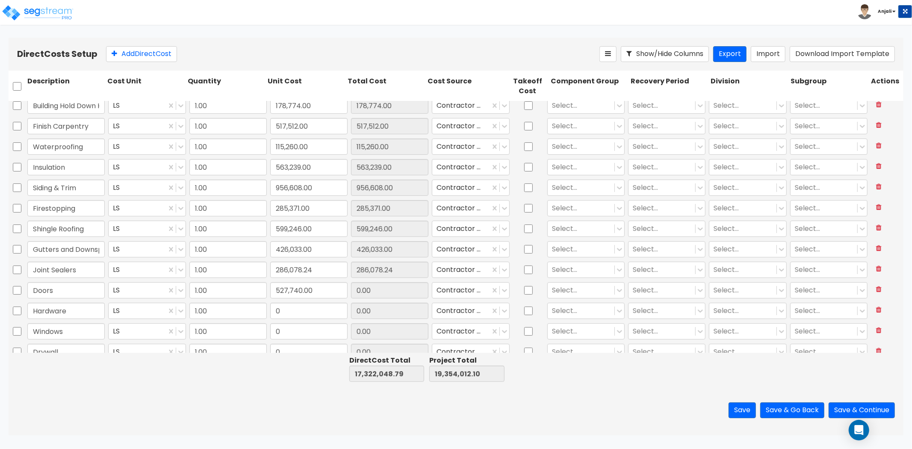
type input "17,849,788.79"
type input "19,881,752.10"
type input "527,740.00"
click at [330, 313] on input "0" at bounding box center [308, 311] width 77 height 16
paste input "447,679.0"
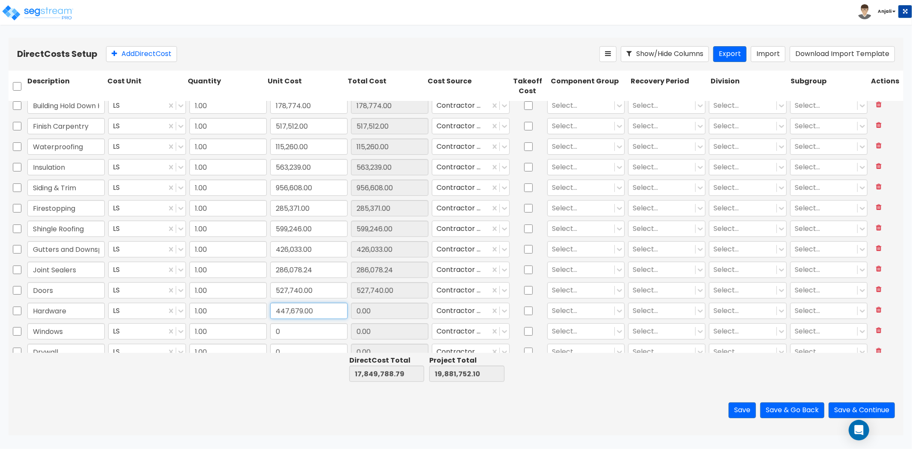
type input "447,679.00"
type input "18,297,467.79"
type input "20,329,431.10"
type input "447,679.00"
click at [323, 335] on input "0" at bounding box center [308, 331] width 77 height 16
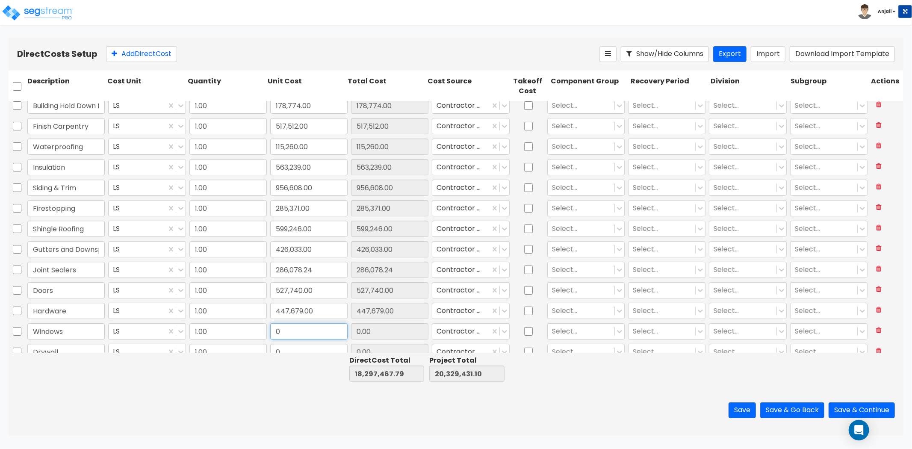
paste input "810,785.0"
type input "810,785.00"
type input "19,108,252.79"
type input "21,140,216.10"
type input "810,785.00"
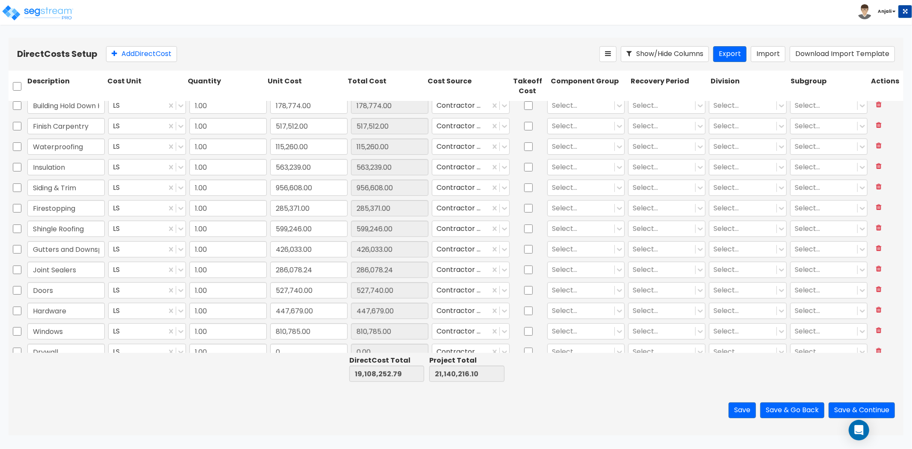
click at [289, 347] on input "0" at bounding box center [308, 352] width 77 height 16
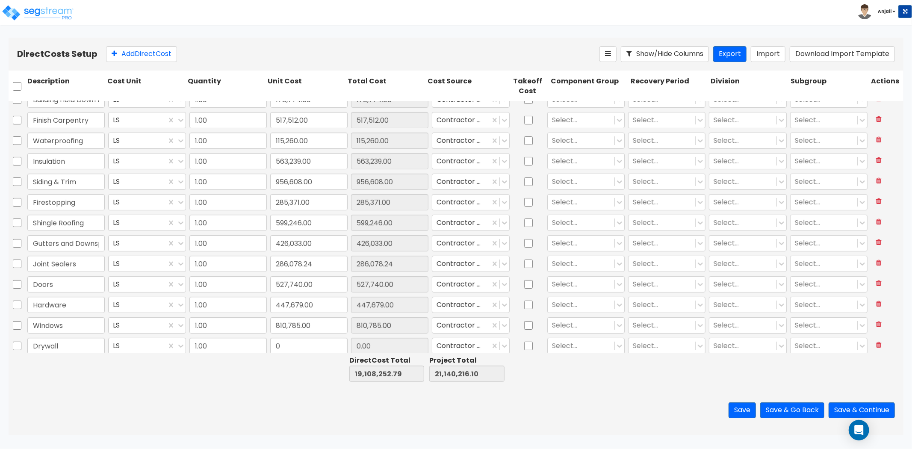
scroll to position [200, 0]
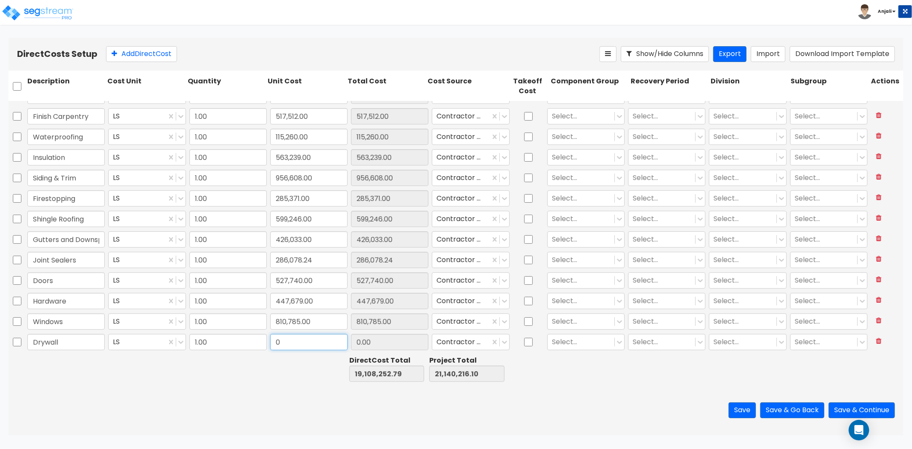
click at [292, 343] on input "0" at bounding box center [308, 342] width 77 height 16
paste input "771,201.0"
type input "771,201.00"
type input "19,879,453.79"
type input "21,911,417.10"
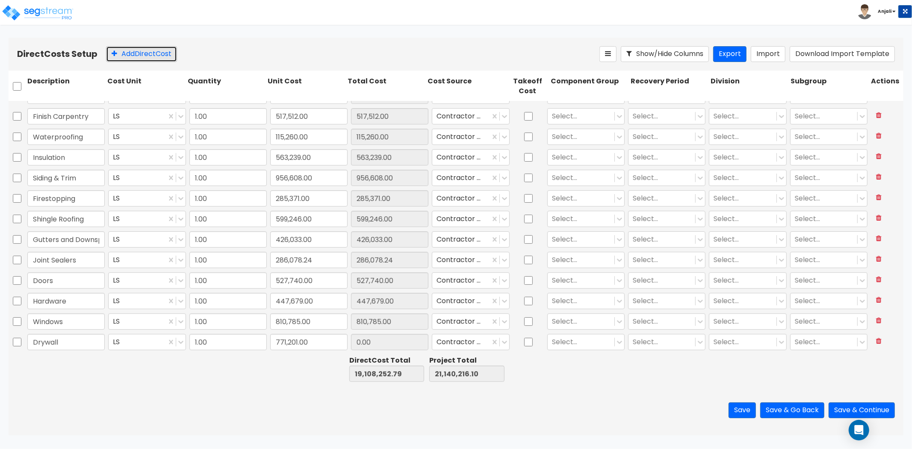
type input "771,201.00"
click at [160, 50] on button "Add Direct Cost" at bounding box center [141, 54] width 71 height 16
type input "1.00"
type input "2,150,911.00"
click at [160, 50] on button "Add Direct Cost" at bounding box center [141, 54] width 71 height 16
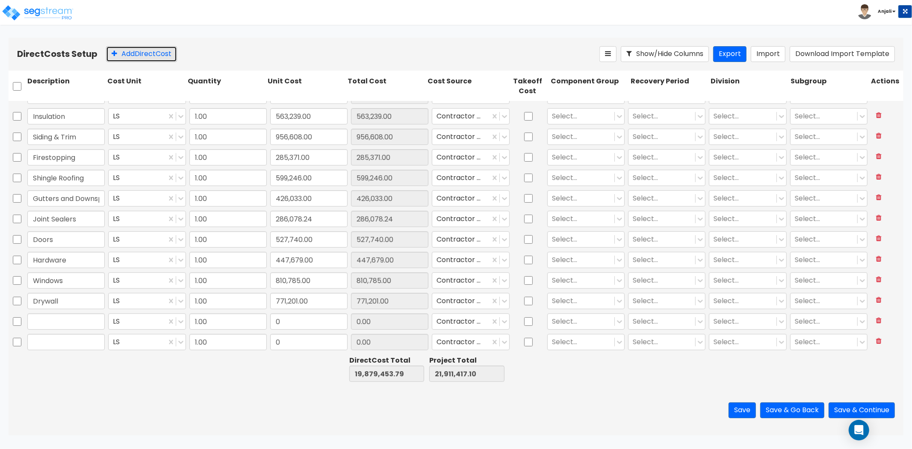
click at [160, 50] on button "Add Direct Cost" at bounding box center [141, 54] width 71 height 16
type input "1.00"
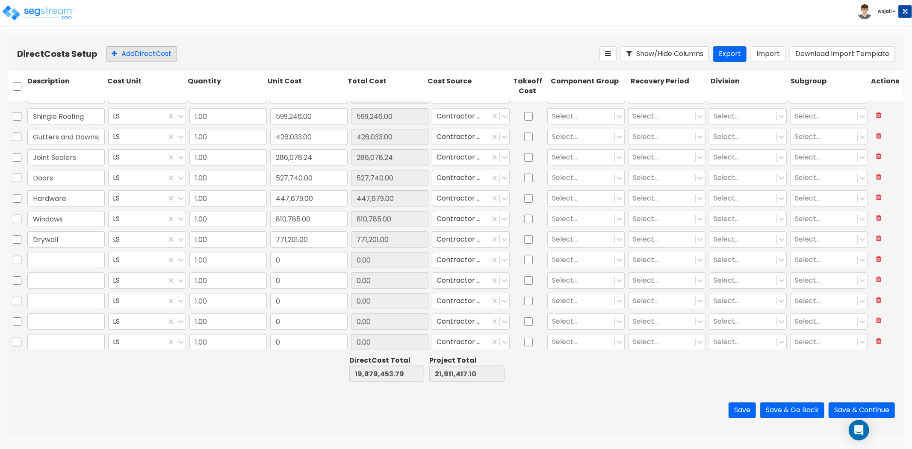
type input "0"
click at [160, 50] on button "Add Direct Cost" at bounding box center [141, 54] width 71 height 16
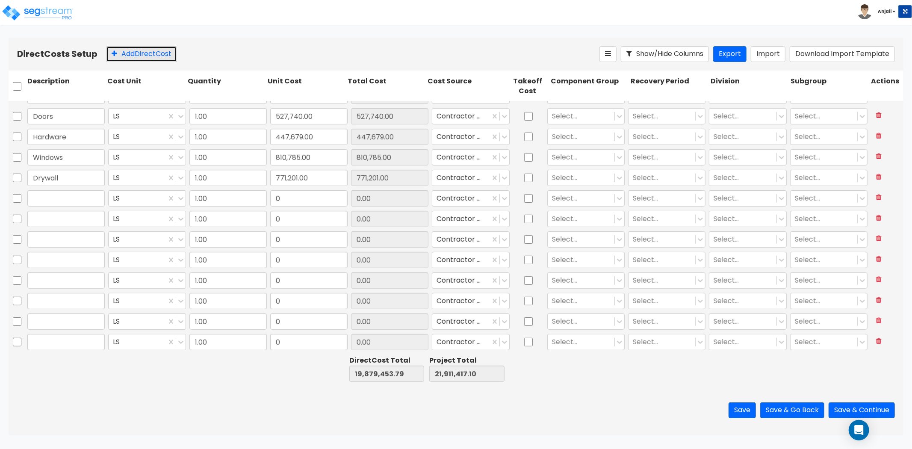
click at [160, 50] on button "Add Direct Cost" at bounding box center [141, 54] width 71 height 16
click at [59, 138] on input "text" at bounding box center [65, 137] width 77 height 16
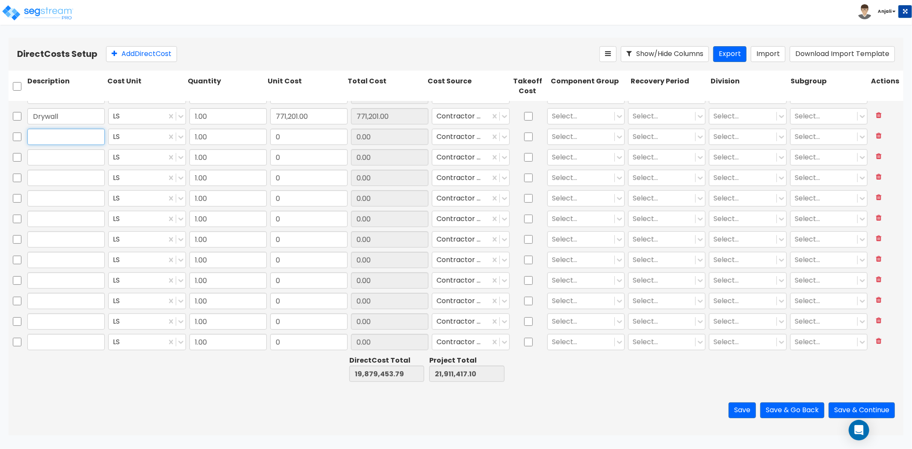
paste input "Ceramic Tile"
type input "Ceramic Tile"
click at [91, 160] on input "text" at bounding box center [65, 157] width 77 height 16
paste input "Flooring"
type input "Flooring"
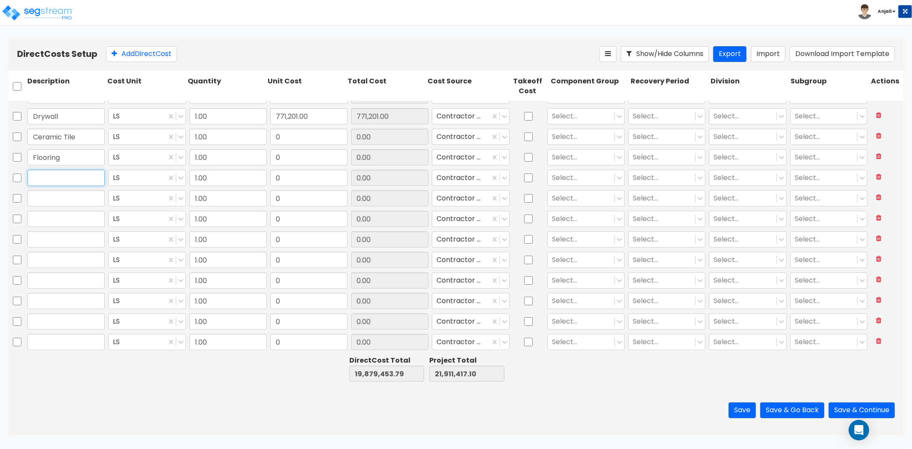
click at [73, 183] on input "text" at bounding box center [65, 178] width 77 height 16
paste input "Painting"
type input "Painting"
click at [65, 203] on input "text" at bounding box center [65, 198] width 77 height 16
paste input "Specialties"
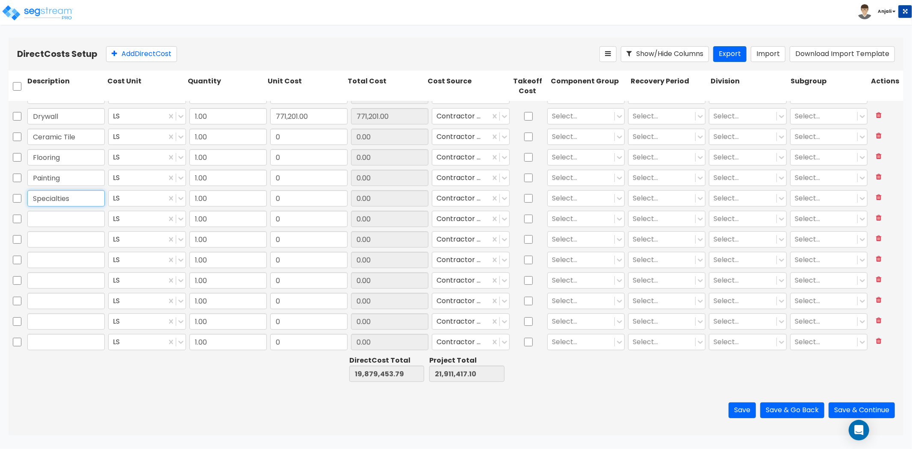
type input "Specialties"
click at [60, 217] on input "text" at bounding box center [65, 219] width 77 height 16
paste input "Signage"
type input "Signage"
click at [85, 238] on input "text" at bounding box center [65, 239] width 77 height 16
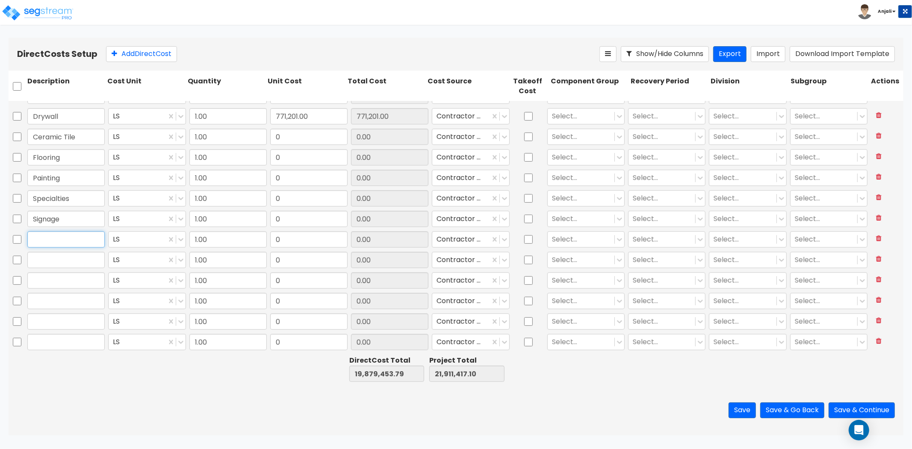
paste input "Fire Extinguishers"
type input "Fire Extinguishers"
click at [95, 257] on input "text" at bounding box center [65, 260] width 77 height 16
paste input "Appliances"
type input "Appliances"
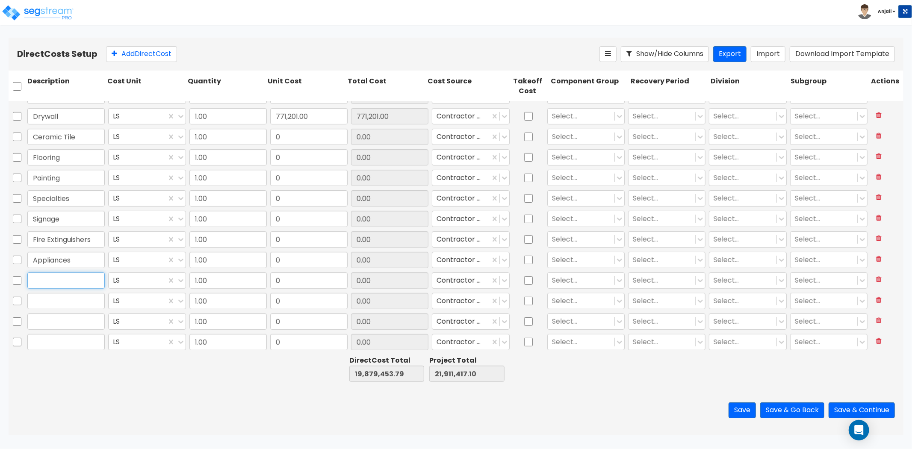
click at [44, 283] on input "text" at bounding box center [65, 280] width 77 height 16
paste input "Cabinets and Countertops"
click at [80, 299] on input "text" at bounding box center [65, 301] width 77 height 16
paste input "Elevator"
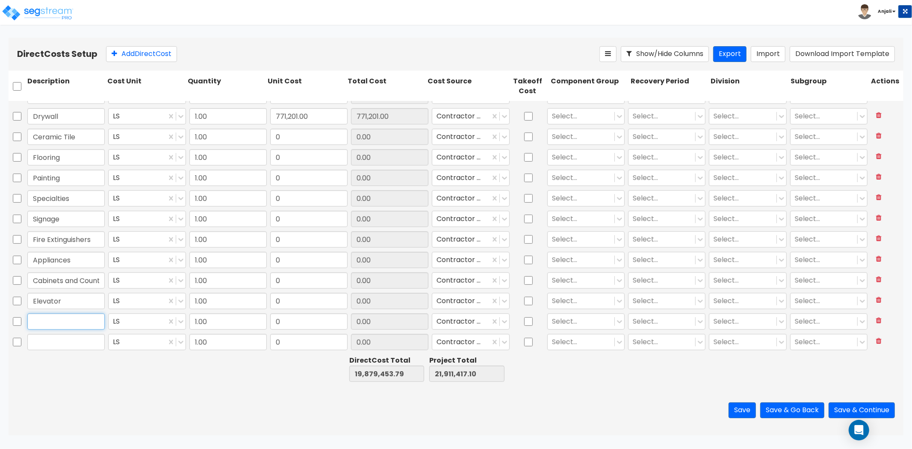
click at [60, 319] on input "text" at bounding box center [65, 321] width 77 height 16
paste input "Fire Protection"
click at [89, 348] on input "text" at bounding box center [65, 342] width 77 height 16
paste input "Plumbing"
click at [145, 57] on button "Add Direct Cost" at bounding box center [141, 54] width 71 height 16
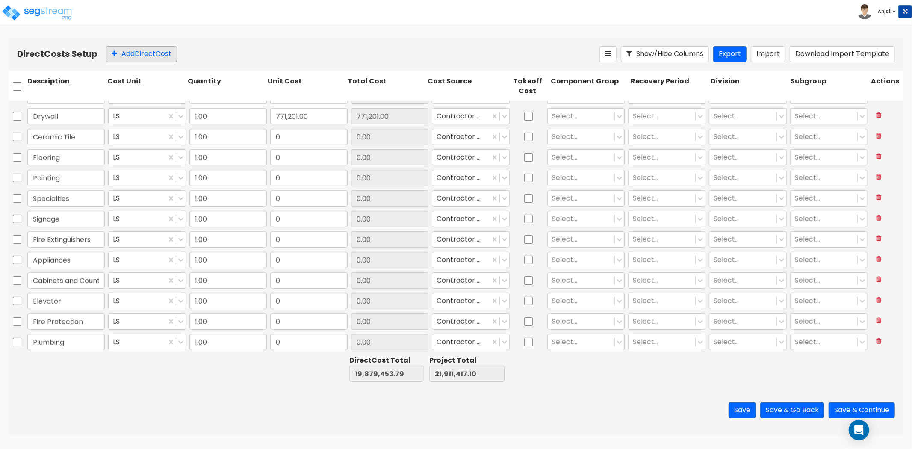
scroll to position [446, 0]
click at [80, 342] on input "text" at bounding box center [65, 342] width 77 height 16
paste input "HVAC"
click at [142, 50] on button "Add Direct Cost" at bounding box center [141, 54] width 71 height 16
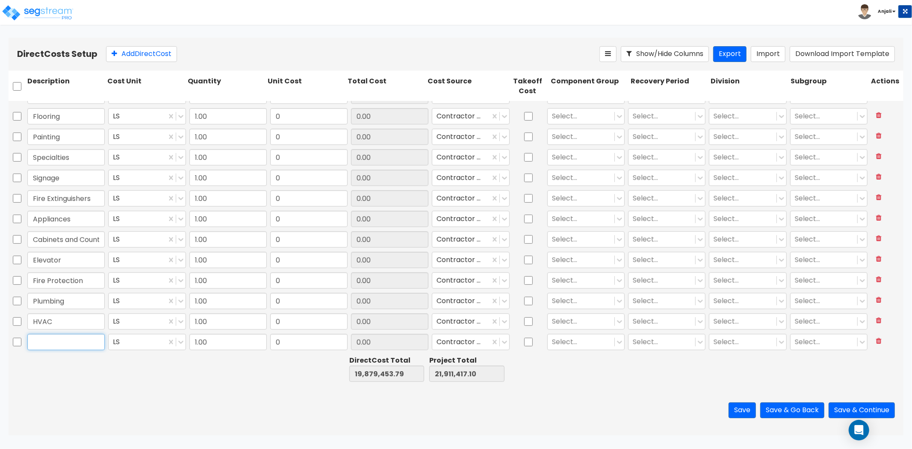
click at [86, 346] on input "text" at bounding box center [65, 342] width 77 height 16
paste input "Electrical"
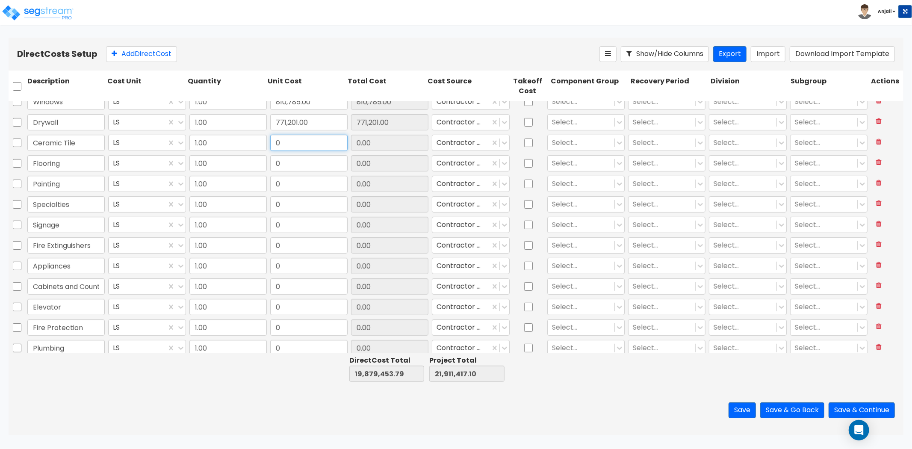
click at [298, 147] on input "0" at bounding box center [308, 143] width 77 height 16
paste input "811,754.0"
drag, startPoint x: 313, startPoint y: 167, endPoint x: 289, endPoint y: 169, distance: 24.5
click at [313, 167] on input "0" at bounding box center [308, 163] width 77 height 16
paste input "1,060,781.0"
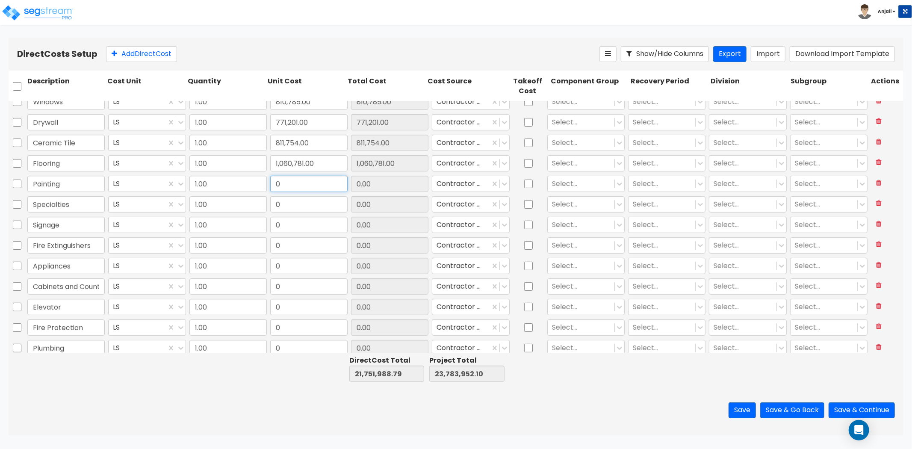
click at [283, 182] on input "0" at bounding box center [308, 184] width 77 height 16
paste input "text"
paste input "0"
click at [297, 182] on input "0" at bounding box center [308, 184] width 77 height 16
paste input "455,978.35"
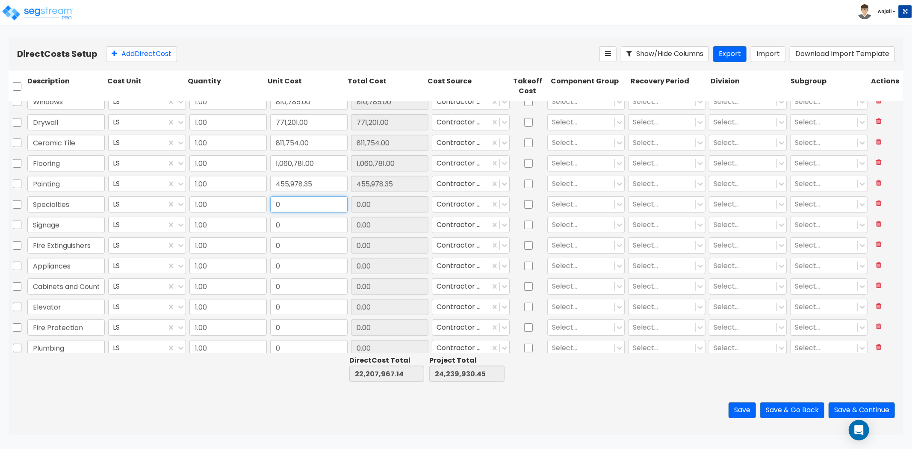
click at [309, 207] on input "0" at bounding box center [308, 204] width 77 height 16
paste input "631,876.98"
click at [302, 222] on input "0" at bounding box center [308, 225] width 77 height 16
paste input "2,573,569.0"
click at [297, 244] on input "0" at bounding box center [308, 245] width 77 height 16
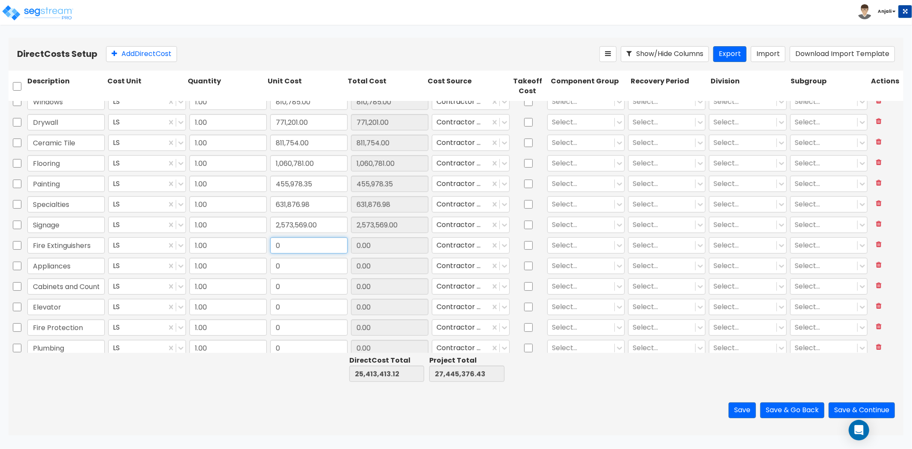
paste input "268,694.0"
drag, startPoint x: 278, startPoint y: 266, endPoint x: 274, endPoint y: 266, distance: 4.3
click at [278, 266] on input "0" at bounding box center [308, 266] width 77 height 16
paste input "772,988.0"
click at [298, 286] on input "0" at bounding box center [308, 286] width 77 height 16
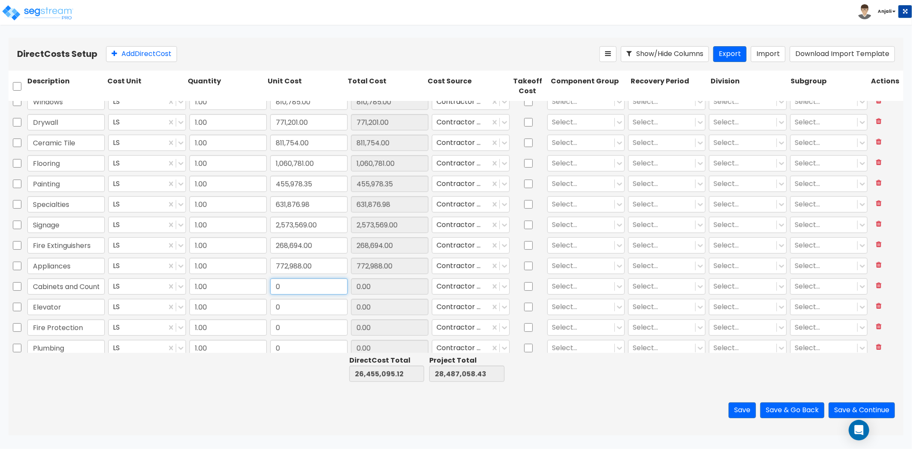
paste input "1,300,919.0"
click at [326, 307] on input "0" at bounding box center [308, 307] width 77 height 16
paste input "865,750.0"
click at [294, 328] on input "0" at bounding box center [308, 327] width 77 height 16
paste input "984,344.0"
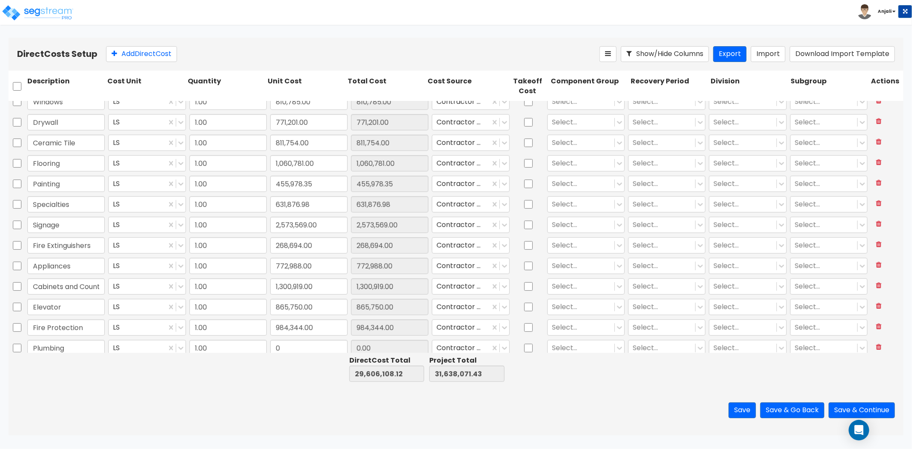
click at [295, 352] on input "0" at bounding box center [308, 348] width 77 height 16
click at [293, 349] on input "0" at bounding box center [308, 348] width 77 height 16
click at [301, 346] on input "0" at bounding box center [308, 348] width 77 height 16
click at [293, 347] on input "0" at bounding box center [308, 348] width 77 height 16
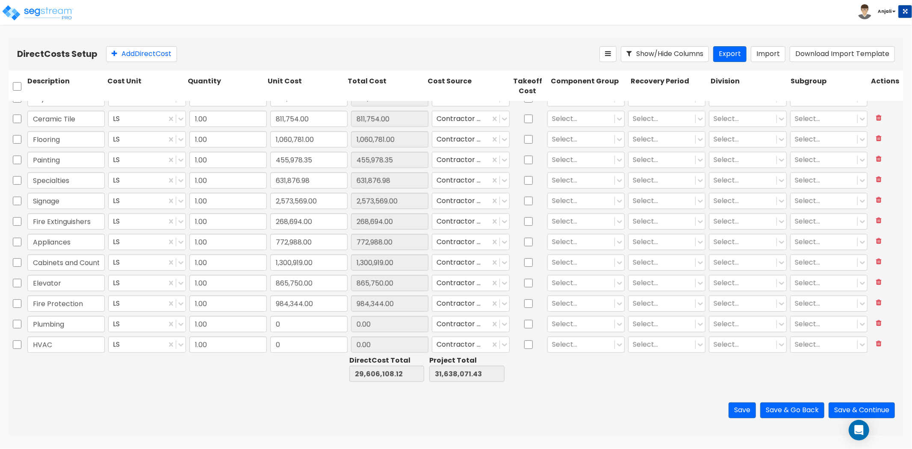
scroll to position [467, 0]
click at [304, 305] on input "0" at bounding box center [308, 301] width 77 height 16
paste input "1,601,483.96"
click at [281, 320] on input "0" at bounding box center [308, 321] width 77 height 16
paste input "1,026,618.0"
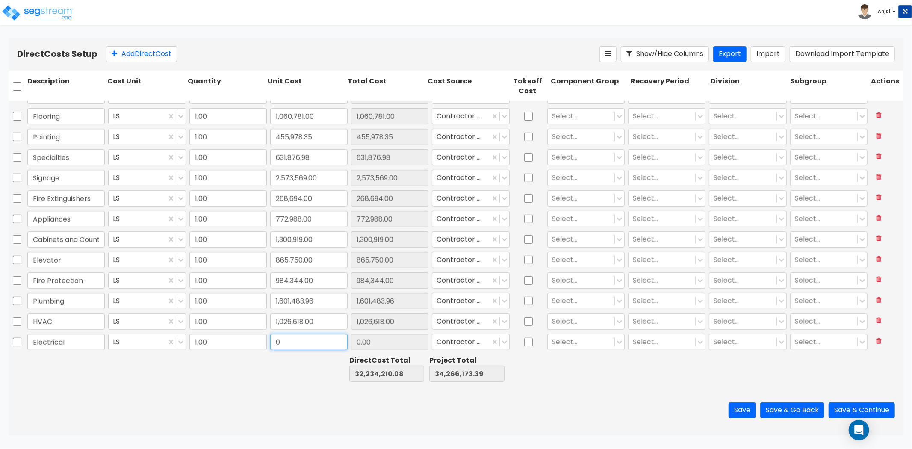
click at [294, 341] on input "0" at bounding box center [308, 342] width 77 height 16
paste input "1,424,255.0"
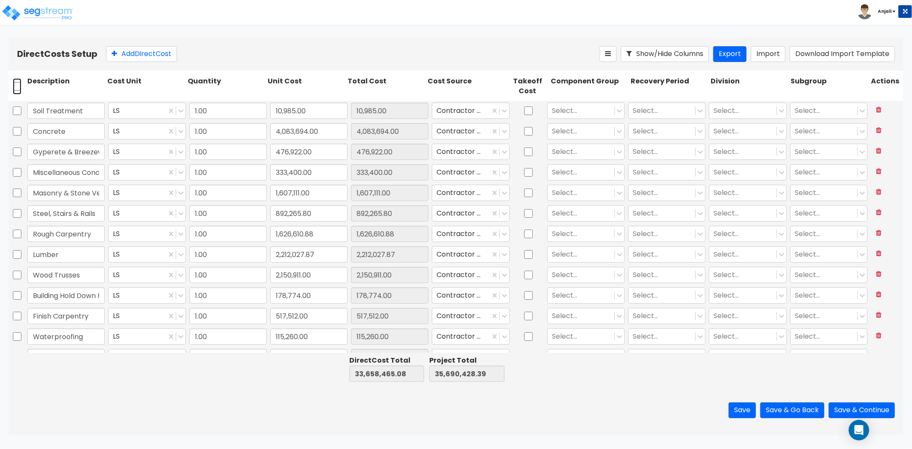
click at [13, 84] on input "checkbox" at bounding box center [17, 86] width 9 height 16
click at [187, 51] on icon at bounding box center [185, 54] width 9 height 9
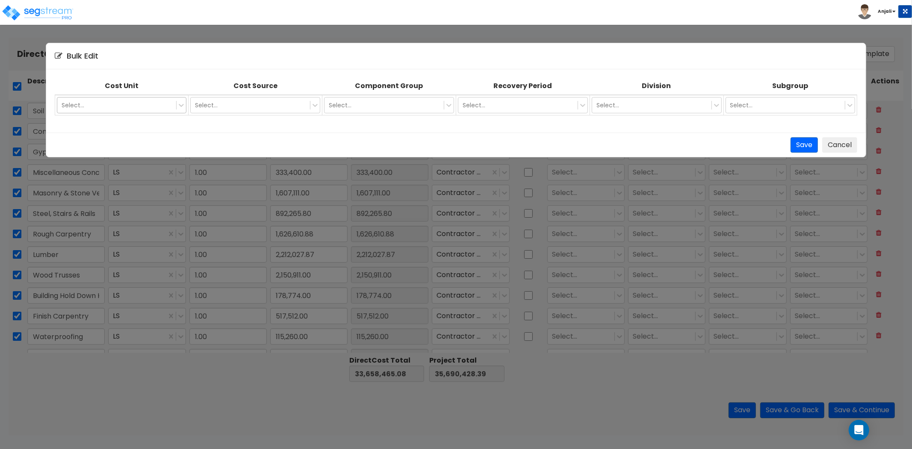
click at [153, 108] on div at bounding box center [117, 105] width 111 height 10
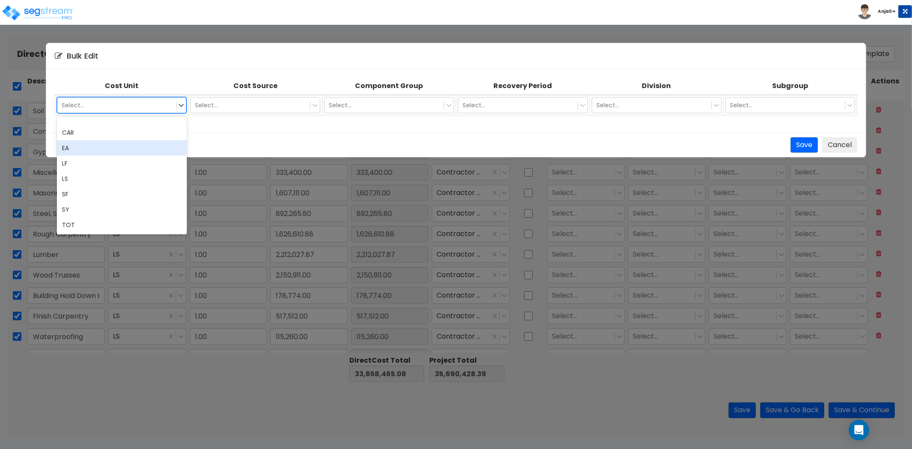
drag, startPoint x: 98, startPoint y: 150, endPoint x: 110, endPoint y: 147, distance: 11.9
click at [99, 150] on div "EA" at bounding box center [122, 147] width 130 height 15
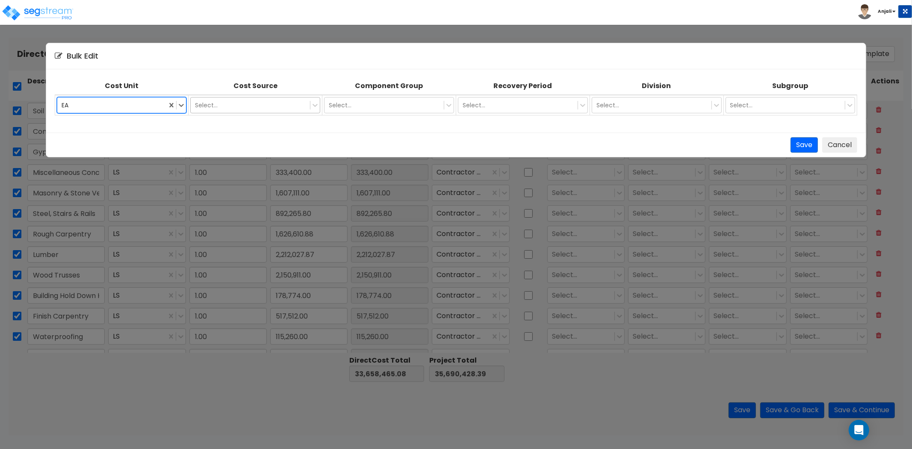
click at [216, 103] on div at bounding box center [250, 105] width 111 height 10
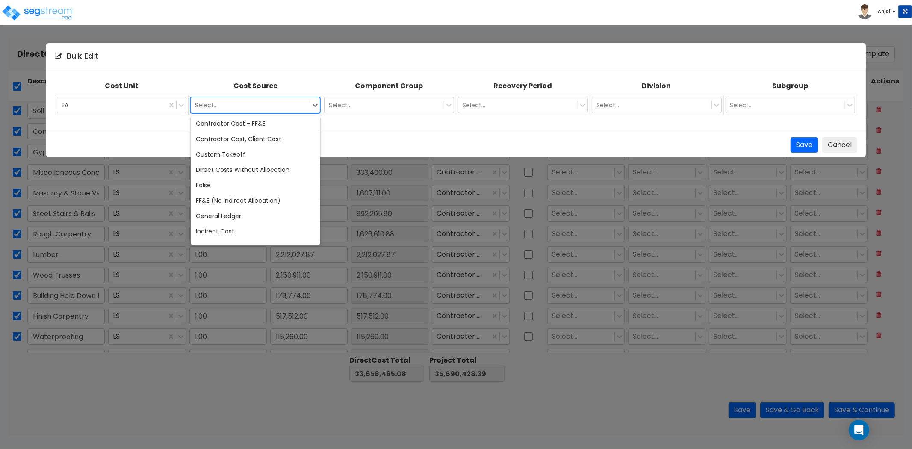
scroll to position [95, 0]
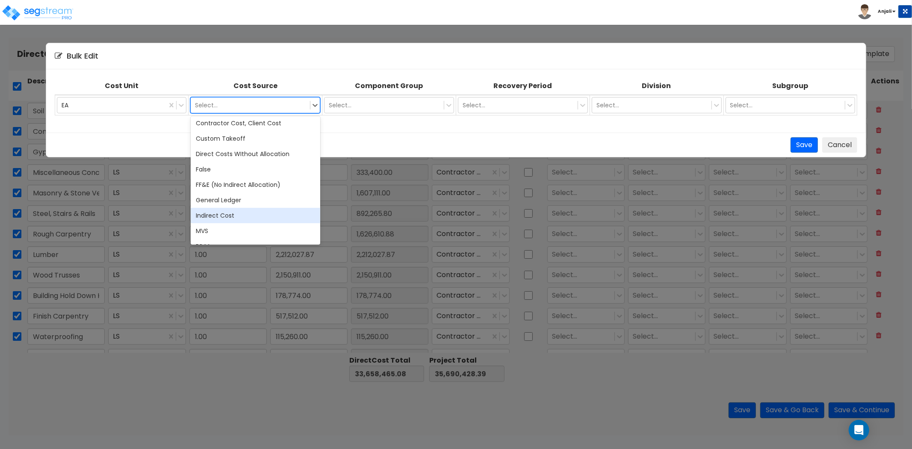
click at [221, 222] on div "Indirect Cost" at bounding box center [256, 215] width 130 height 15
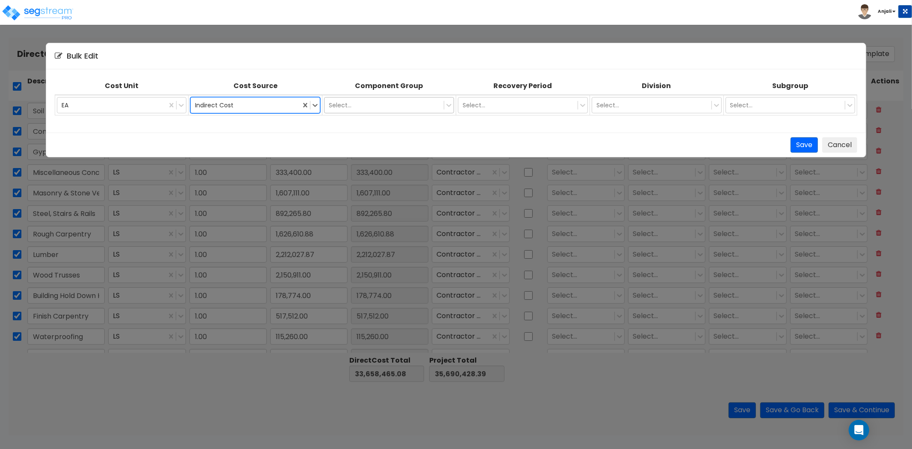
click at [373, 105] on div at bounding box center [384, 105] width 111 height 10
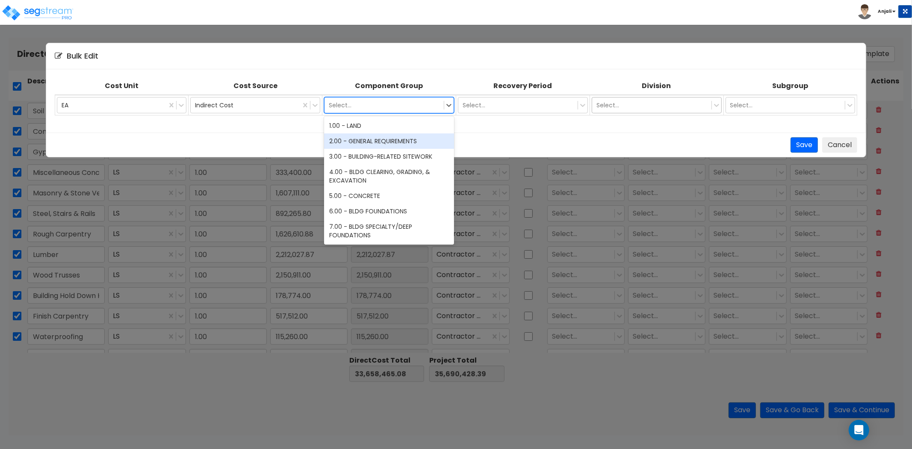
click at [664, 108] on div at bounding box center [652, 105] width 111 height 10
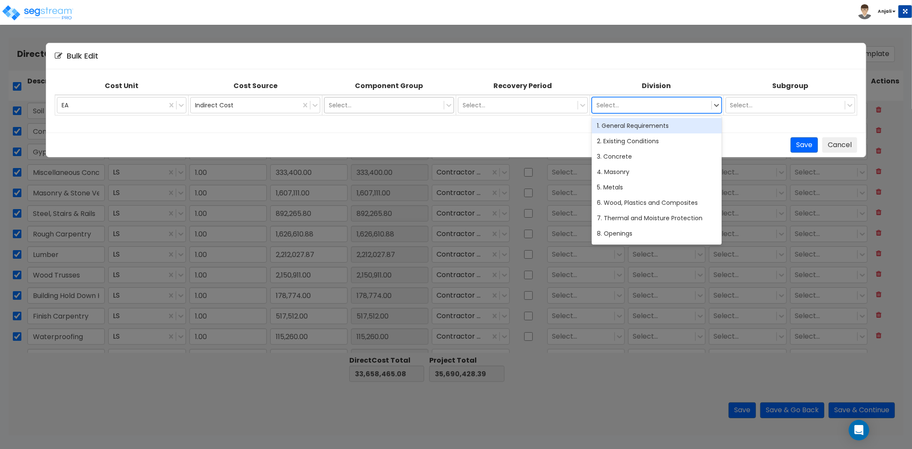
click at [352, 108] on div at bounding box center [384, 105] width 111 height 10
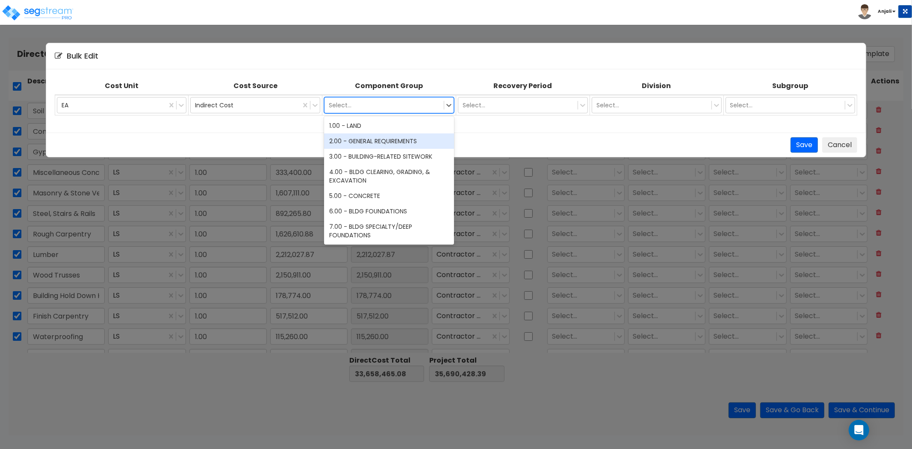
drag, startPoint x: 362, startPoint y: 144, endPoint x: 490, endPoint y: 142, distance: 127.9
click at [365, 144] on div "2.00 - GENERAL REQUIREMENTS" at bounding box center [389, 140] width 130 height 15
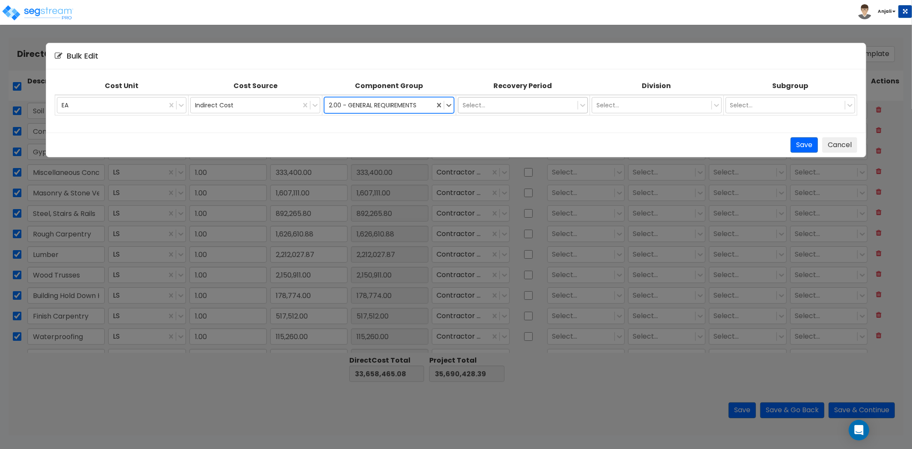
click at [548, 109] on div at bounding box center [518, 105] width 111 height 10
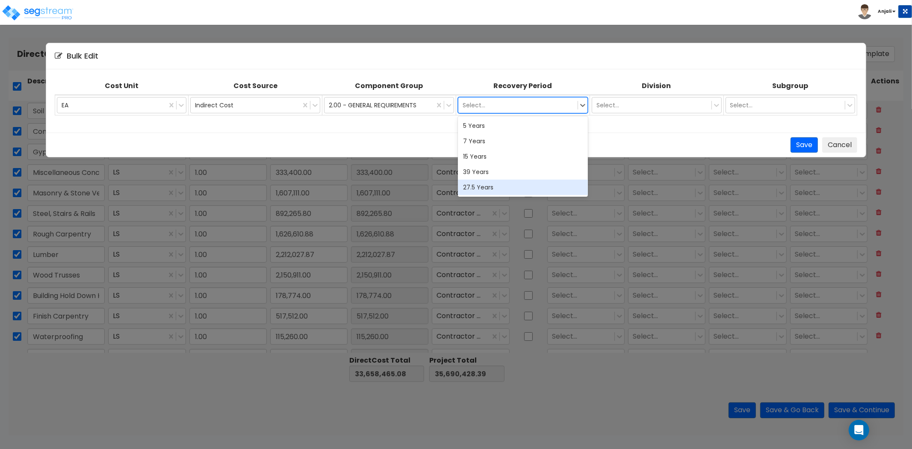
click at [511, 177] on div "5 Years 7 Years 15 Years 39 Years 27.5 Years" at bounding box center [523, 156] width 130 height 80
click at [514, 174] on div "39 Years" at bounding box center [523, 171] width 130 height 15
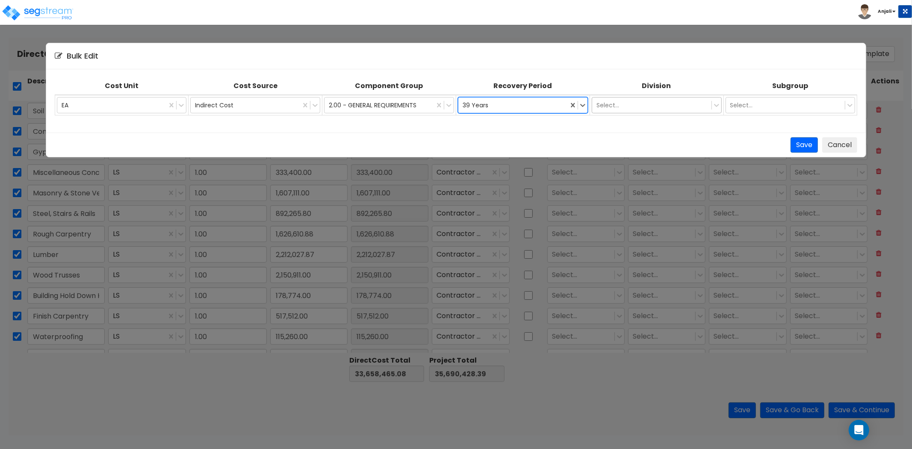
click at [619, 103] on div at bounding box center [652, 105] width 111 height 10
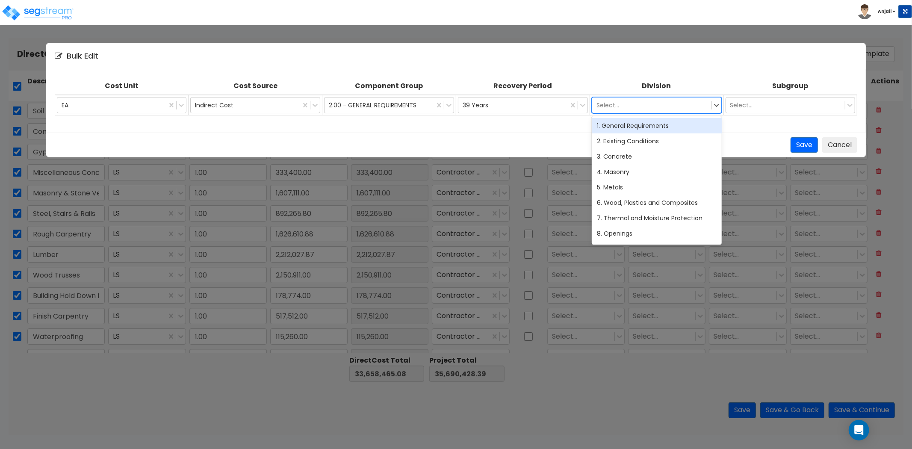
click at [622, 127] on div "1. General Requirements" at bounding box center [657, 125] width 130 height 15
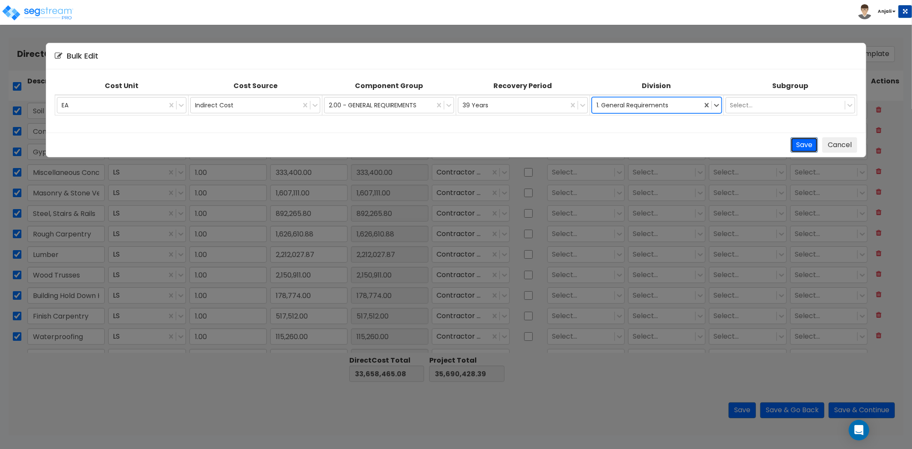
click at [801, 142] on button "Save" at bounding box center [804, 145] width 27 height 16
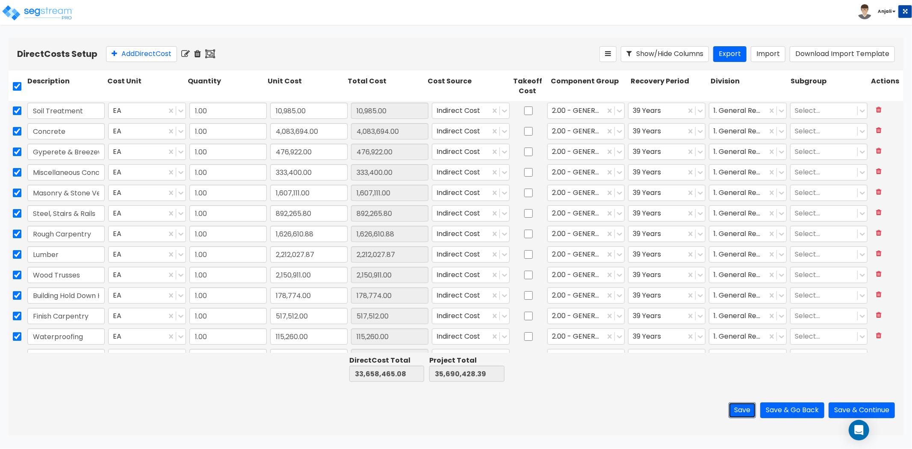
click at [742, 408] on button "Save" at bounding box center [742, 410] width 27 height 16
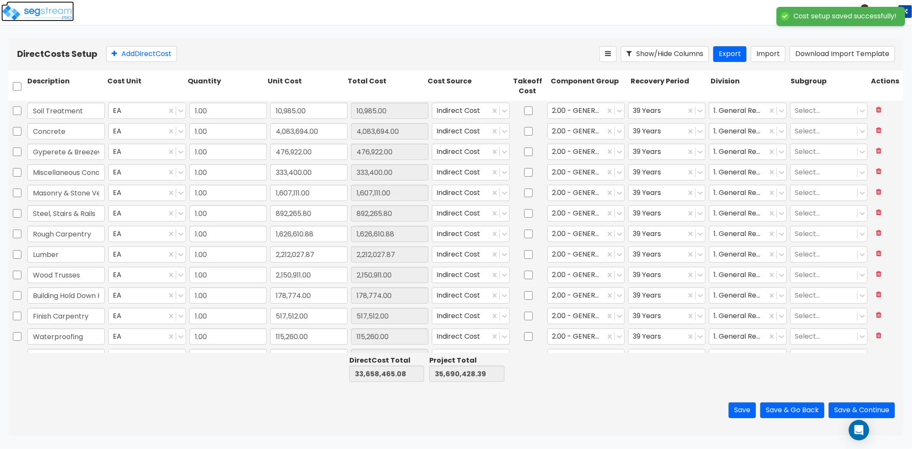
click at [36, 10] on img at bounding box center [37, 12] width 73 height 17
